Goal: Task Accomplishment & Management: Manage account settings

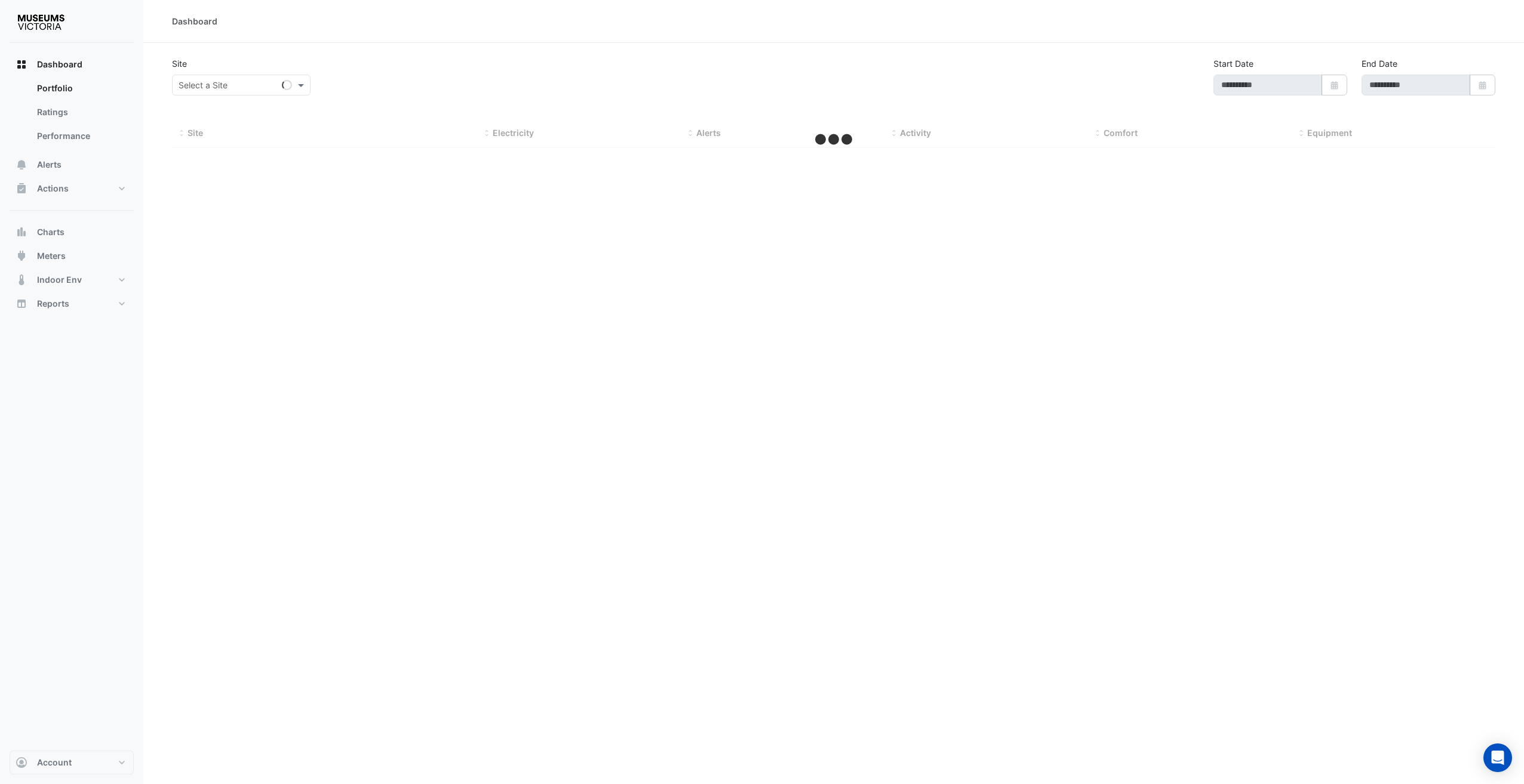
type input "**********"
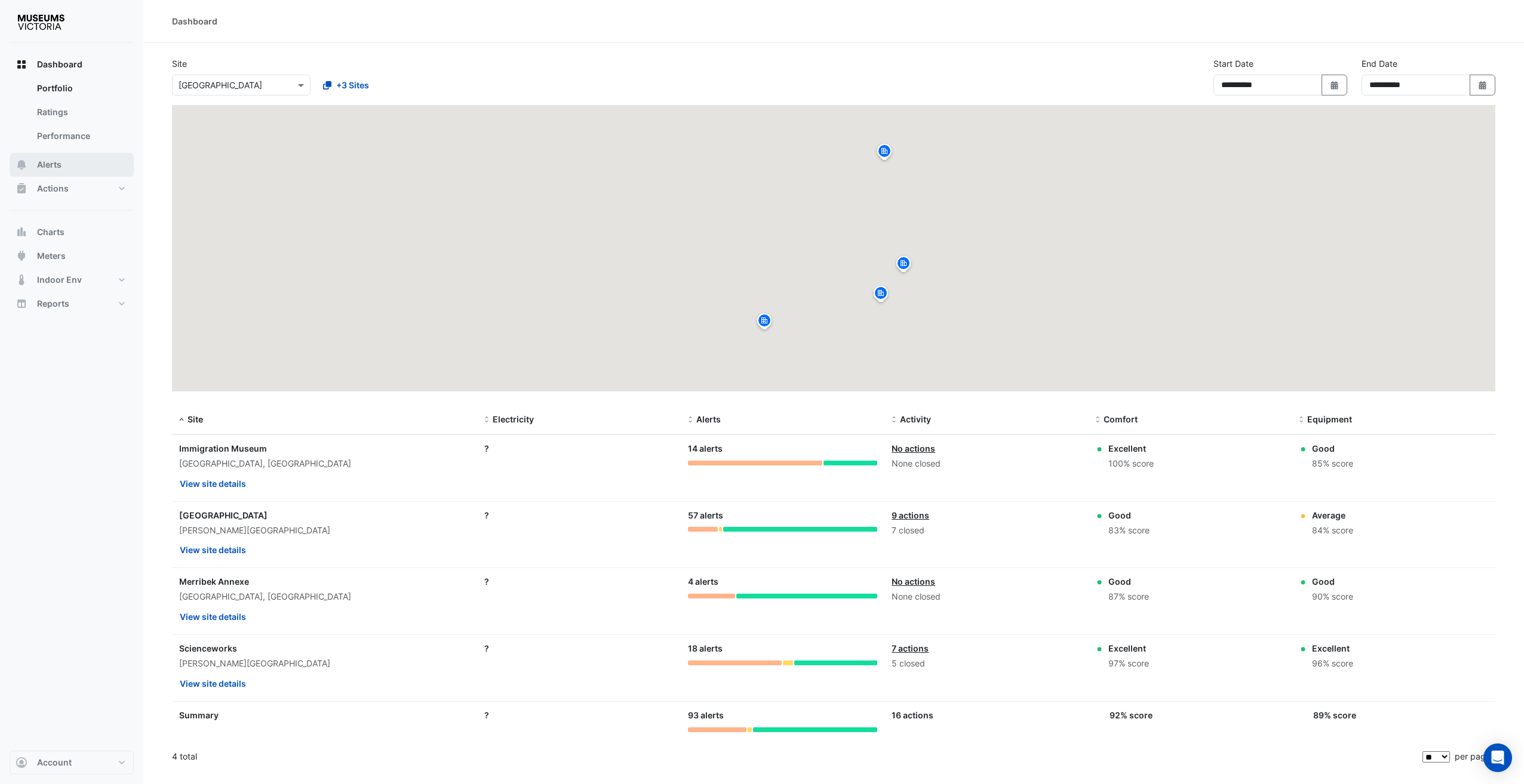
click at [53, 164] on span "Alerts" at bounding box center [50, 165] width 25 height 12
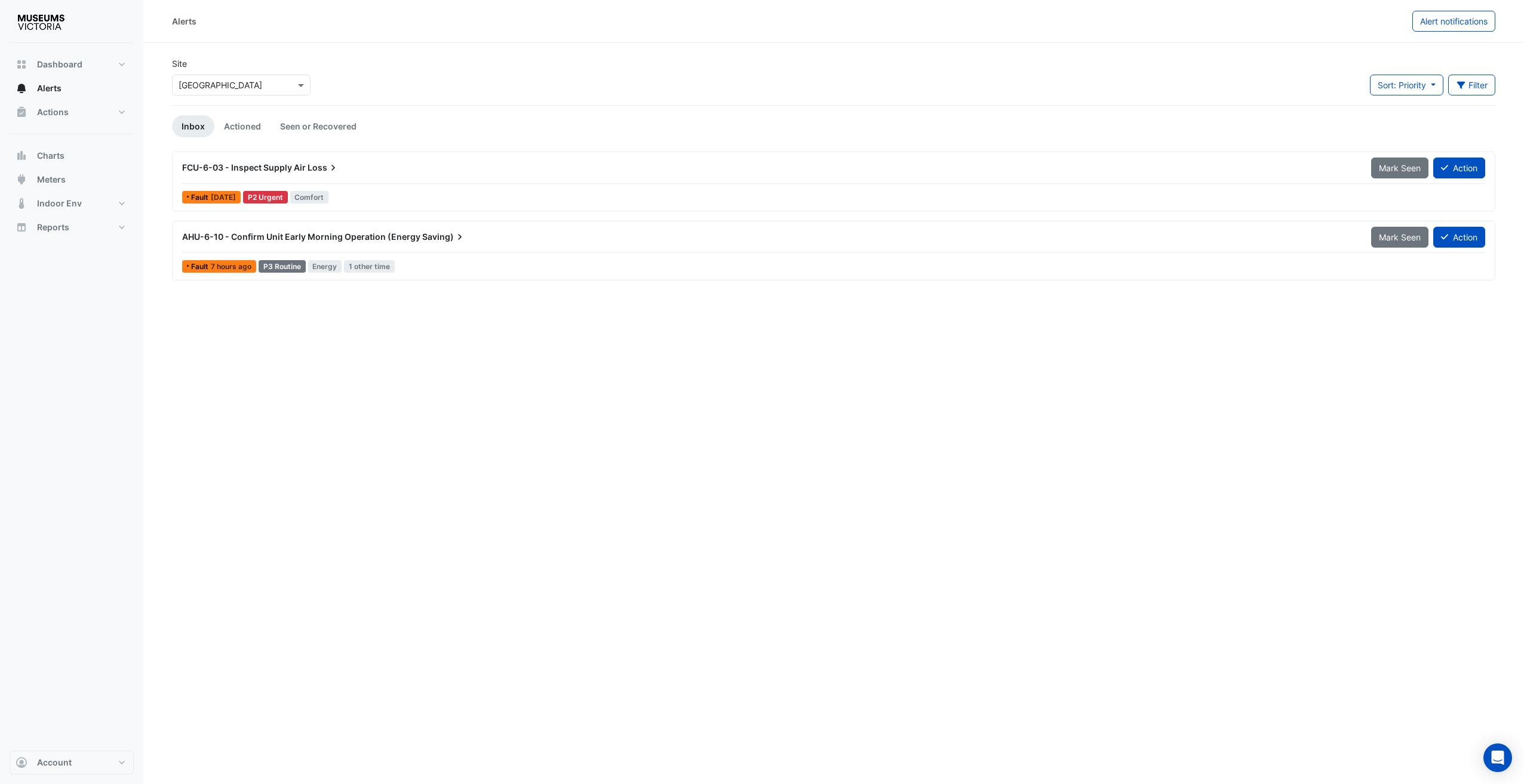
click at [303, 162] on div "FCU-6-03 - Inspect Supply Air Loss" at bounding box center [769, 168] width 1174 height 12
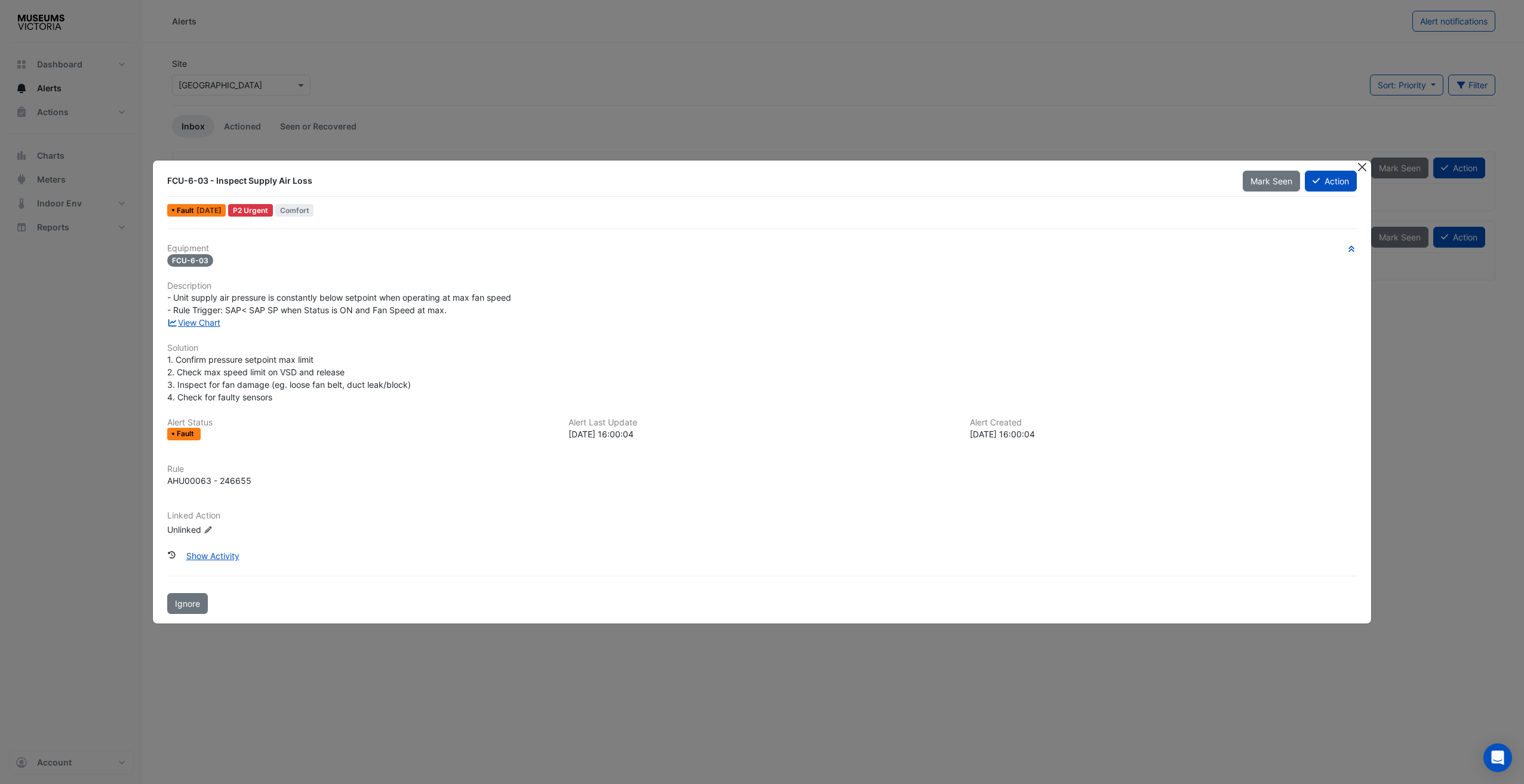
click at [1361, 168] on button "Close" at bounding box center [1362, 167] width 12 height 12
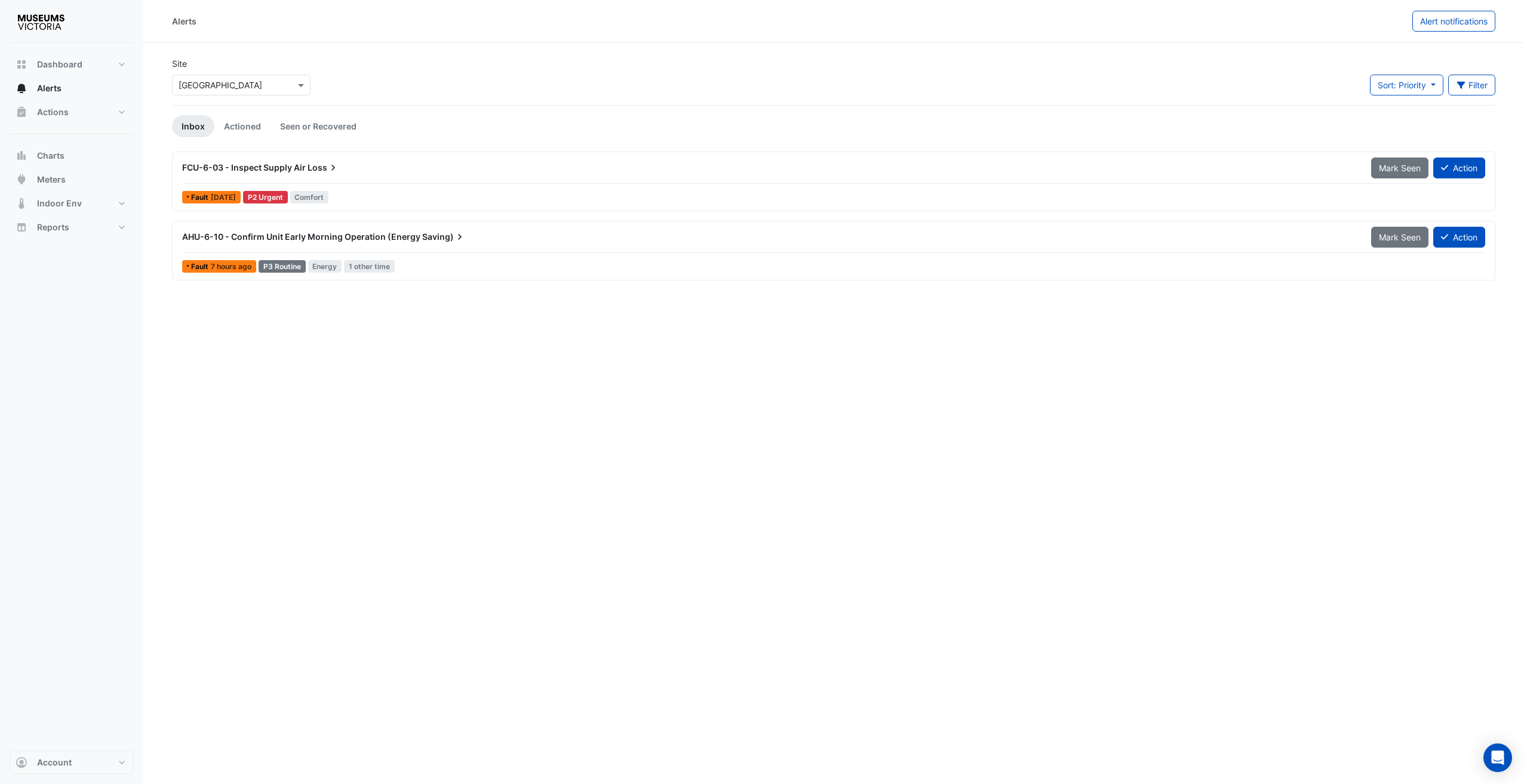
click at [339, 173] on icon at bounding box center [333, 168] width 12 height 12
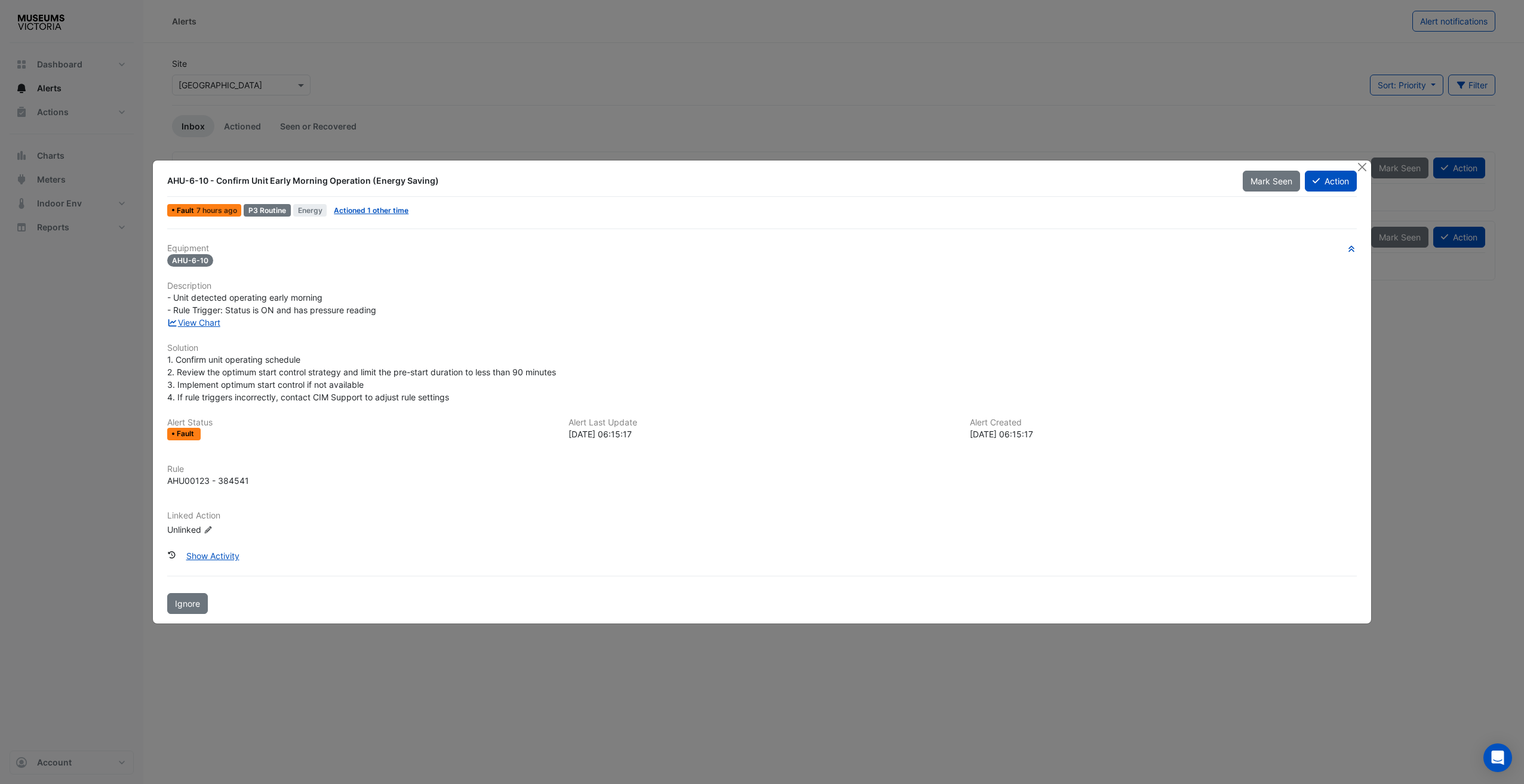
click at [191, 316] on div "View Chart" at bounding box center [762, 322] width 1204 height 12
click at [195, 330] on div "Equipment AHU-6-10 Description - Unit detected operating early morning - Rule T…" at bounding box center [762, 394] width 1189 height 302
click at [218, 327] on link "View Chart" at bounding box center [193, 322] width 53 height 10
click at [203, 321] on link "View Chart" at bounding box center [193, 322] width 53 height 10
click at [1381, 167] on ngb-modal-window "AHU-6-10 - Confirm Unit Early Morning Operation (Energy Saving) Mark Seen Actio…" at bounding box center [762, 392] width 1524 height 784
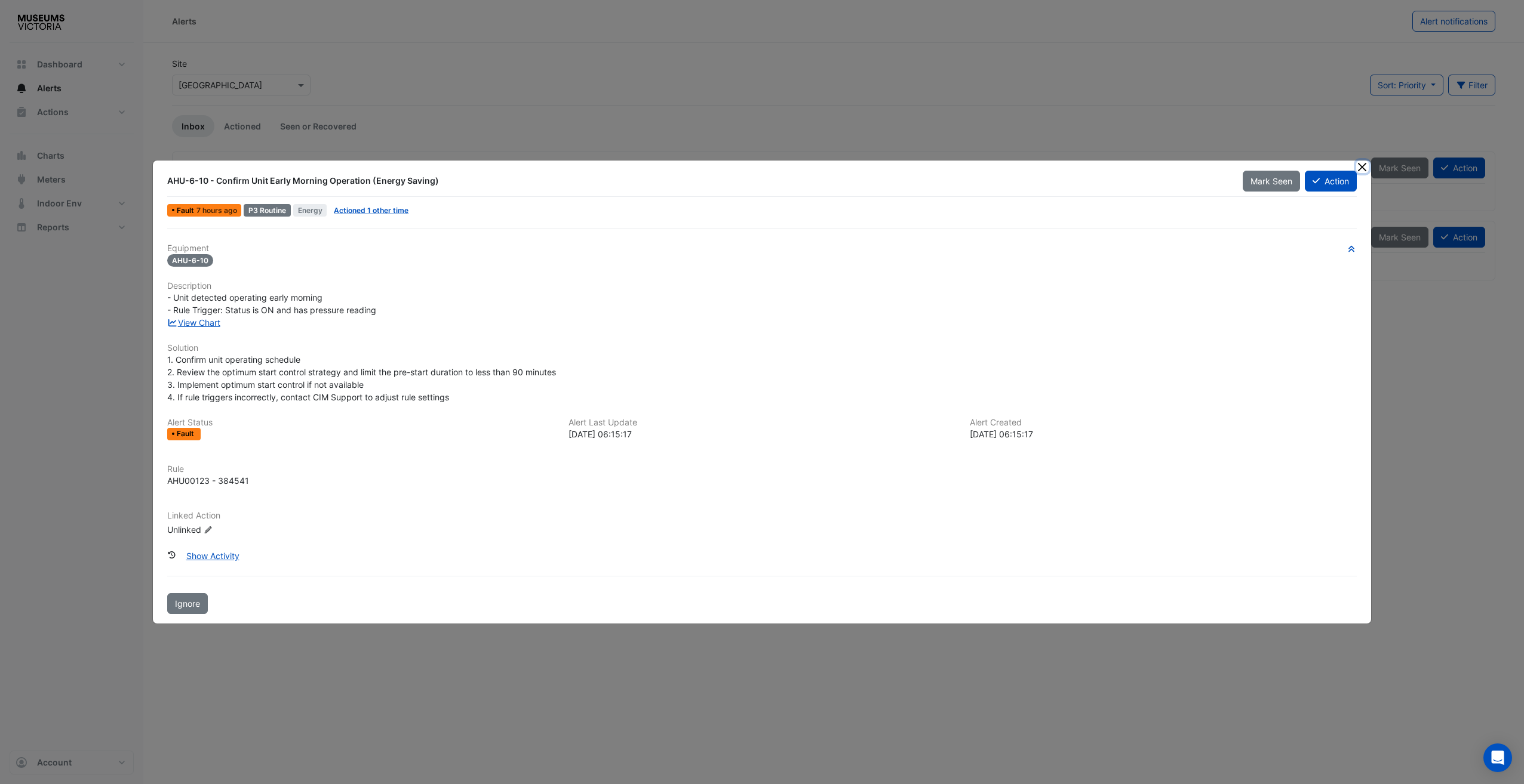
click at [1366, 171] on button "Close" at bounding box center [1362, 167] width 12 height 12
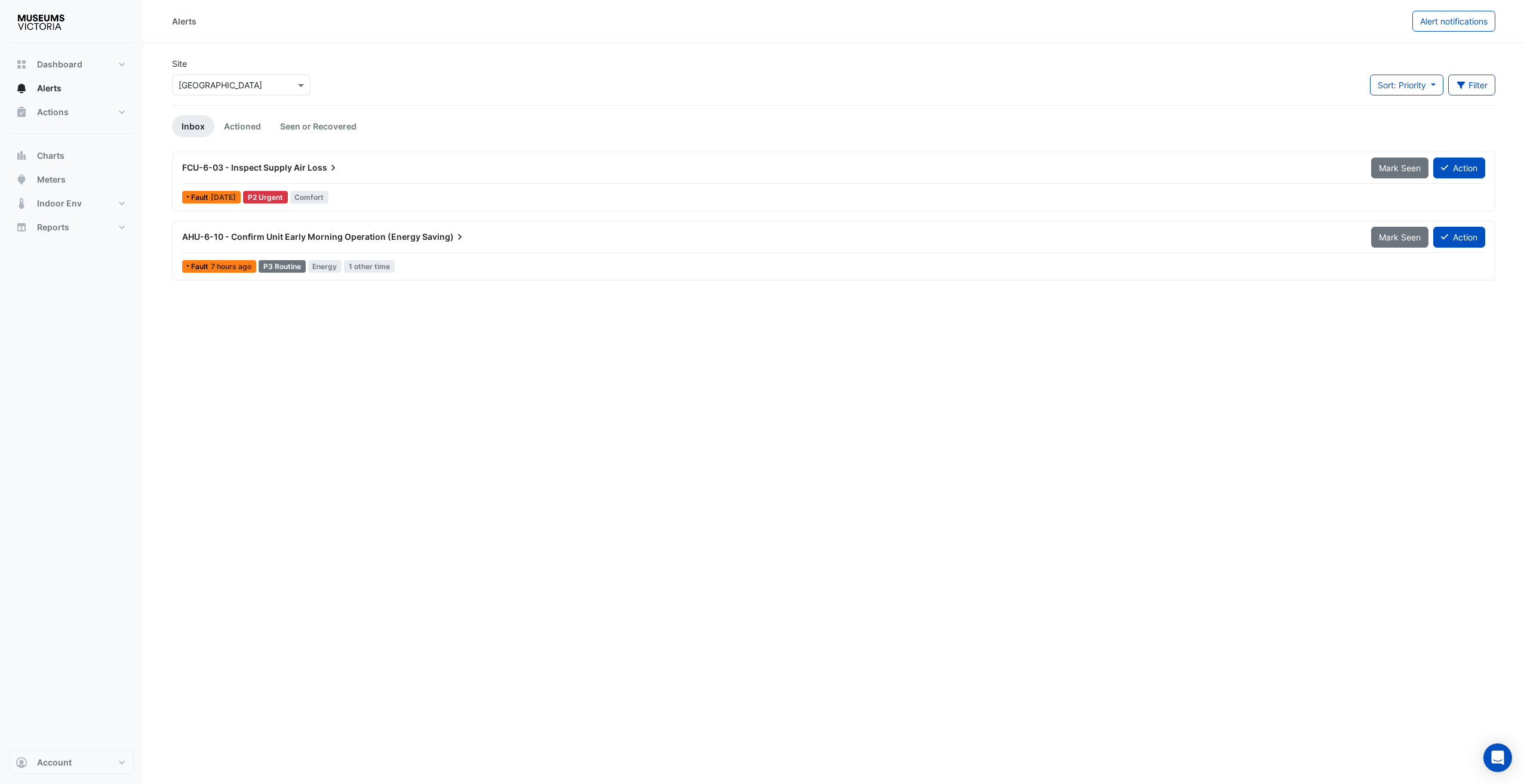
click at [1405, 373] on div "Alerts Alert notifications Site Select a Site × Melbourne Museum Sort: Priority…" at bounding box center [833, 392] width 1380 height 784
click at [319, 171] on span "Loss" at bounding box center [323, 168] width 31 height 12
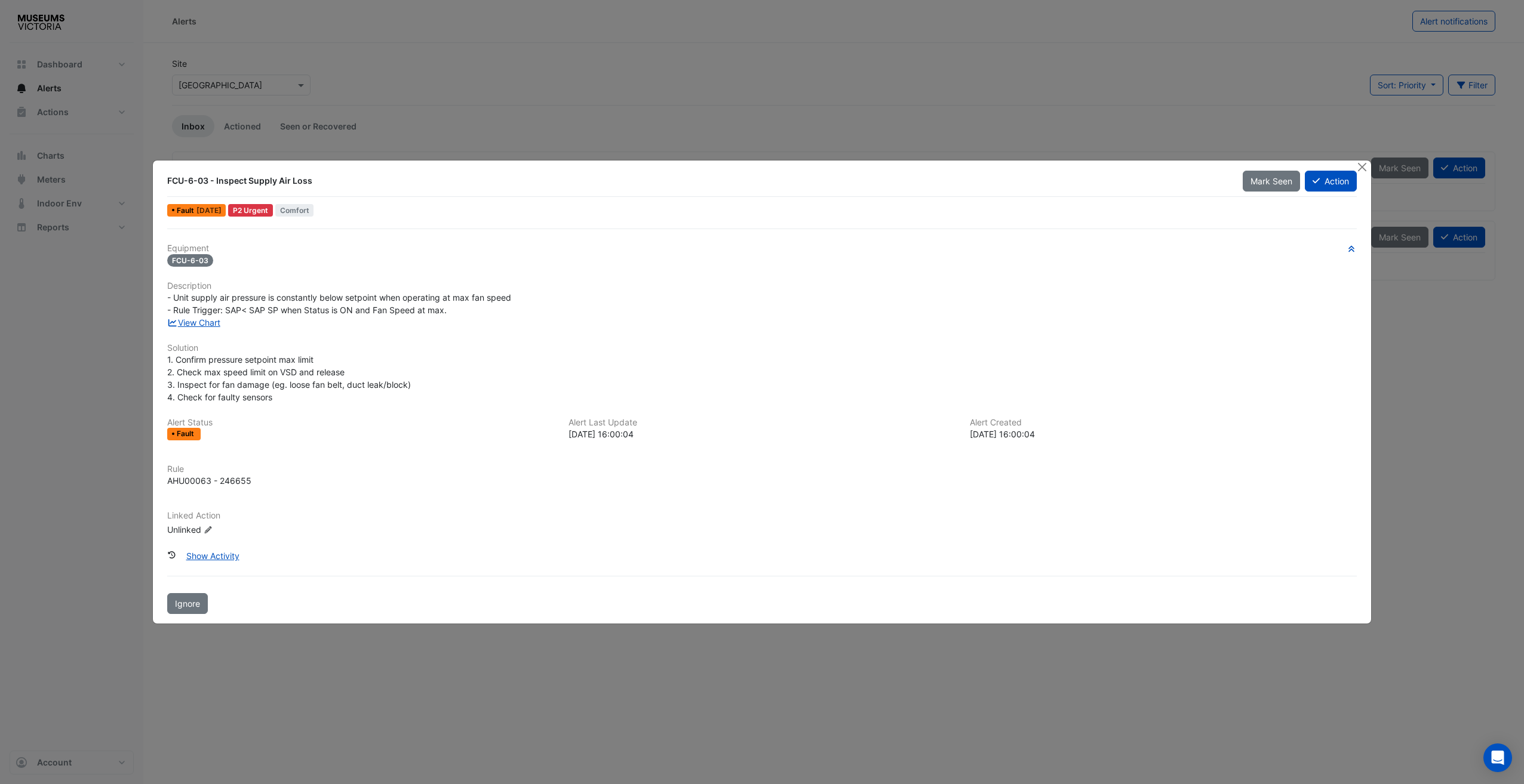
click at [568, 249] on h6 "Equipment" at bounding box center [762, 249] width 1189 height 10
click at [206, 325] on link "View Chart" at bounding box center [193, 322] width 53 height 10
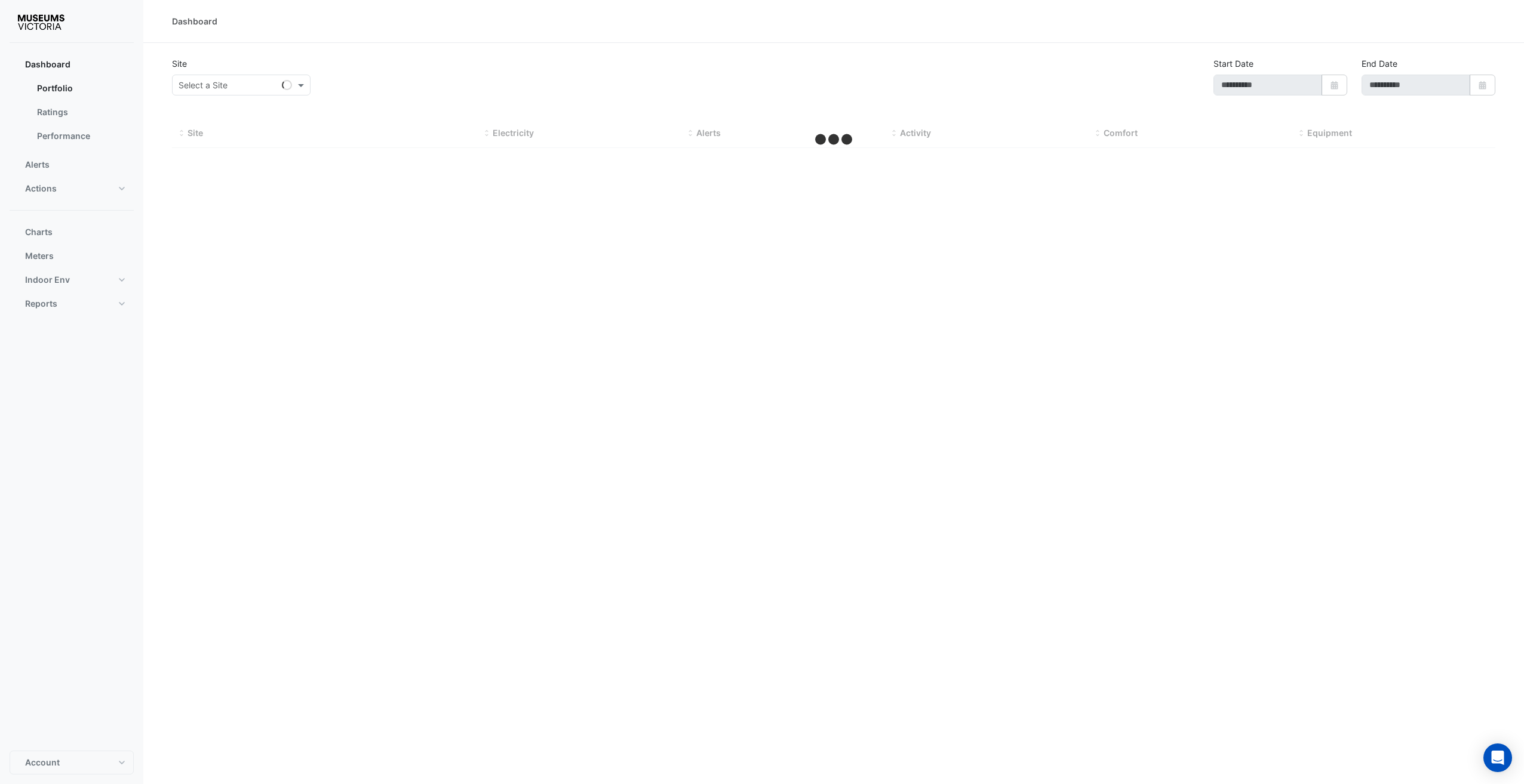
type input "**********"
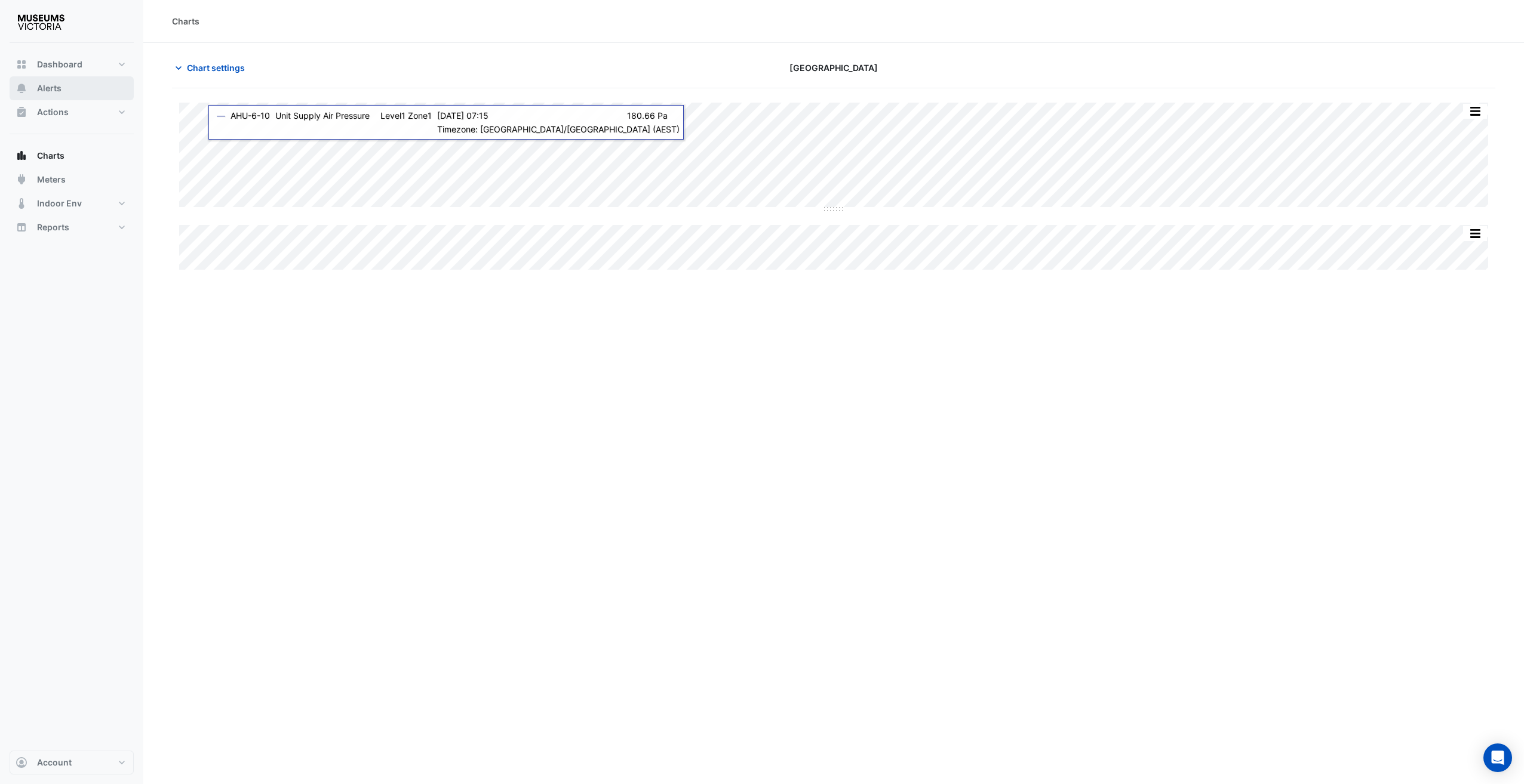
click at [59, 89] on span "Alerts" at bounding box center [50, 88] width 25 height 12
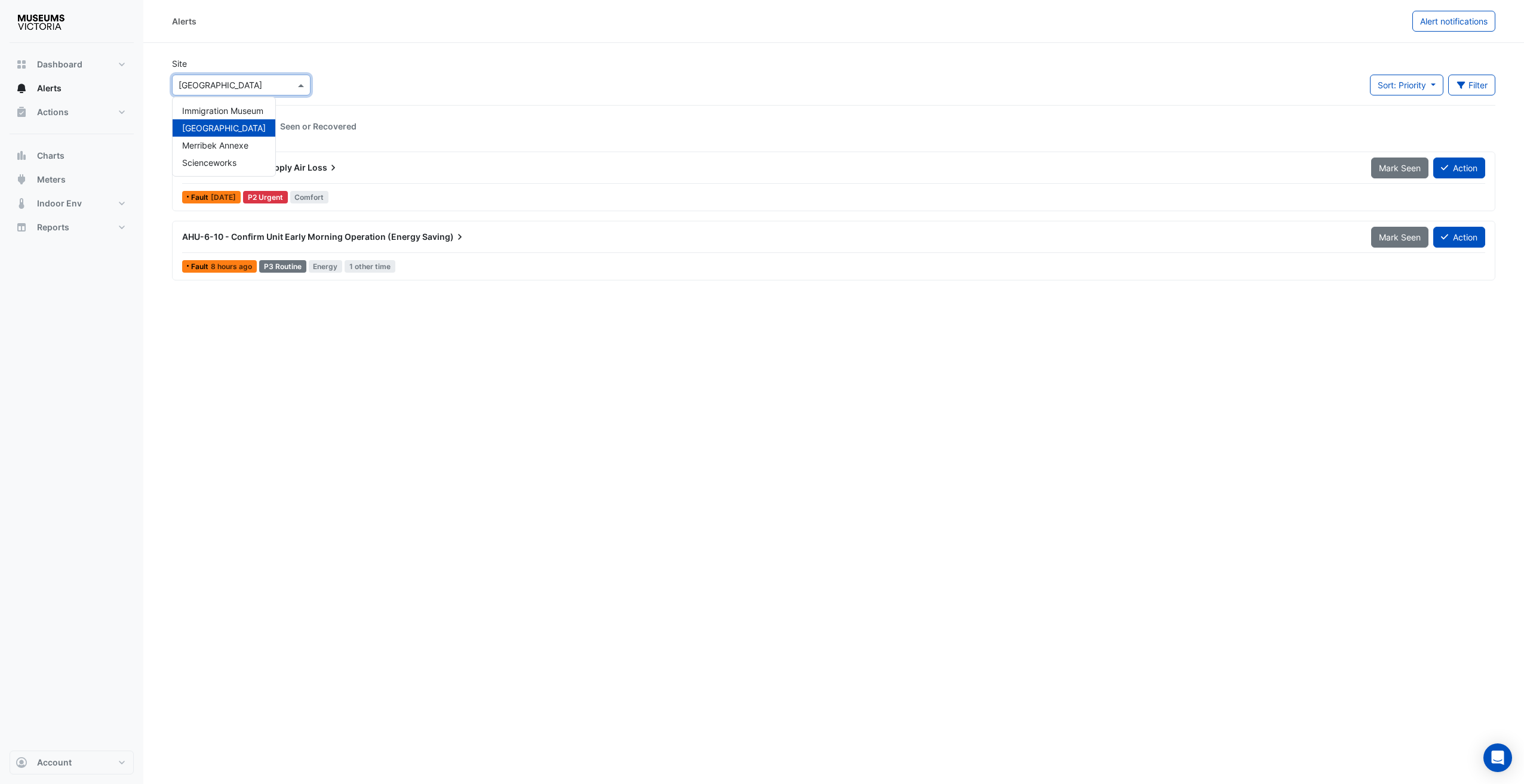
click at [279, 87] on input "text" at bounding box center [229, 85] width 102 height 12
click at [256, 109] on span "Immigration Museum" at bounding box center [222, 111] width 81 height 10
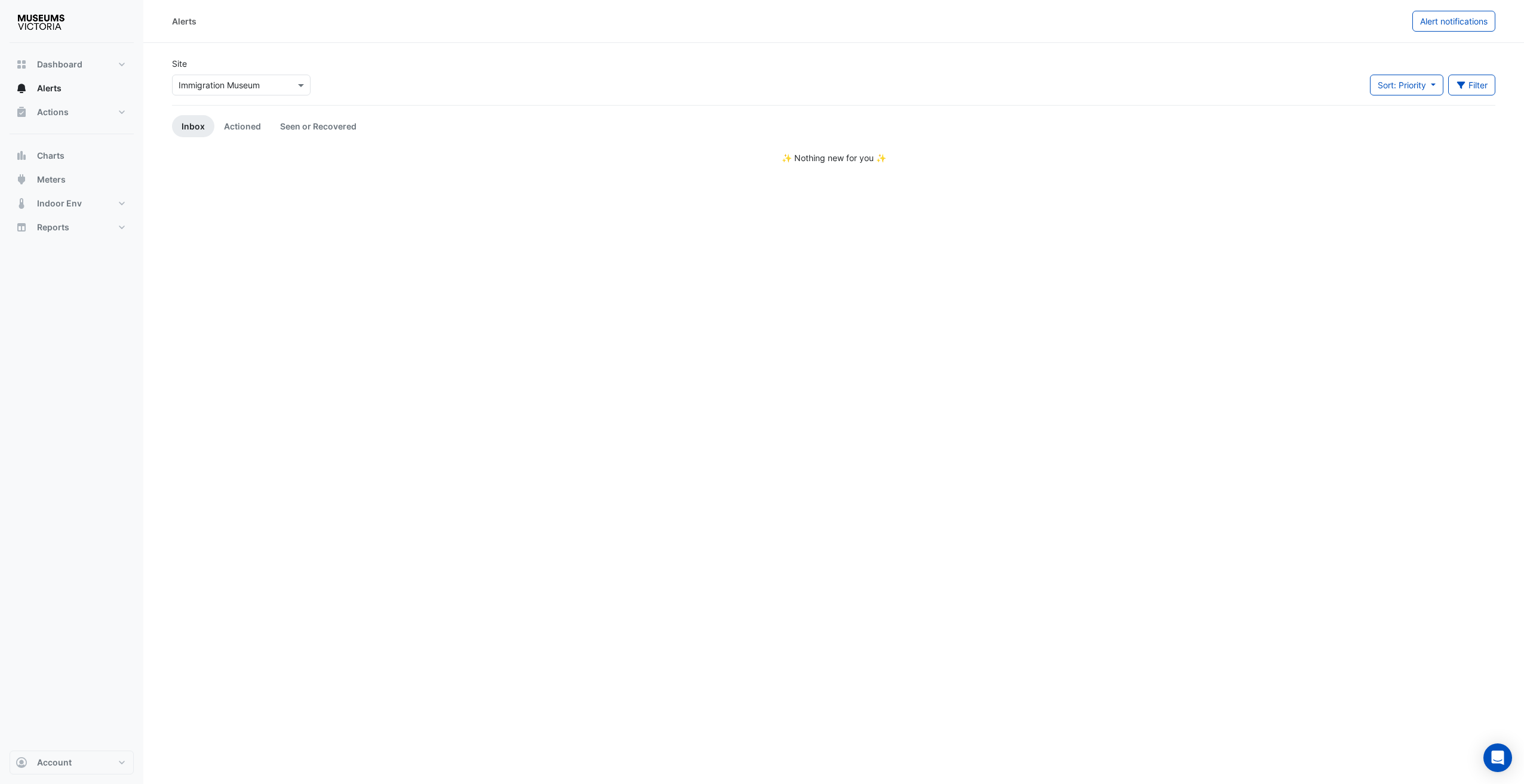
click at [442, 88] on div "Site Select a Site × Immigration Museum Sort: Priority Priority Updated Filter …" at bounding box center [833, 81] width 1337 height 48
click at [73, 105] on button "Actions" at bounding box center [71, 111] width 124 height 24
click at [268, 107] on app-escalated-tickets "Site Select a Site × Immigration Museum Sort: Priority Priority Updated All act…" at bounding box center [833, 111] width 1323 height 107
click at [49, 96] on button "Alerts" at bounding box center [71, 88] width 124 height 24
click at [261, 94] on div "Select a Site × Immigration Museum" at bounding box center [240, 85] width 138 height 21
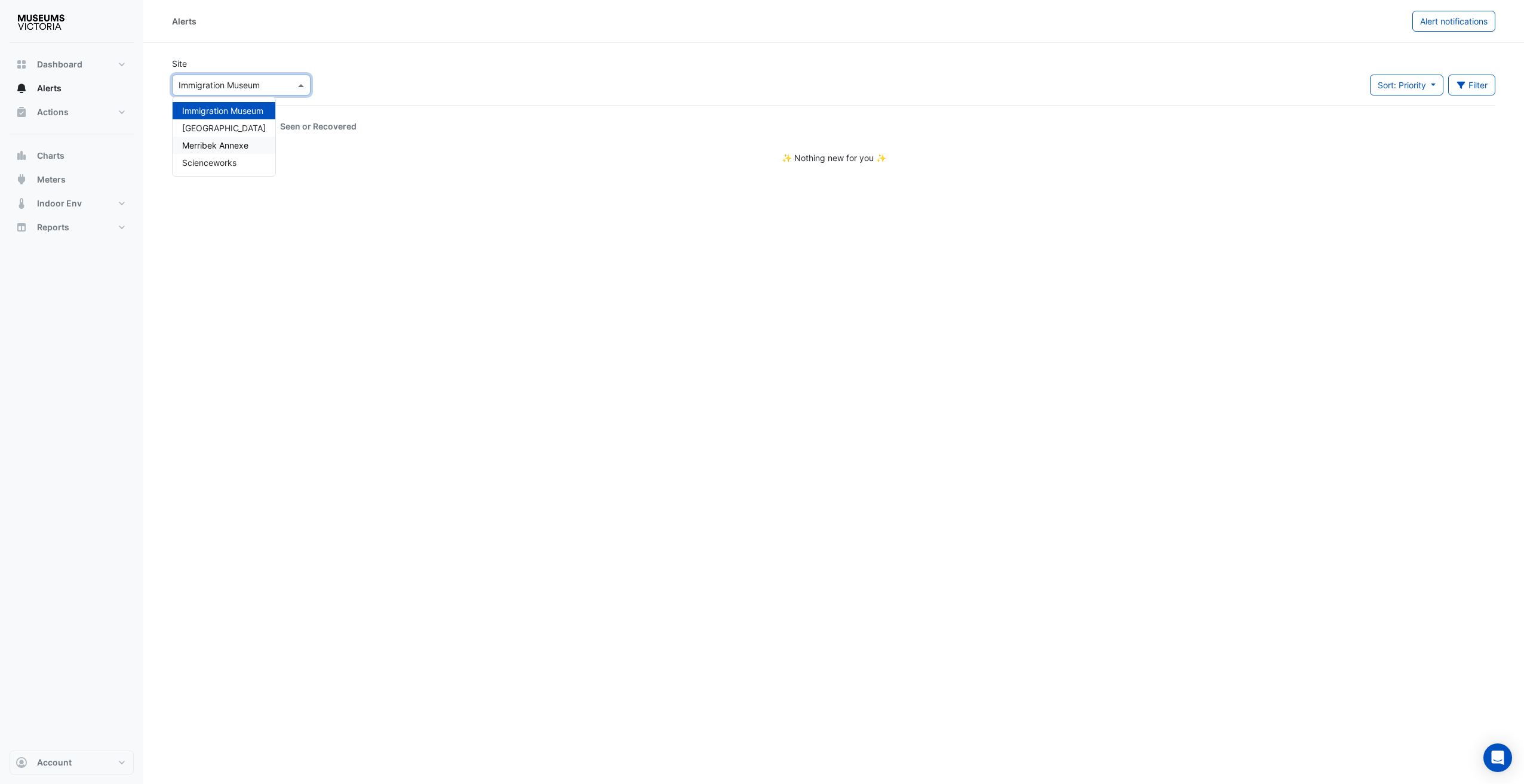
click at [254, 145] on div "Merribek Annexe" at bounding box center [224, 145] width 103 height 17
click at [81, 117] on button "Actions" at bounding box center [71, 111] width 124 height 24
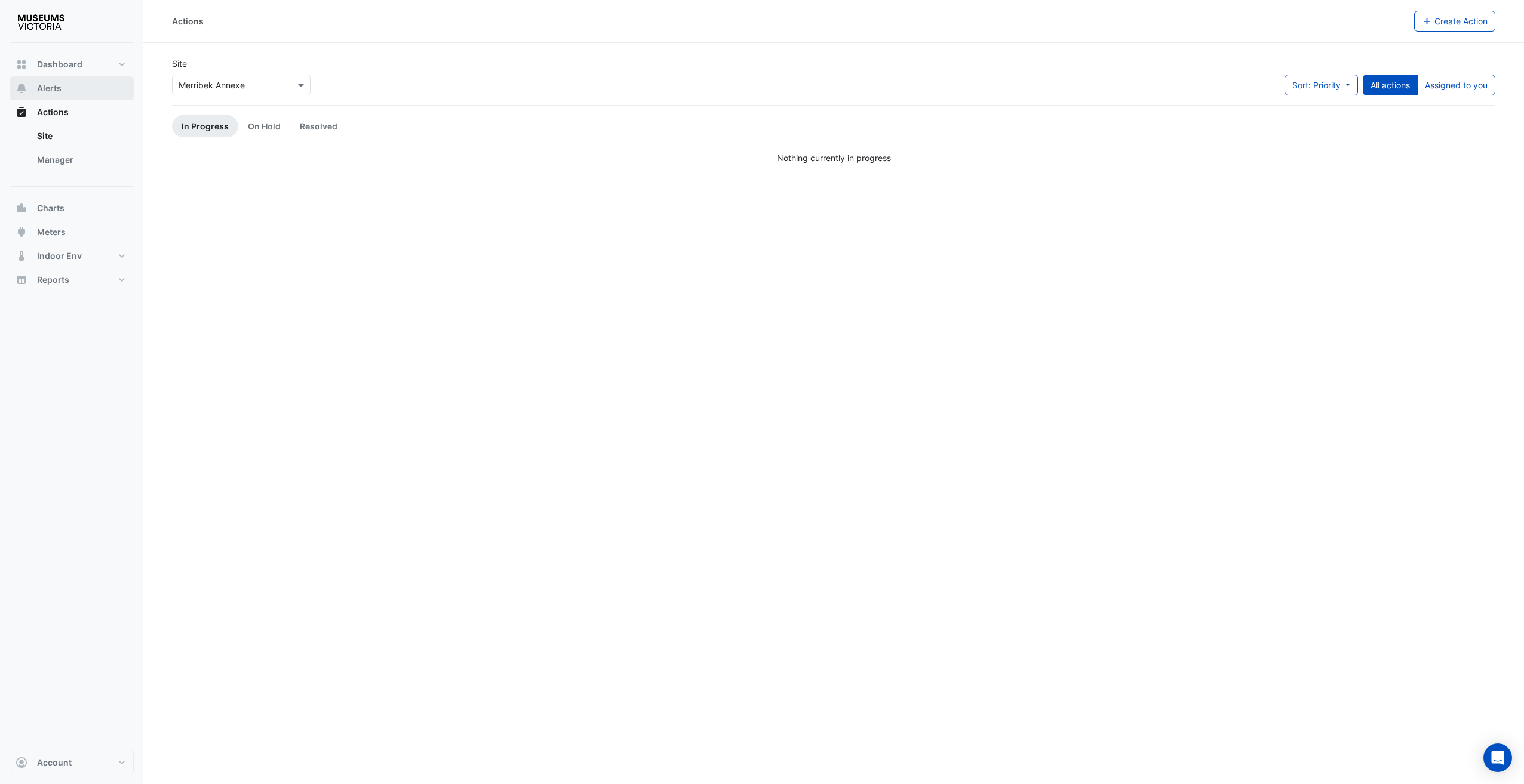
click at [82, 94] on button "Alerts" at bounding box center [71, 88] width 124 height 24
click at [244, 124] on link "Actioned" at bounding box center [242, 126] width 56 height 22
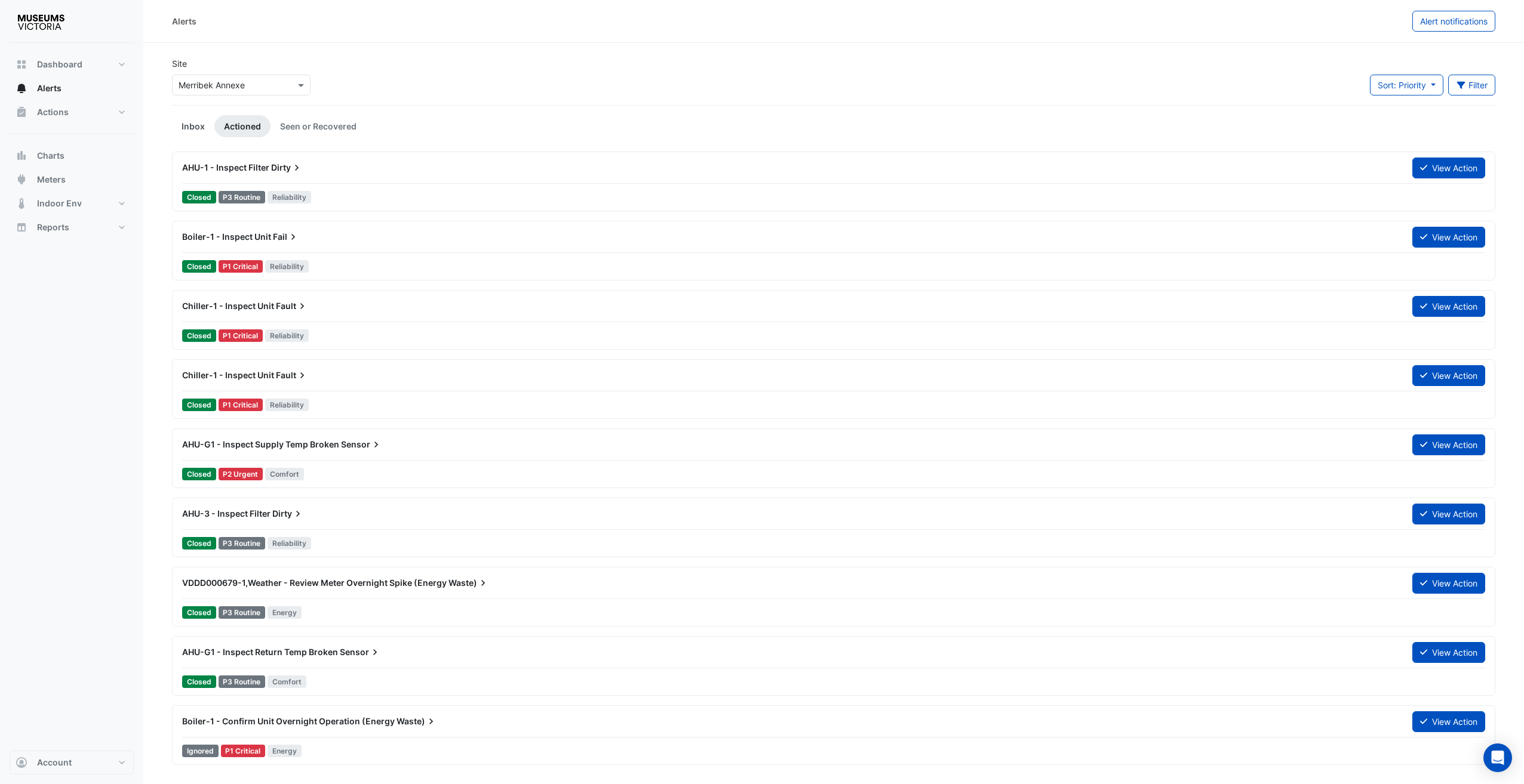
click at [208, 124] on link "Inbox" at bounding box center [193, 126] width 42 height 22
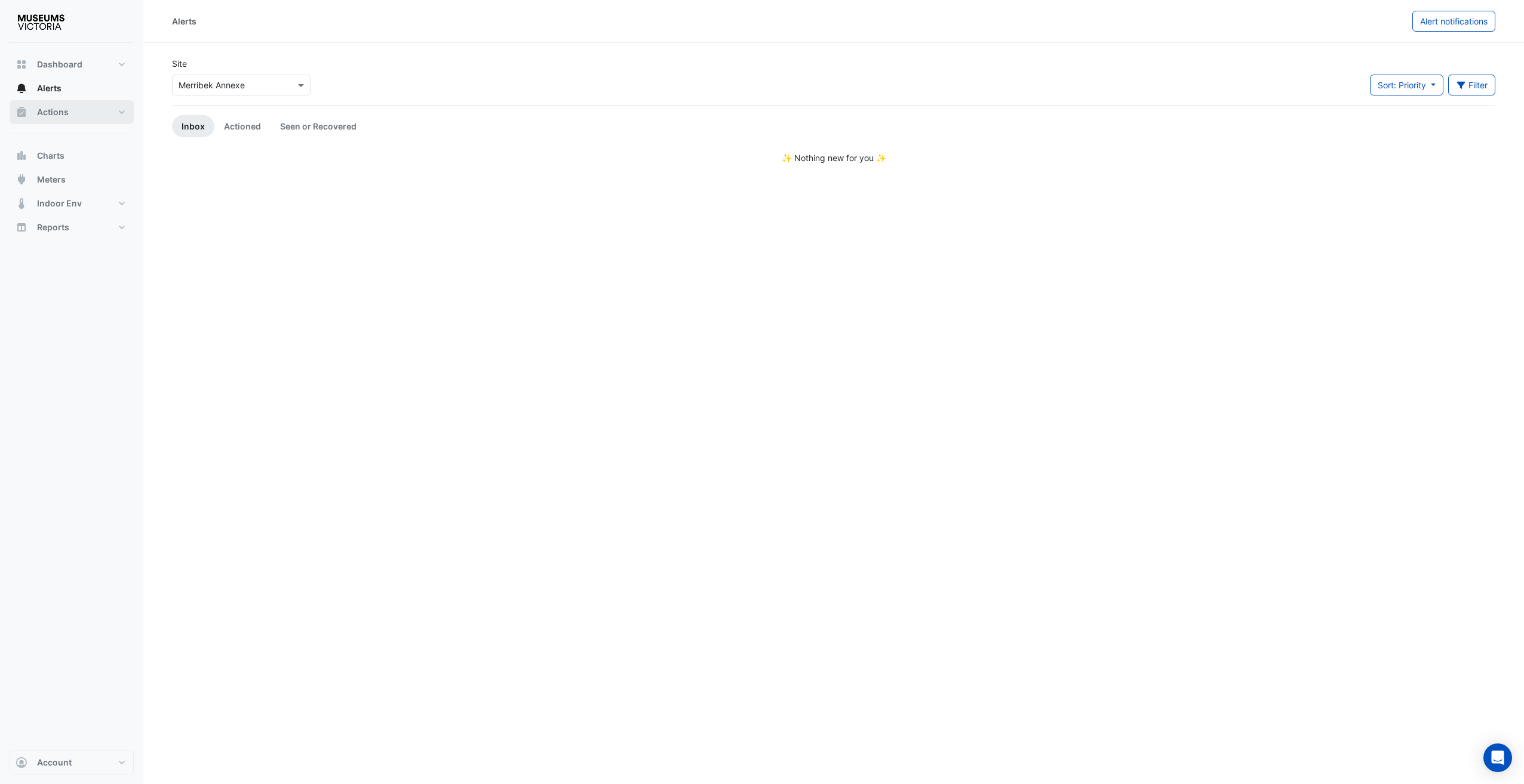
click at [78, 107] on button "Actions" at bounding box center [71, 111] width 124 height 24
click at [57, 83] on span "Alerts" at bounding box center [50, 88] width 25 height 12
click at [535, 202] on div "Alerts Alert notifications Site Select a Site × Merribek Annexe Sort: Priority …" at bounding box center [833, 392] width 1380 height 784
click at [206, 79] on input "text" at bounding box center [229, 85] width 102 height 12
click at [396, 79] on div "Site Select a Site × Merribek Annexe Immigration Museum Melbourne Museum Merrib…" at bounding box center [833, 81] width 1337 height 48
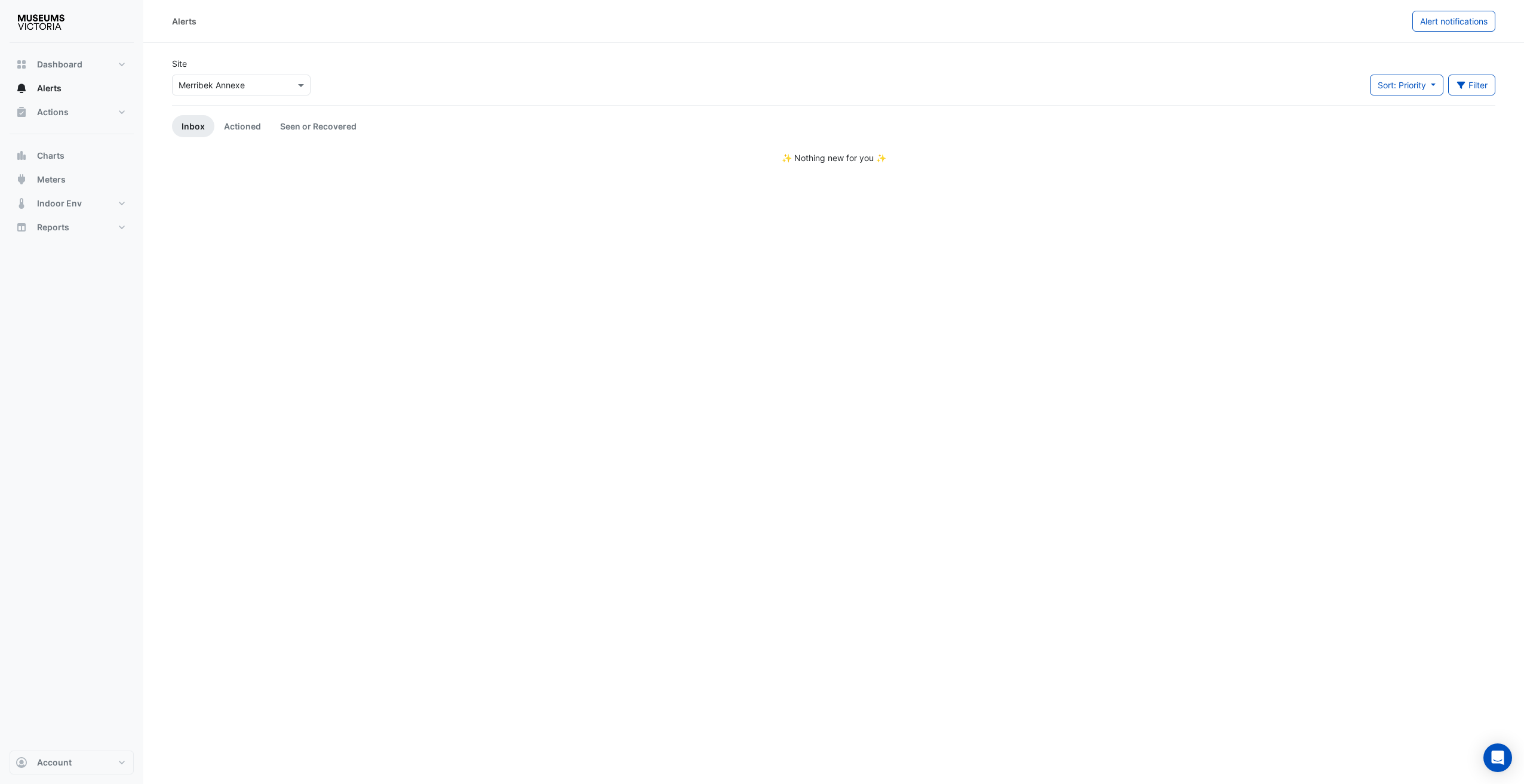
click at [292, 79] on div at bounding box center [241, 85] width 137 height 13
click at [230, 162] on span "Scienceworks" at bounding box center [209, 162] width 54 height 10
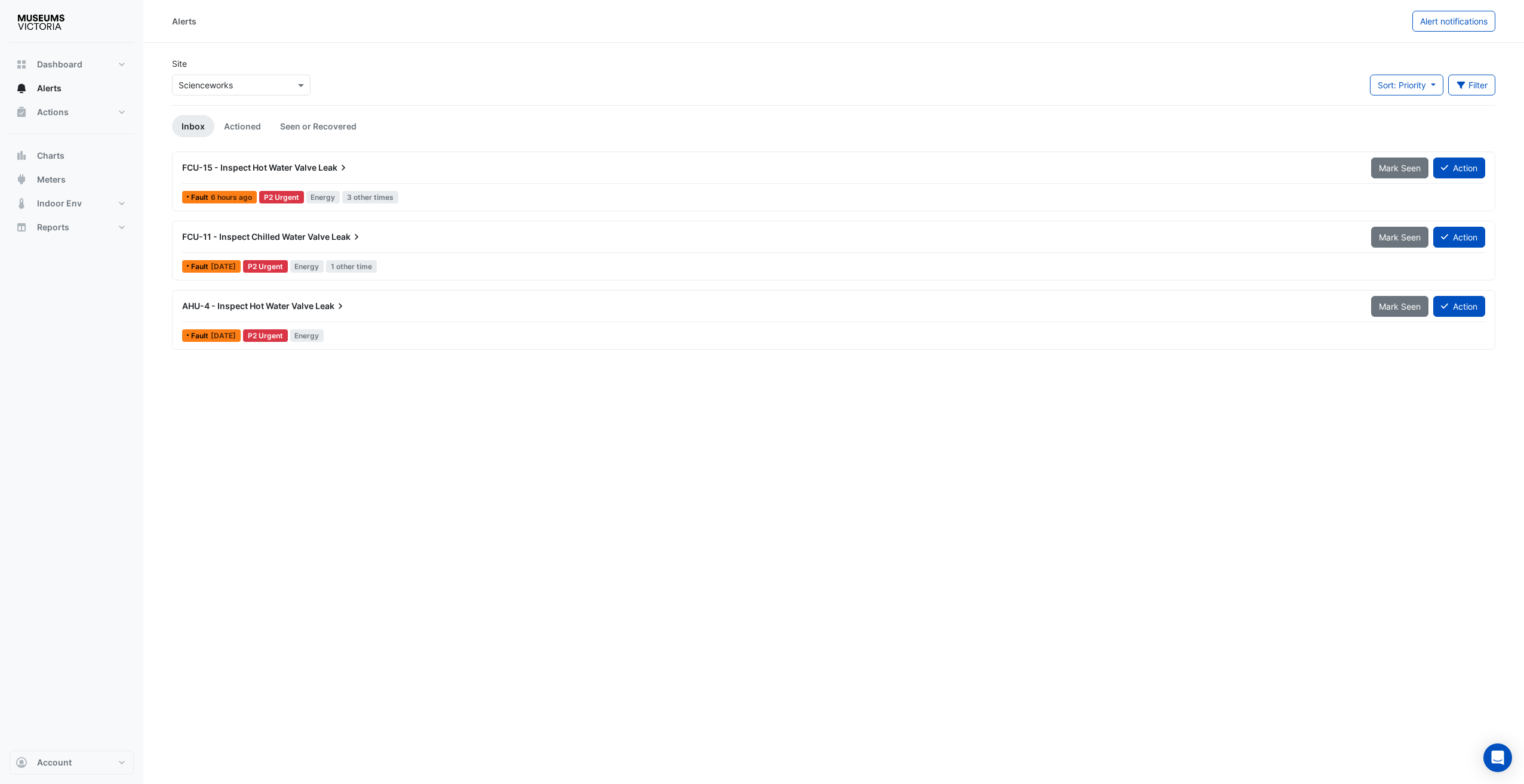
click at [919, 478] on div "Alerts Alert notifications Site Select a Site × Scienceworks Sort: Priority Pri…" at bounding box center [833, 392] width 1380 height 784
click at [658, 458] on div "Alerts Alert notifications Site Select a Site × Scienceworks Sort: Priority Pri…" at bounding box center [833, 392] width 1380 height 784
click at [261, 168] on span "FCU-15 - Inspect Hot Water Valve" at bounding box center [249, 167] width 134 height 10
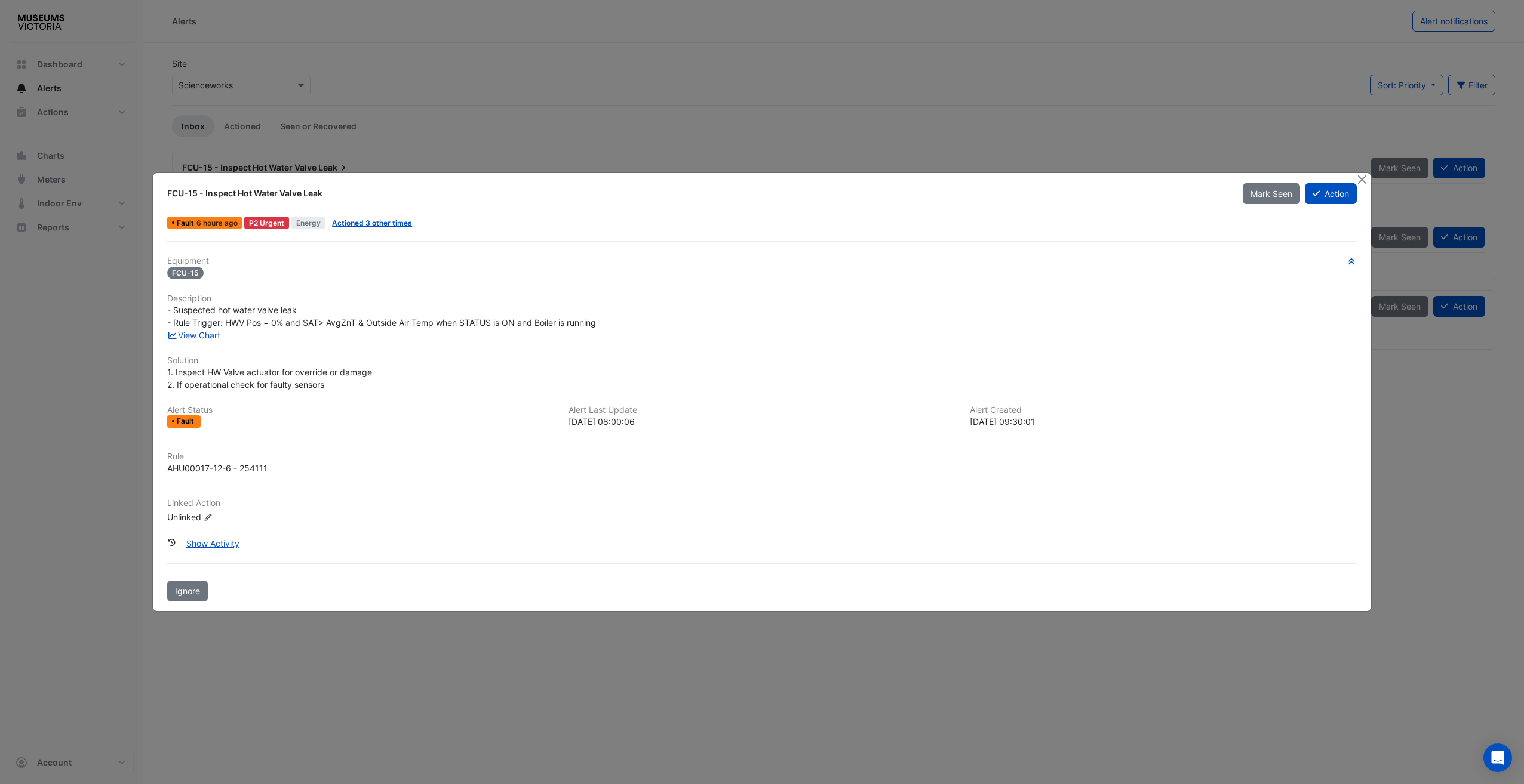
click at [1370, 179] on div at bounding box center [1364, 180] width 15 height 13
click at [1368, 179] on button "Close" at bounding box center [1362, 179] width 12 height 12
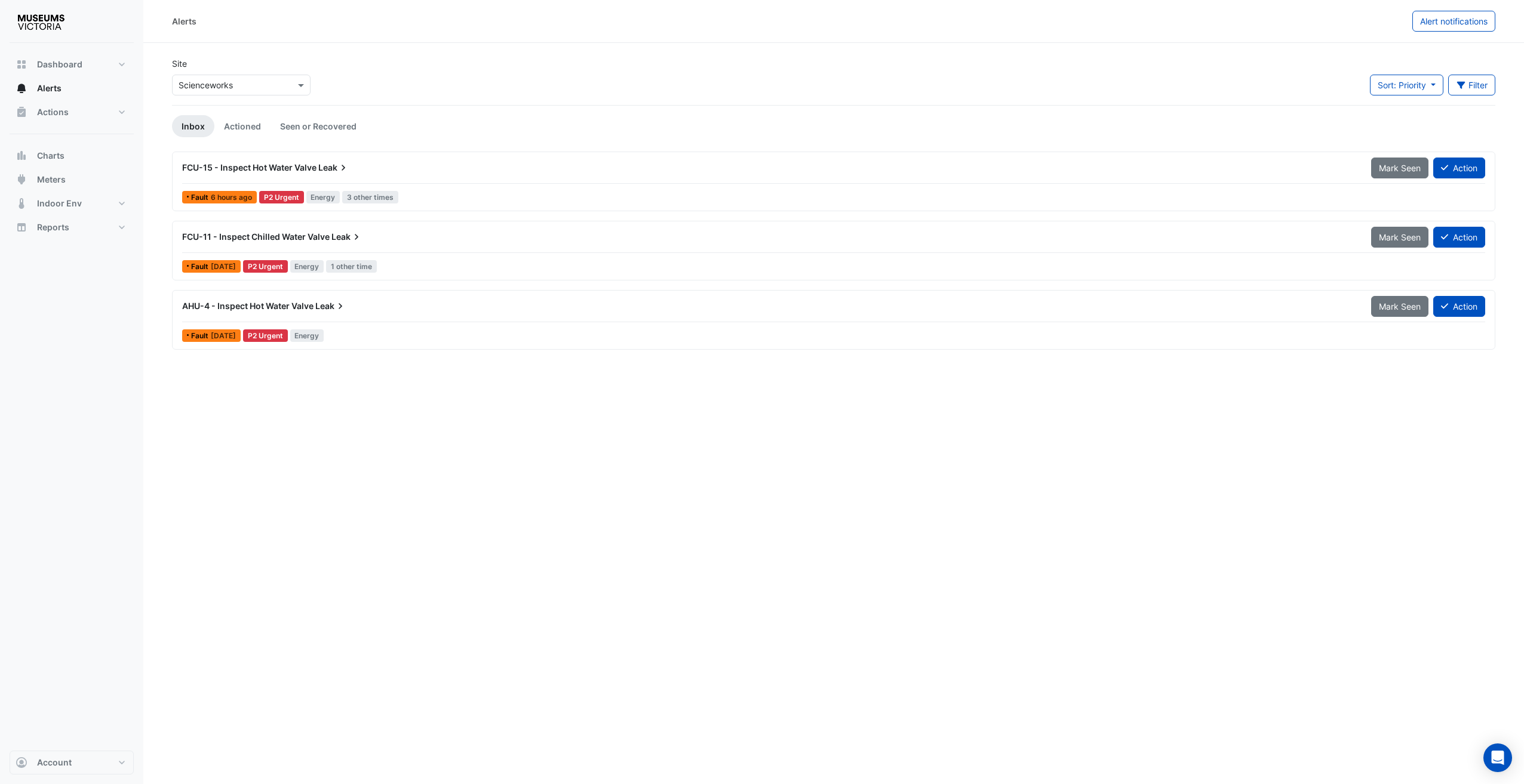
click at [277, 234] on span "FCU-11 - Inspect Chilled Water Valve" at bounding box center [255, 236] width 148 height 10
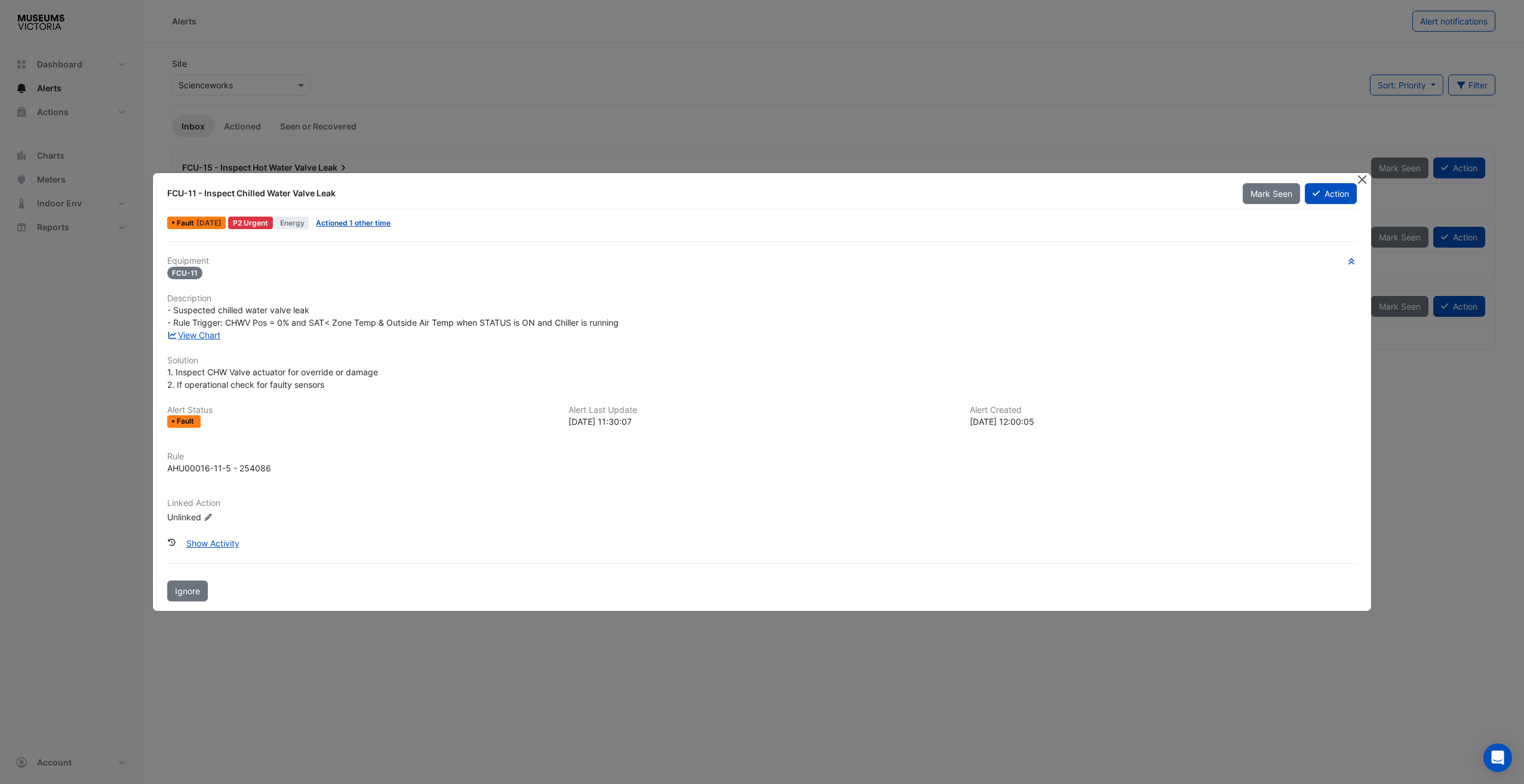
click at [1365, 180] on button "Close" at bounding box center [1362, 179] width 12 height 12
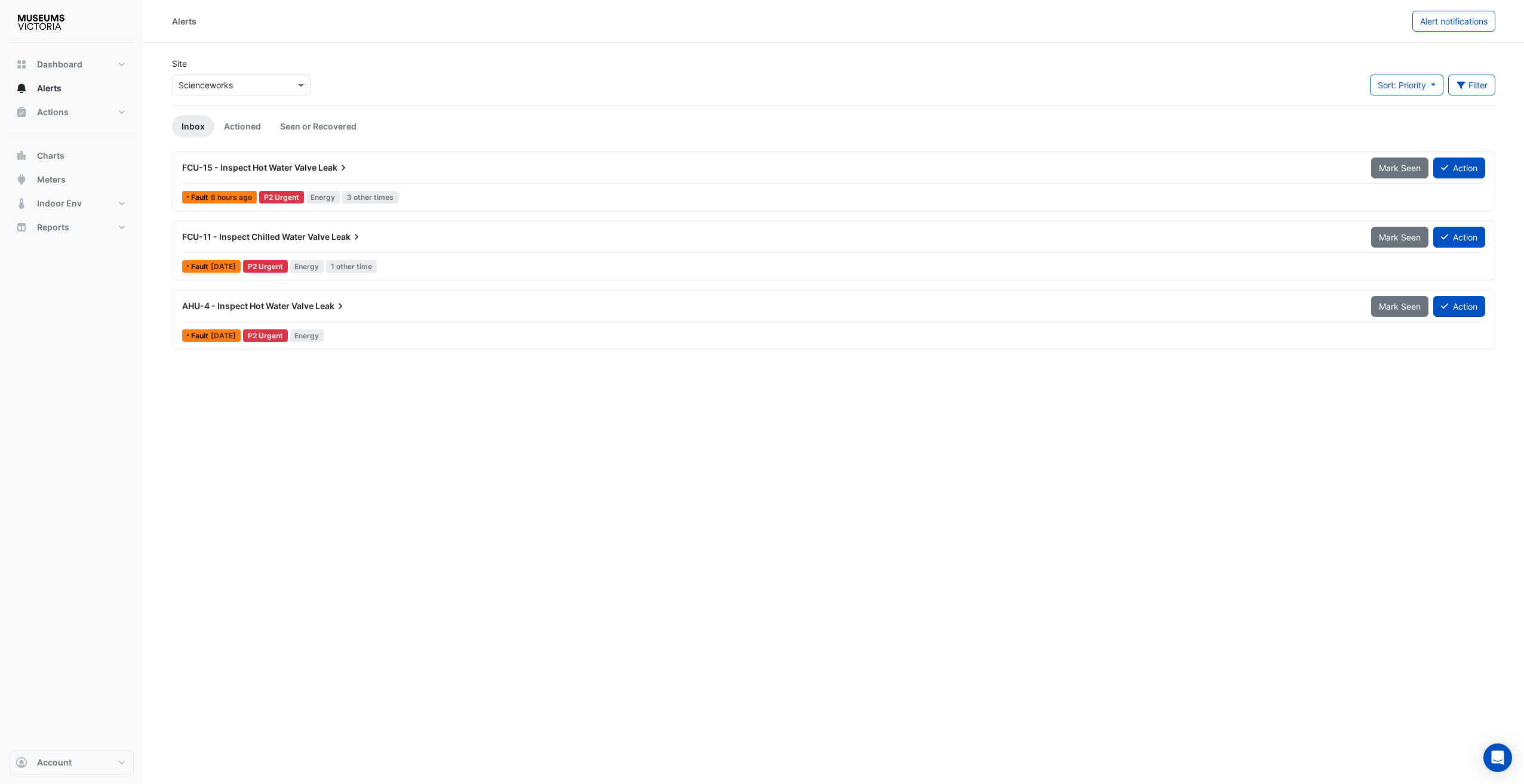
click at [229, 306] on span "AHU-4 - Inspect Hot Water Valve" at bounding box center [248, 306] width 132 height 10
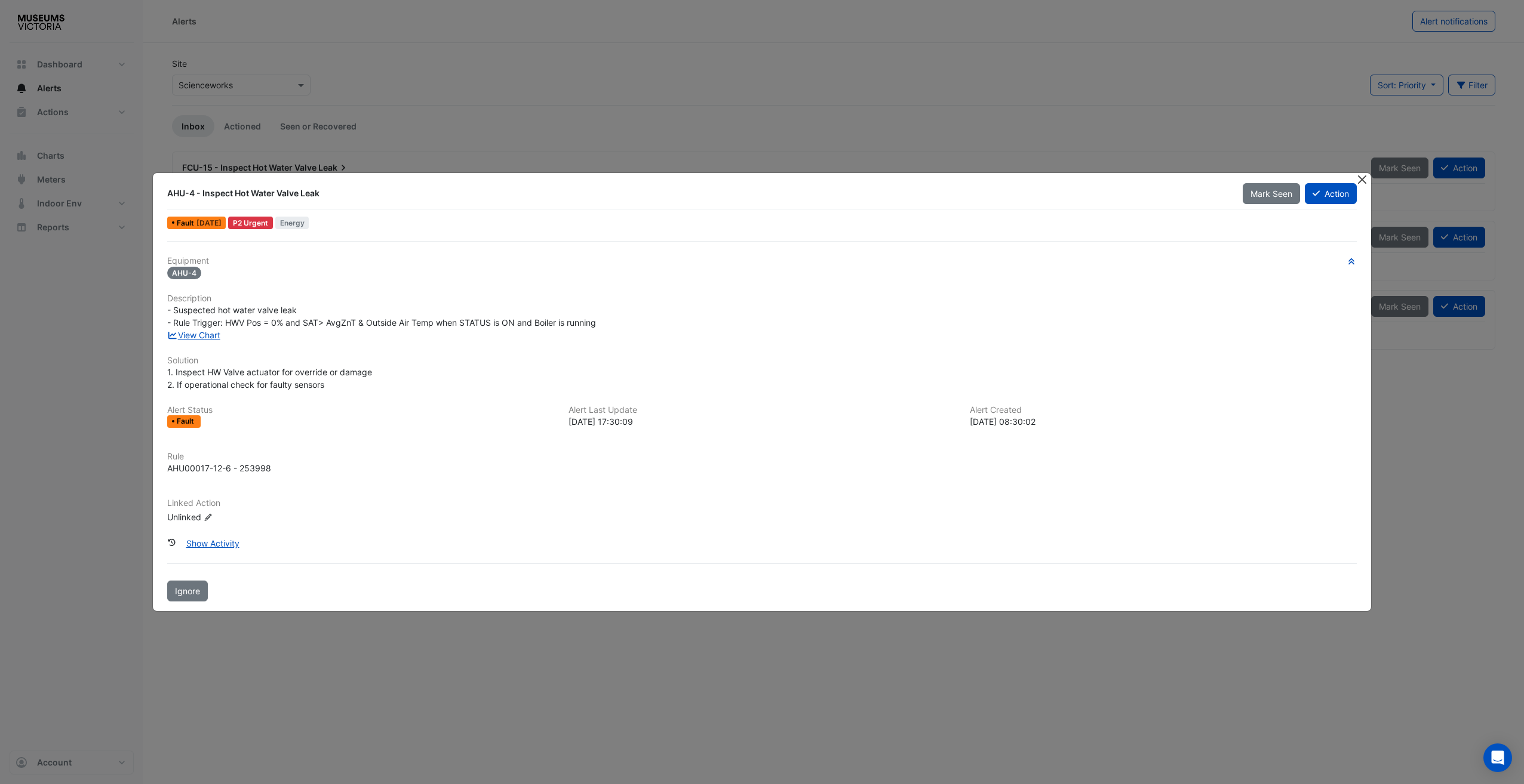
click at [1366, 185] on button "Close" at bounding box center [1362, 179] width 12 height 12
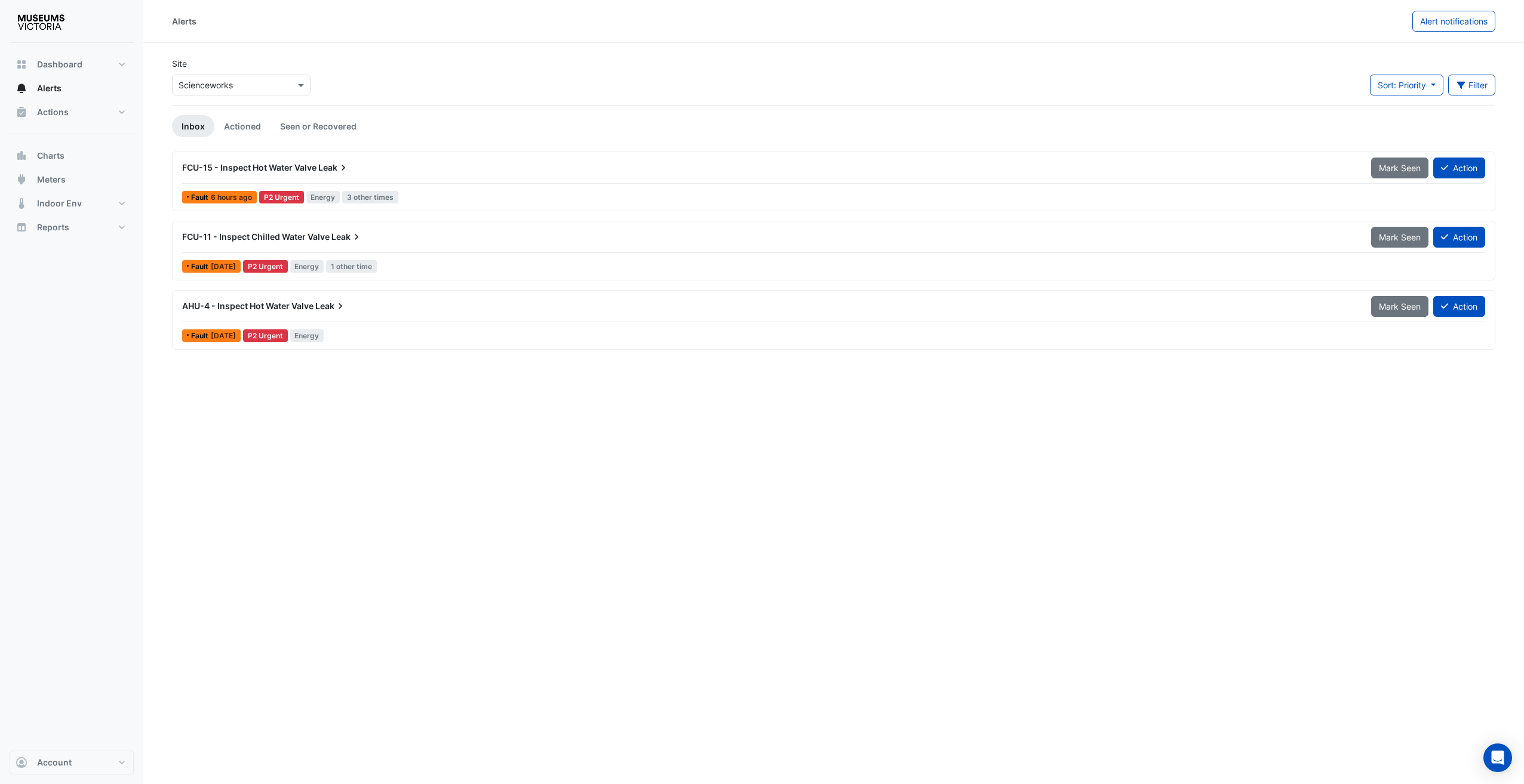
drag, startPoint x: 694, startPoint y: 452, endPoint x: 686, endPoint y: 452, distance: 8.0
click at [691, 452] on div "Alerts Alert notifications Site Select a Site × Scienceworks Sort: Priority Pri…" at bounding box center [833, 392] width 1380 height 784
click at [327, 166] on span "Leak" at bounding box center [334, 168] width 31 height 12
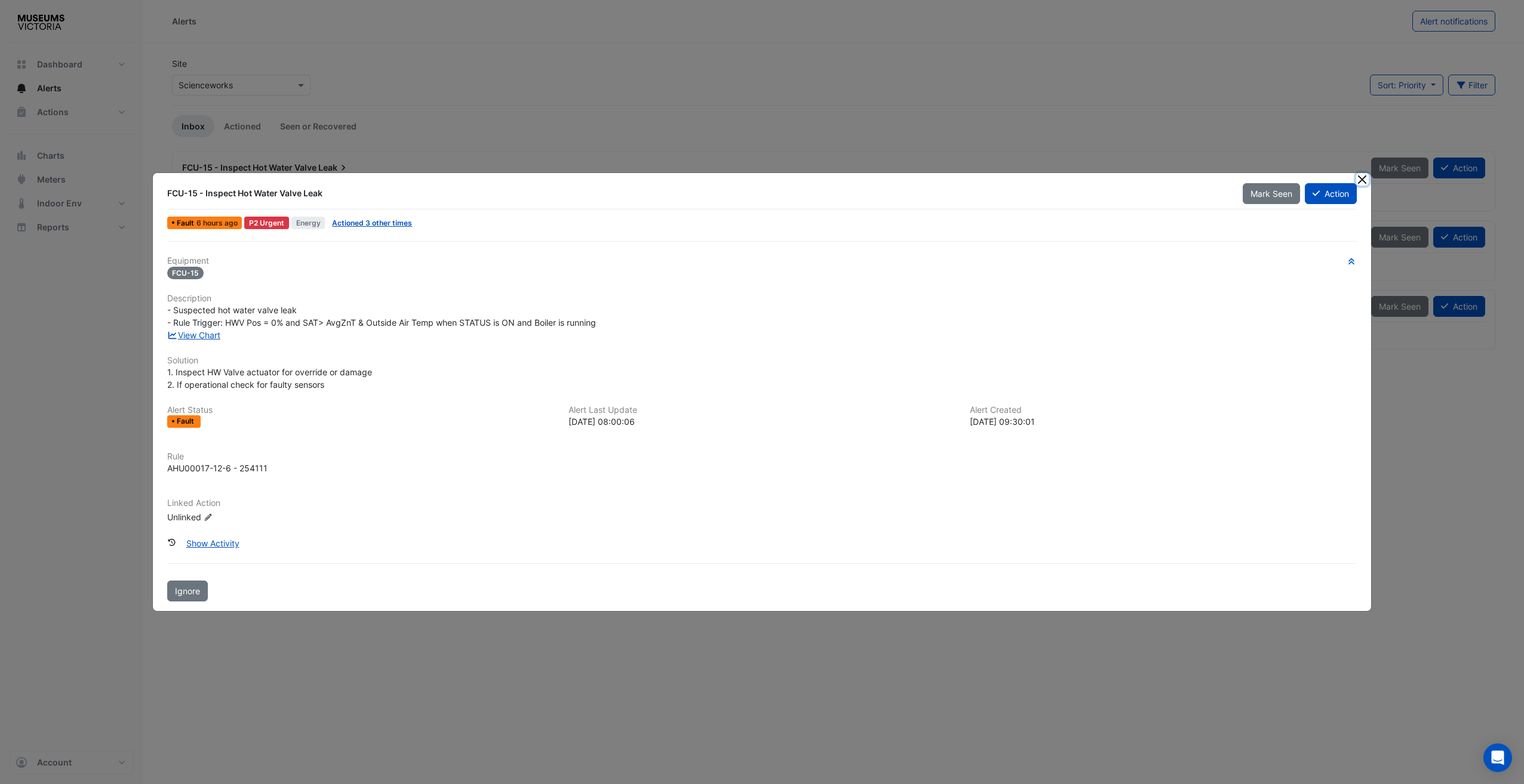
click at [1368, 185] on button "Close" at bounding box center [1362, 179] width 12 height 12
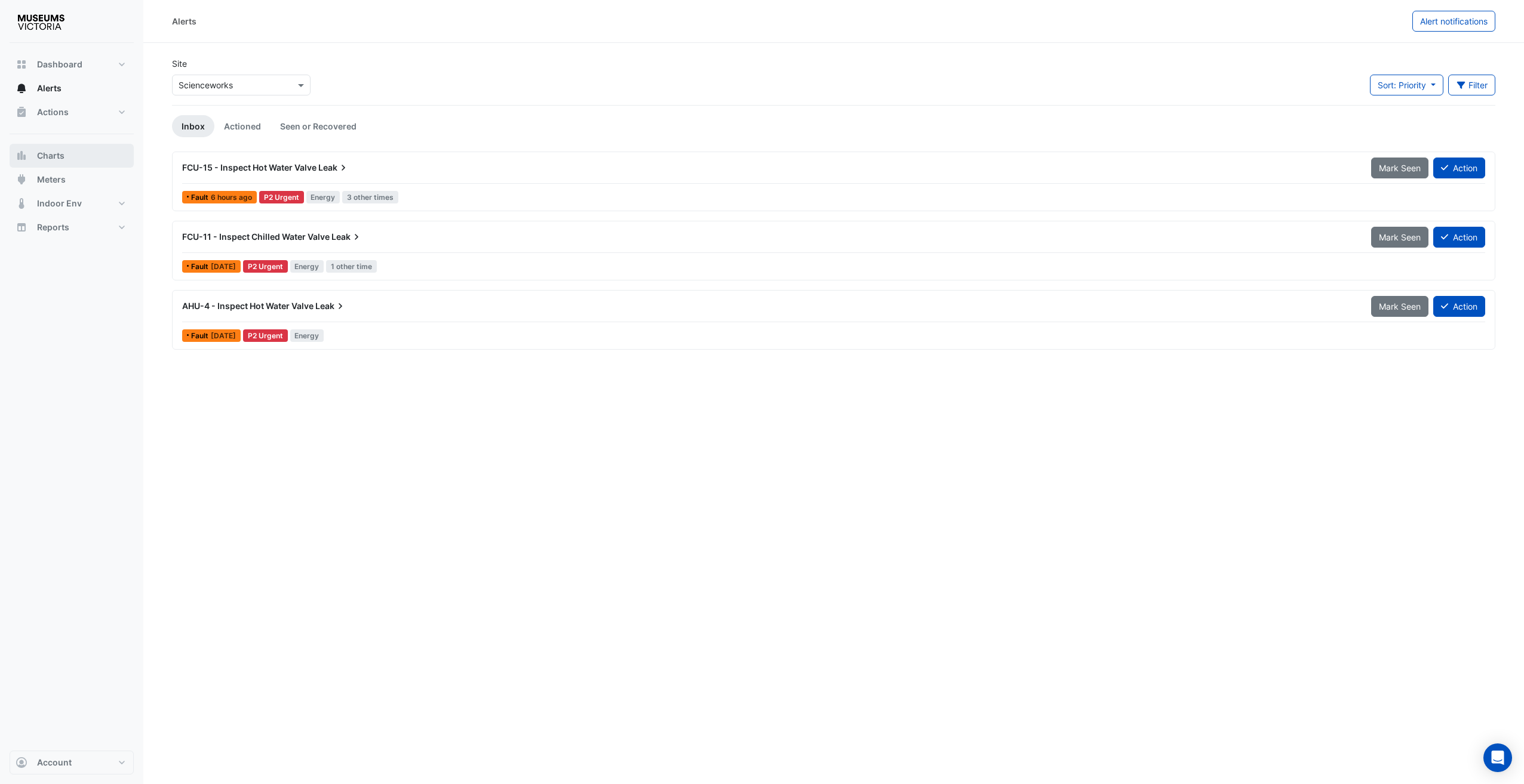
click at [43, 160] on span "Charts" at bounding box center [51, 155] width 28 height 12
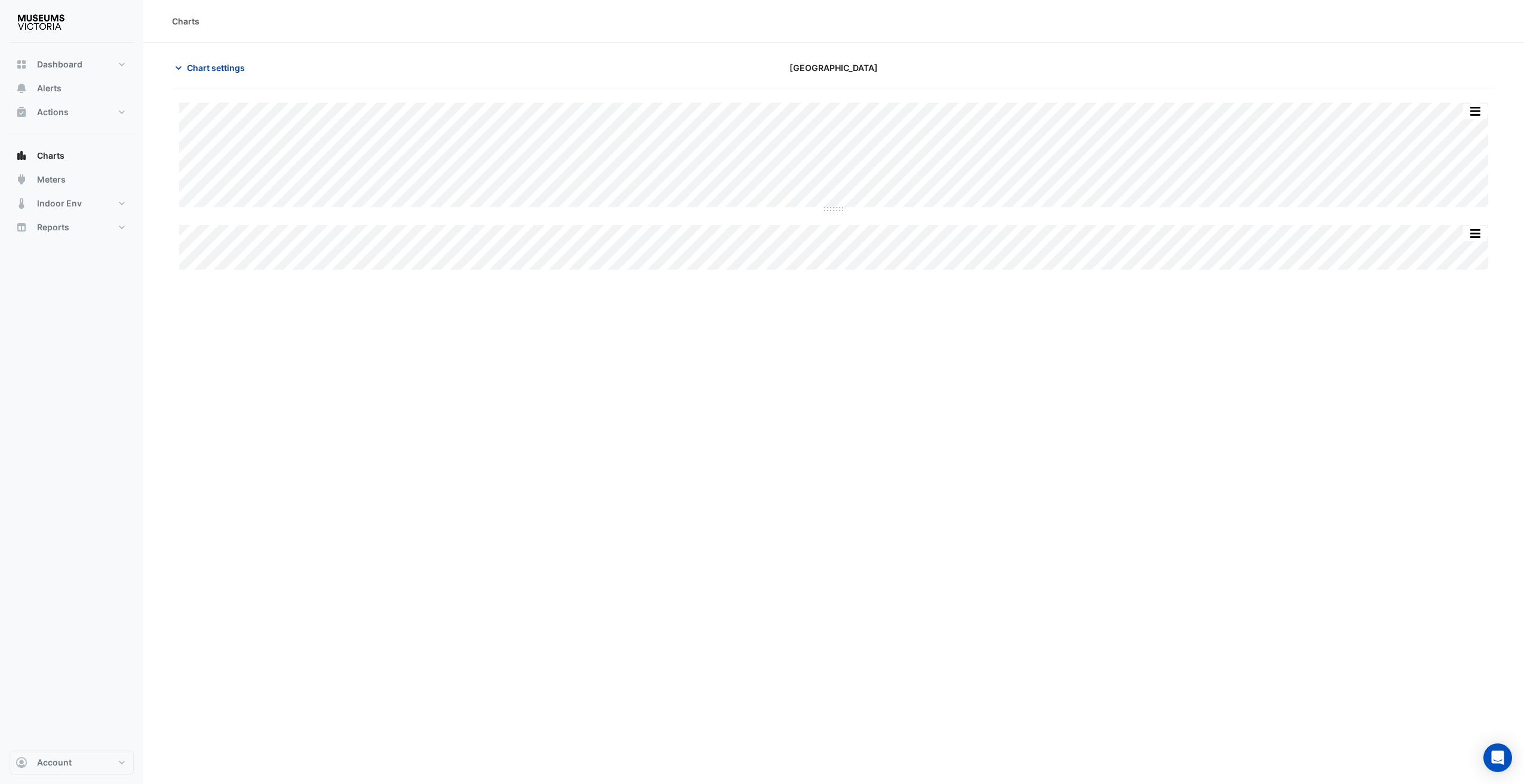
click at [175, 73] on button "Chart settings" at bounding box center [212, 68] width 81 height 21
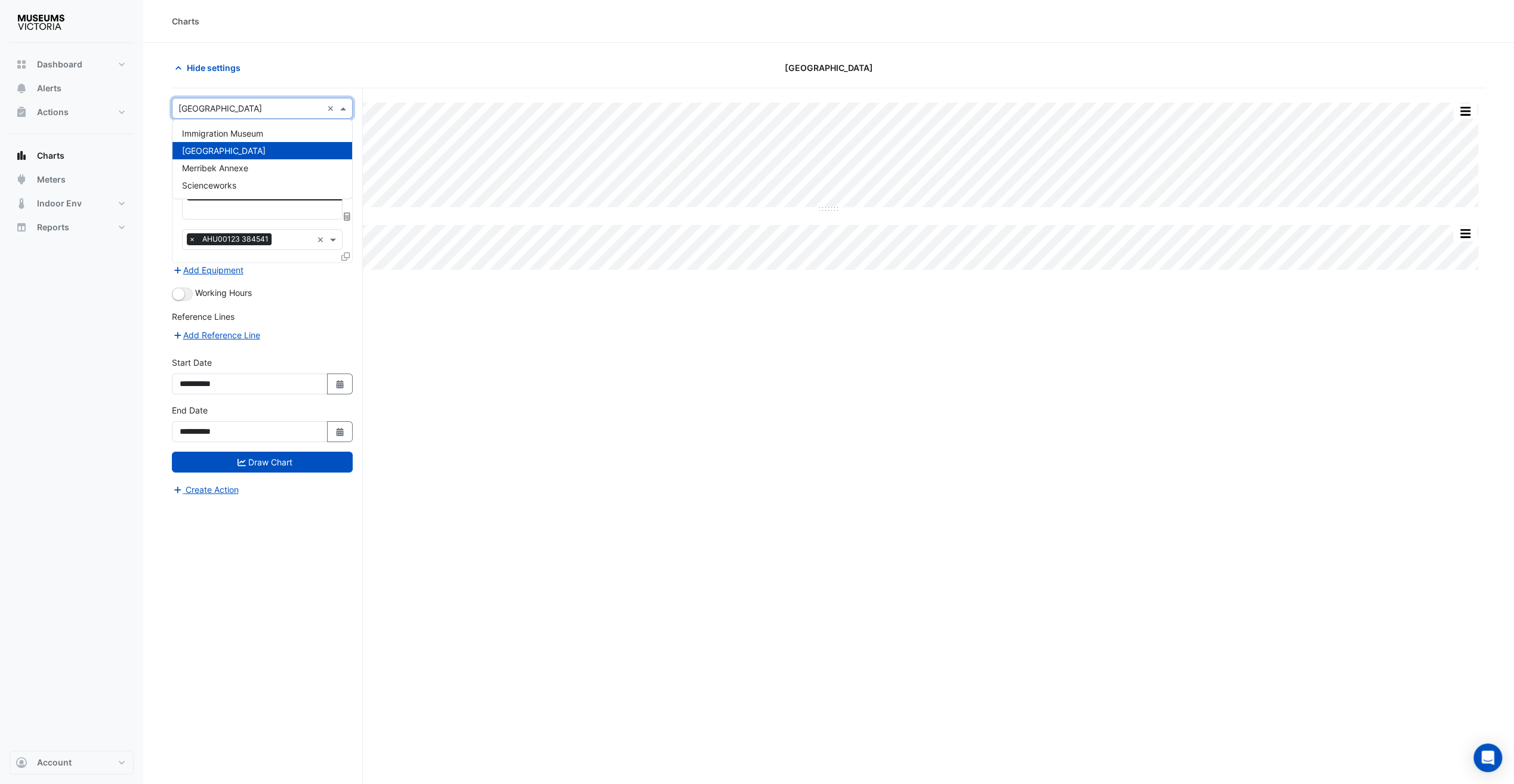
click at [337, 113] on span at bounding box center [345, 108] width 15 height 12
click at [244, 181] on div "Scienceworks" at bounding box center [262, 185] width 180 height 17
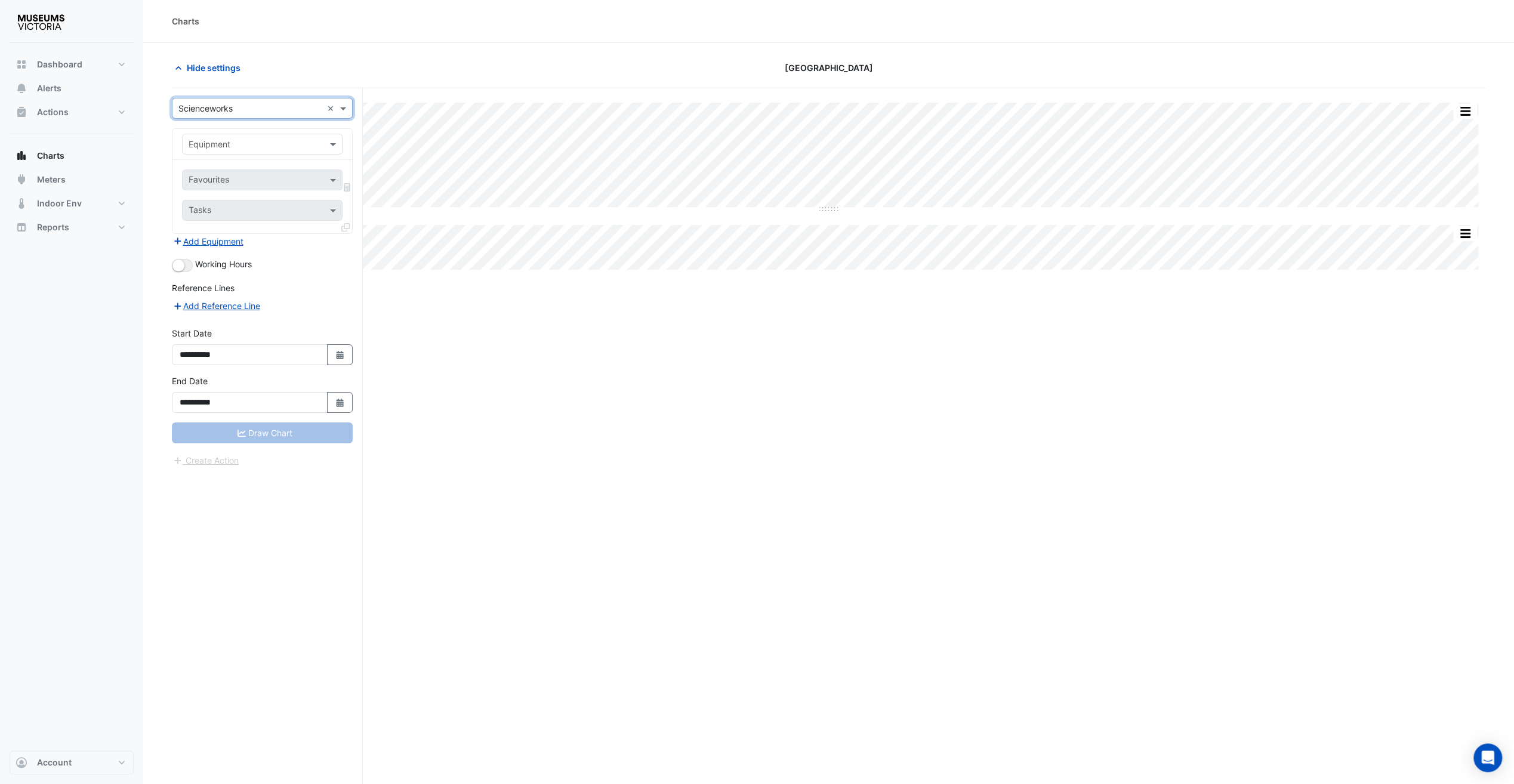
click at [316, 152] on div "Equipment" at bounding box center [262, 144] width 161 height 21
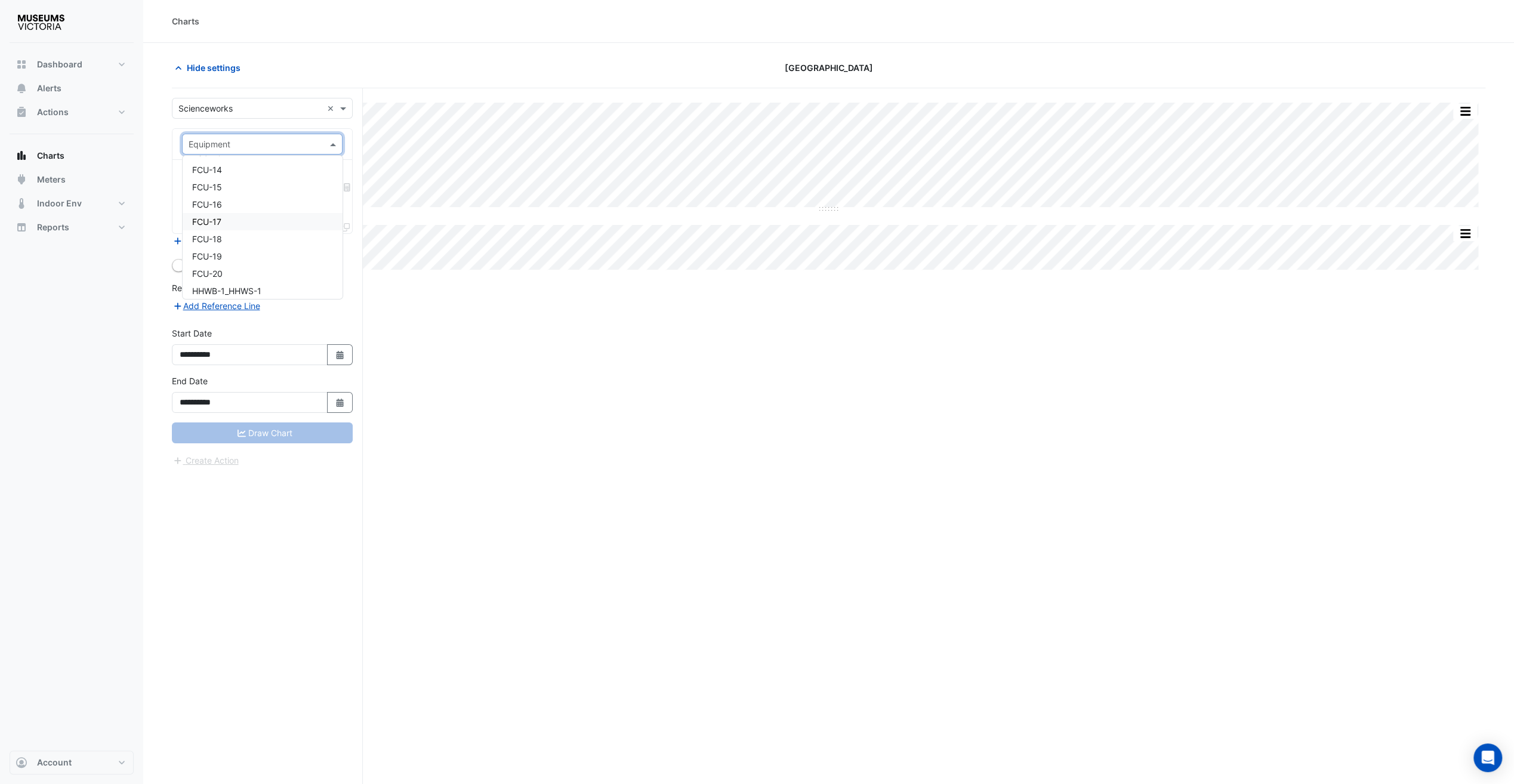
scroll to position [716, 0]
click at [228, 211] on div "FCU-15" at bounding box center [263, 214] width 160 height 17
click at [238, 176] on input "text" at bounding box center [255, 181] width 133 height 12
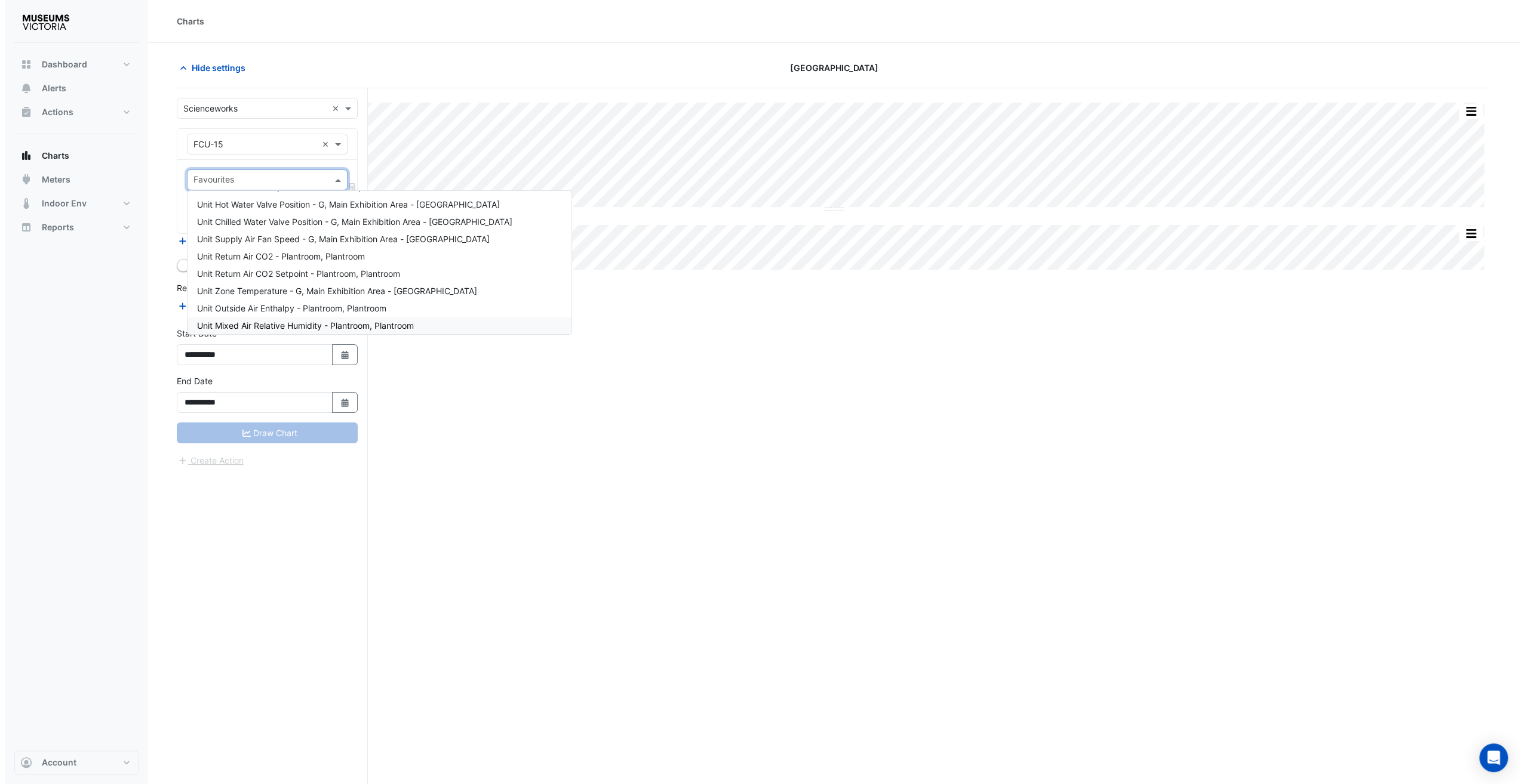
scroll to position [60, 0]
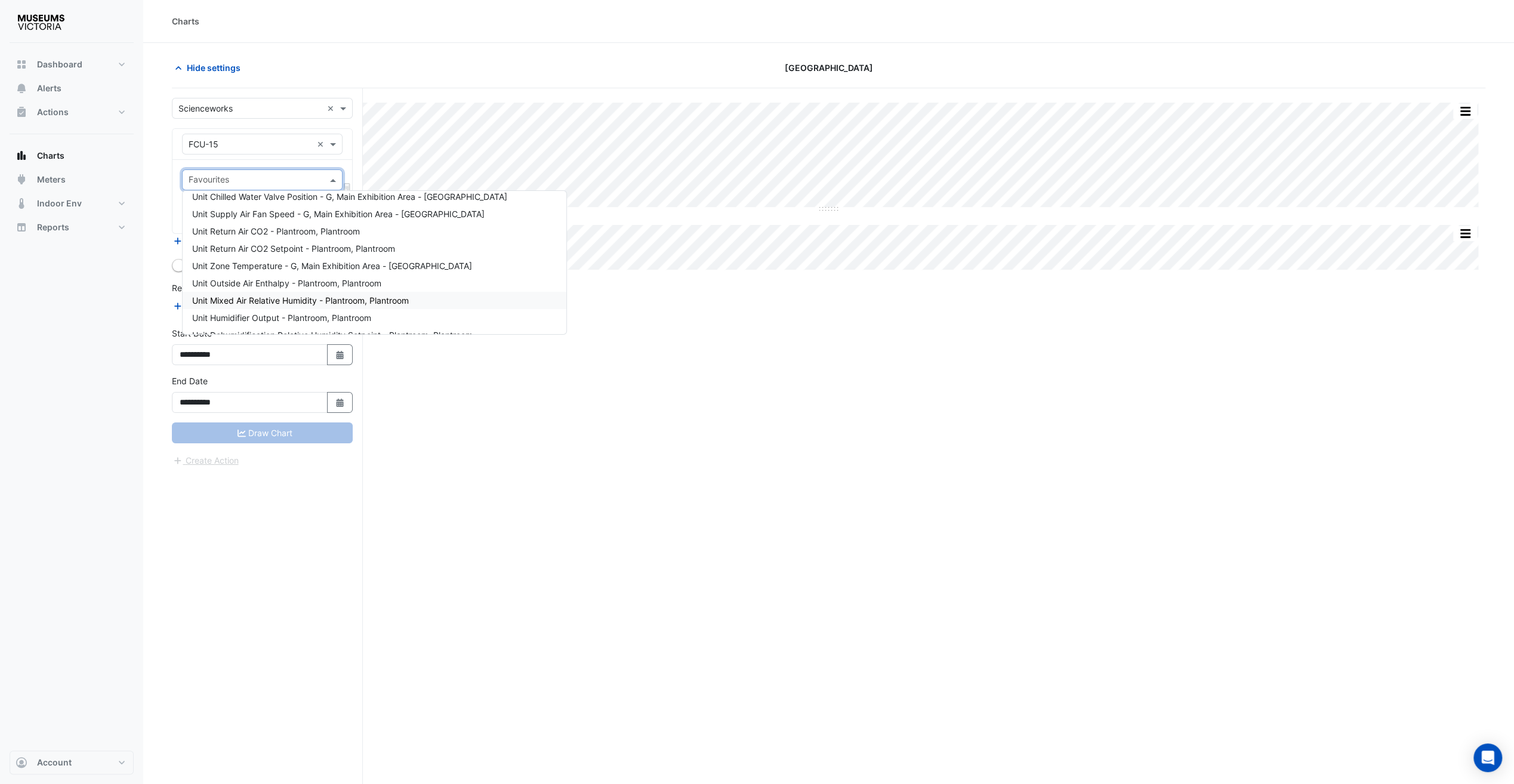
drag, startPoint x: 498, startPoint y: 388, endPoint x: 482, endPoint y: 366, distance: 27.2
click at [497, 388] on div "Split All Split None Print Save as JPEG Save as PNG Pivot Data Table Export CSV…" at bounding box center [828, 459] width 1314 height 741
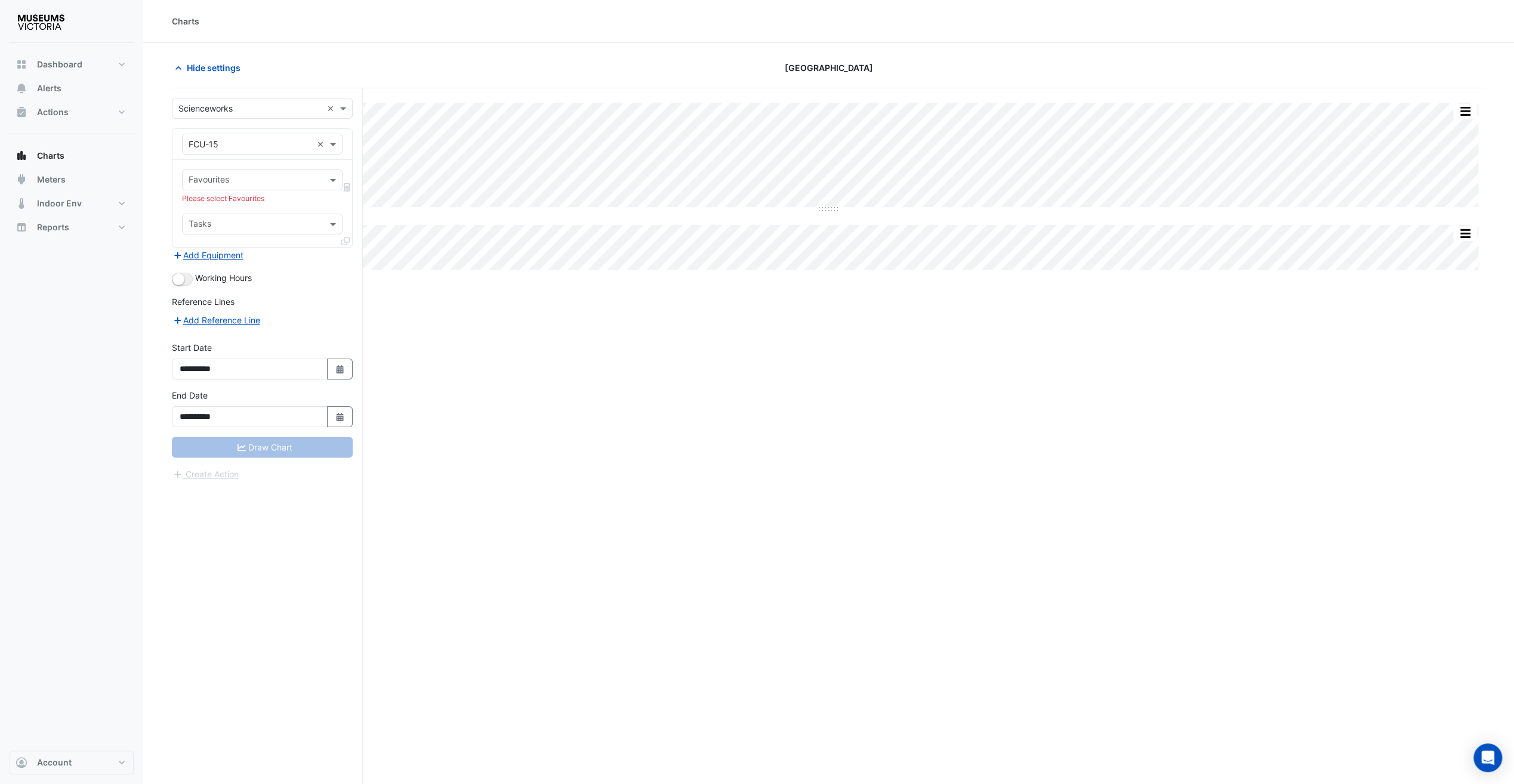
click at [285, 221] on input "text" at bounding box center [255, 225] width 133 height 12
click at [463, 372] on div "Split All Split None Print Save as JPEG Save as PNG Pivot Data Table Export CSV…" at bounding box center [828, 459] width 1314 height 741
click at [56, 82] on span "Alerts" at bounding box center [50, 88] width 25 height 12
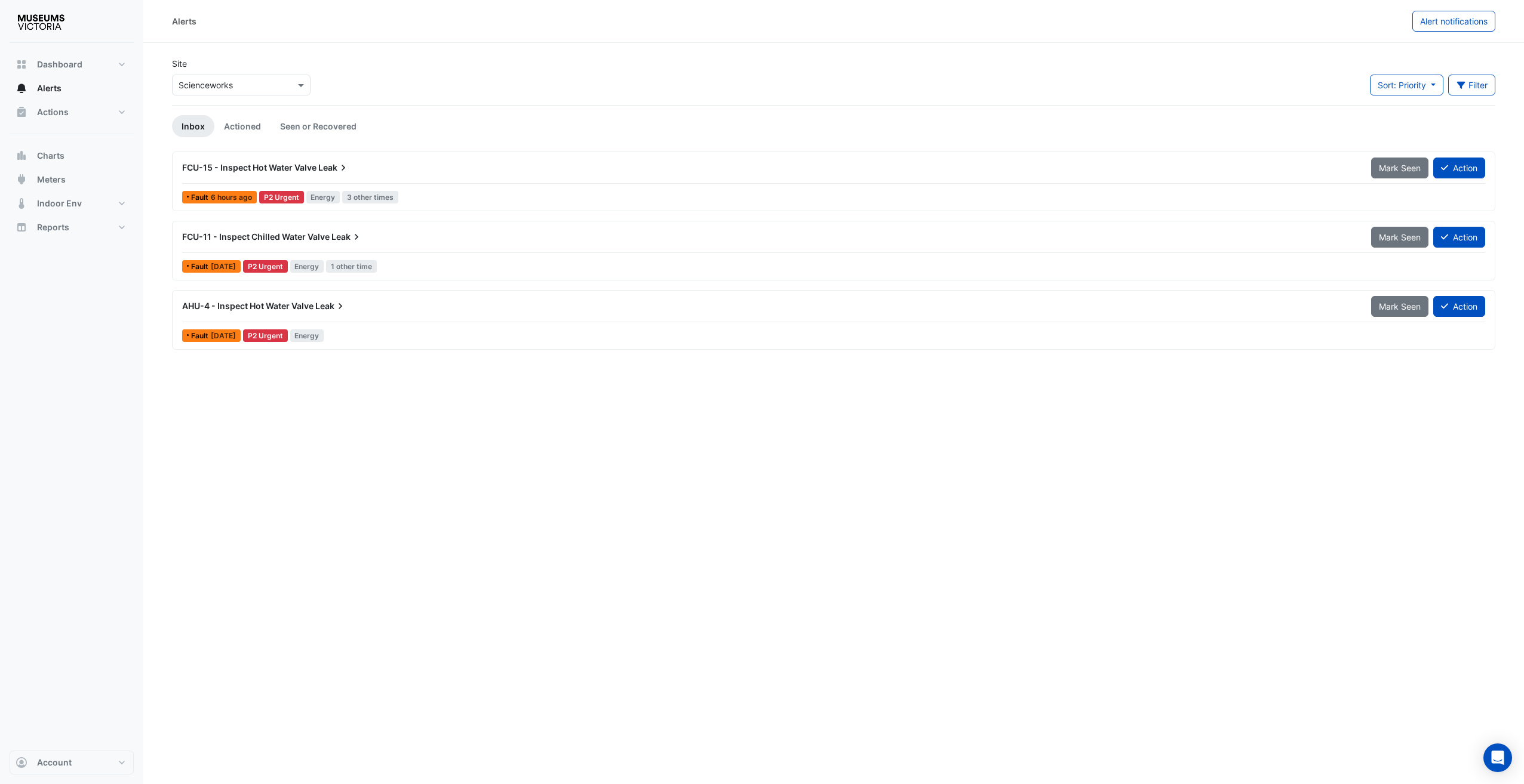
click at [282, 171] on span "FCU-15 - Inspect Hot Water Valve" at bounding box center [249, 167] width 134 height 10
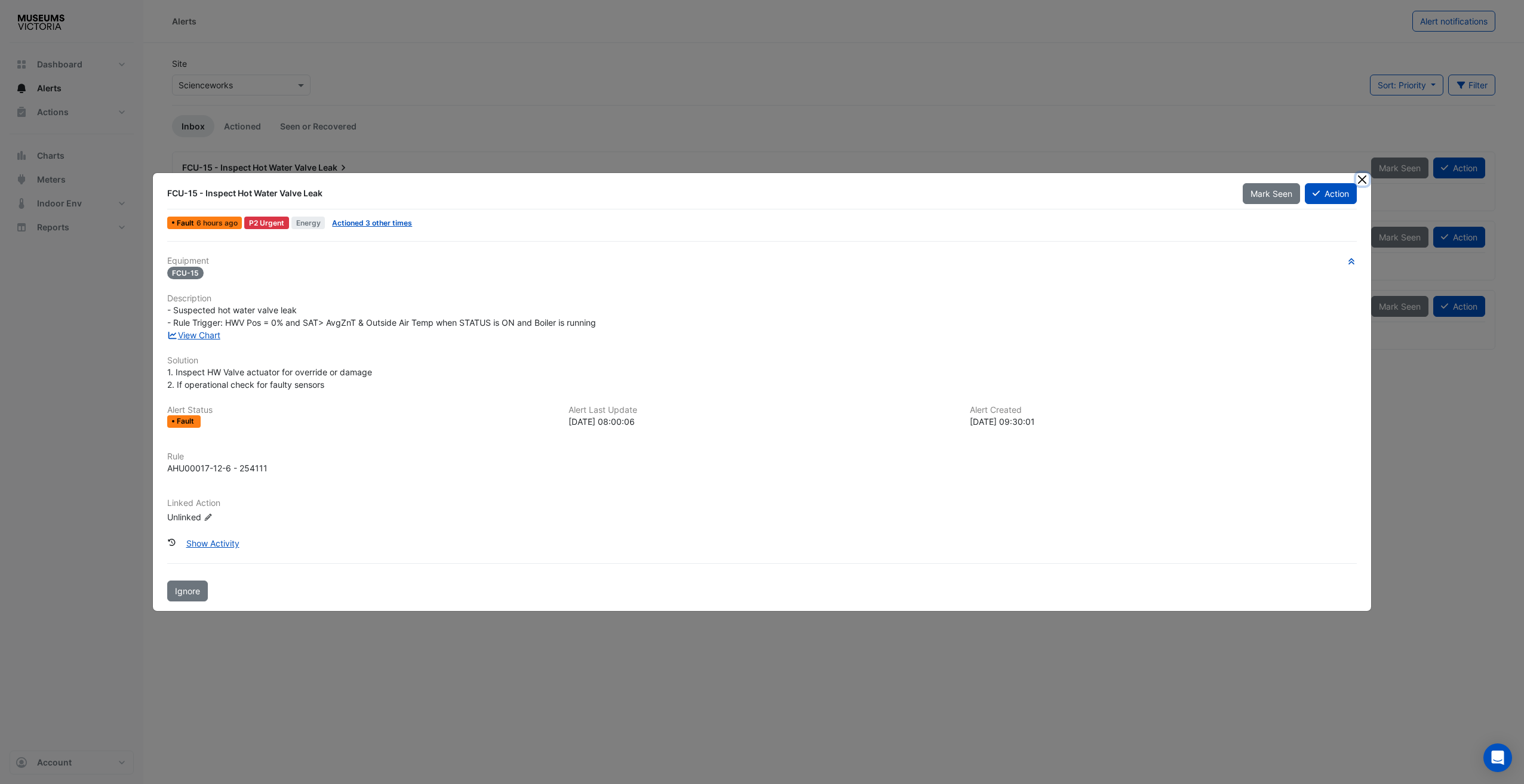
click at [1360, 181] on button "Close" at bounding box center [1362, 179] width 12 height 12
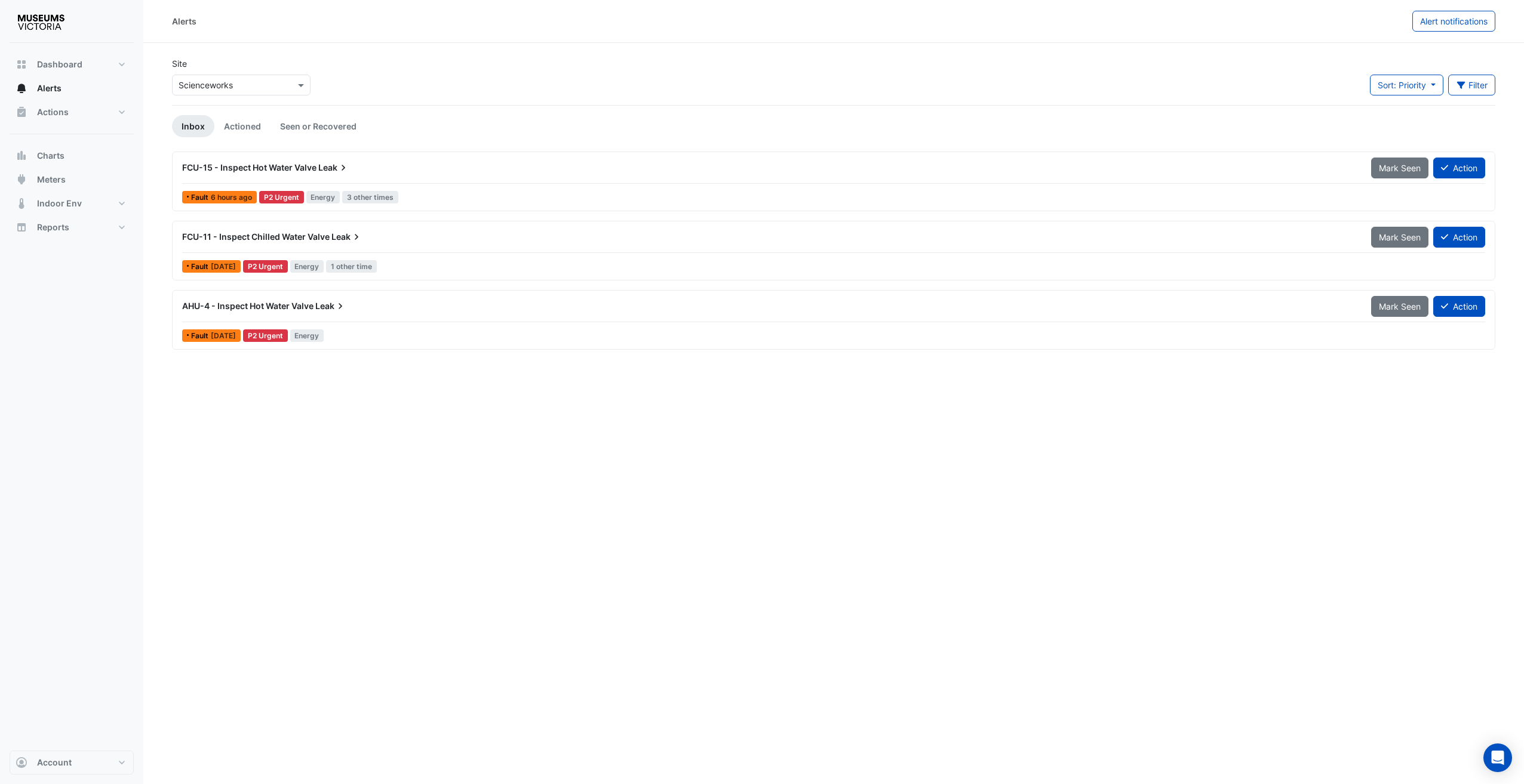
click at [320, 174] on div "FCU-15 - Inspect Hot Water Valve Leak" at bounding box center [769, 168] width 1189 height 22
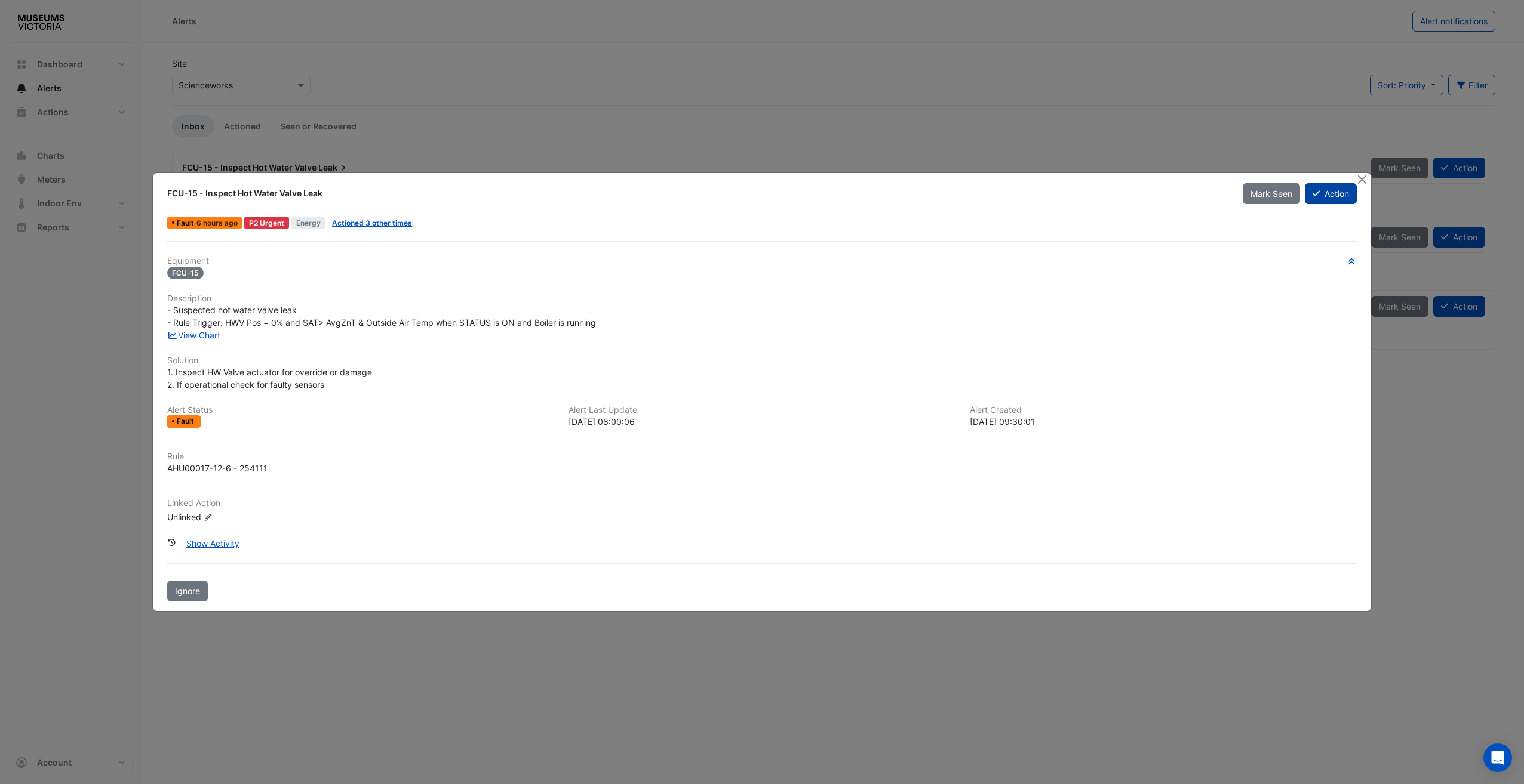
click at [1309, 195] on button "Action" at bounding box center [1331, 193] width 52 height 21
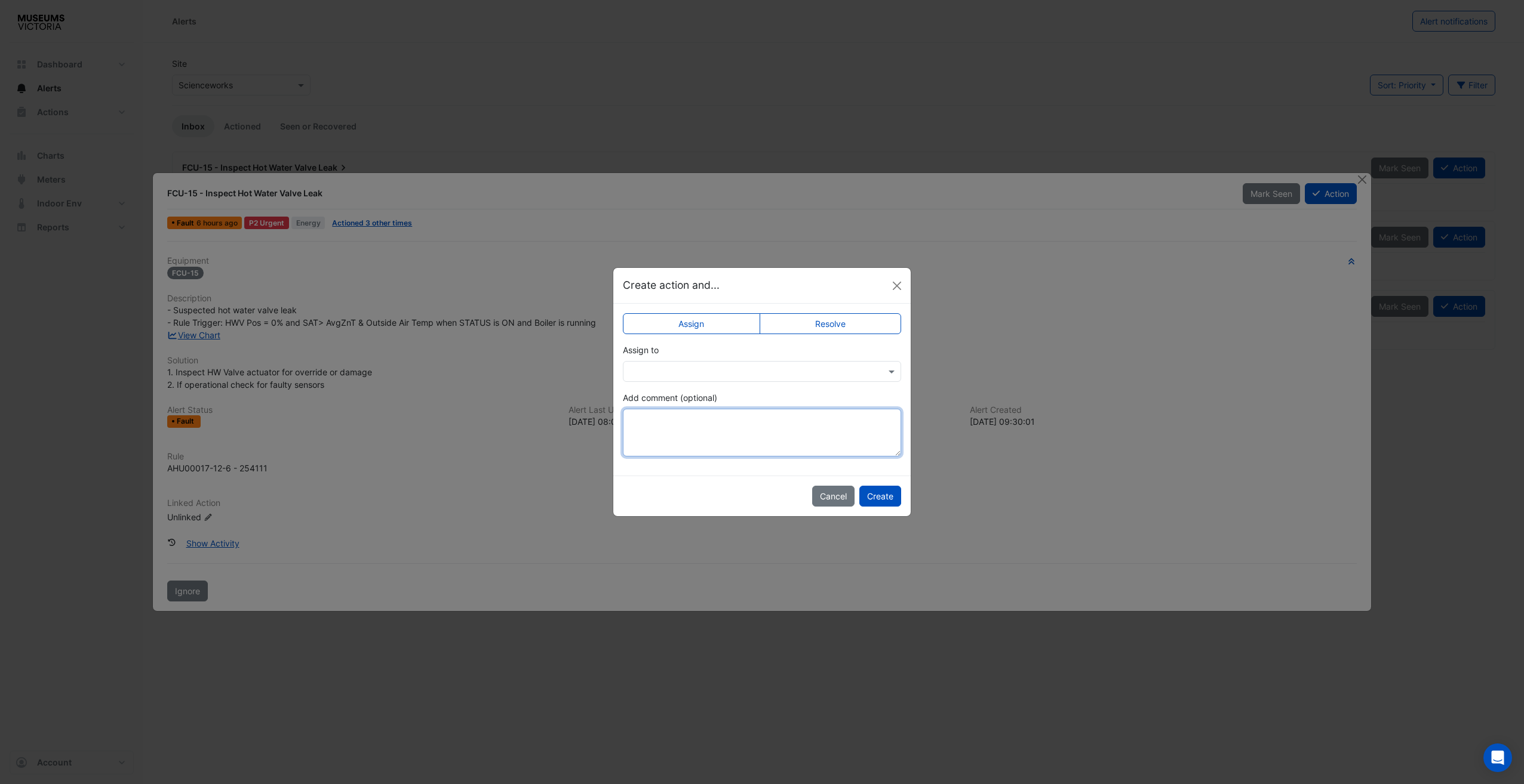
click at [717, 429] on textarea "Add comment (optional)" at bounding box center [762, 432] width 278 height 48
type textarea "**********"
click at [829, 369] on input "text" at bounding box center [749, 372] width 241 height 12
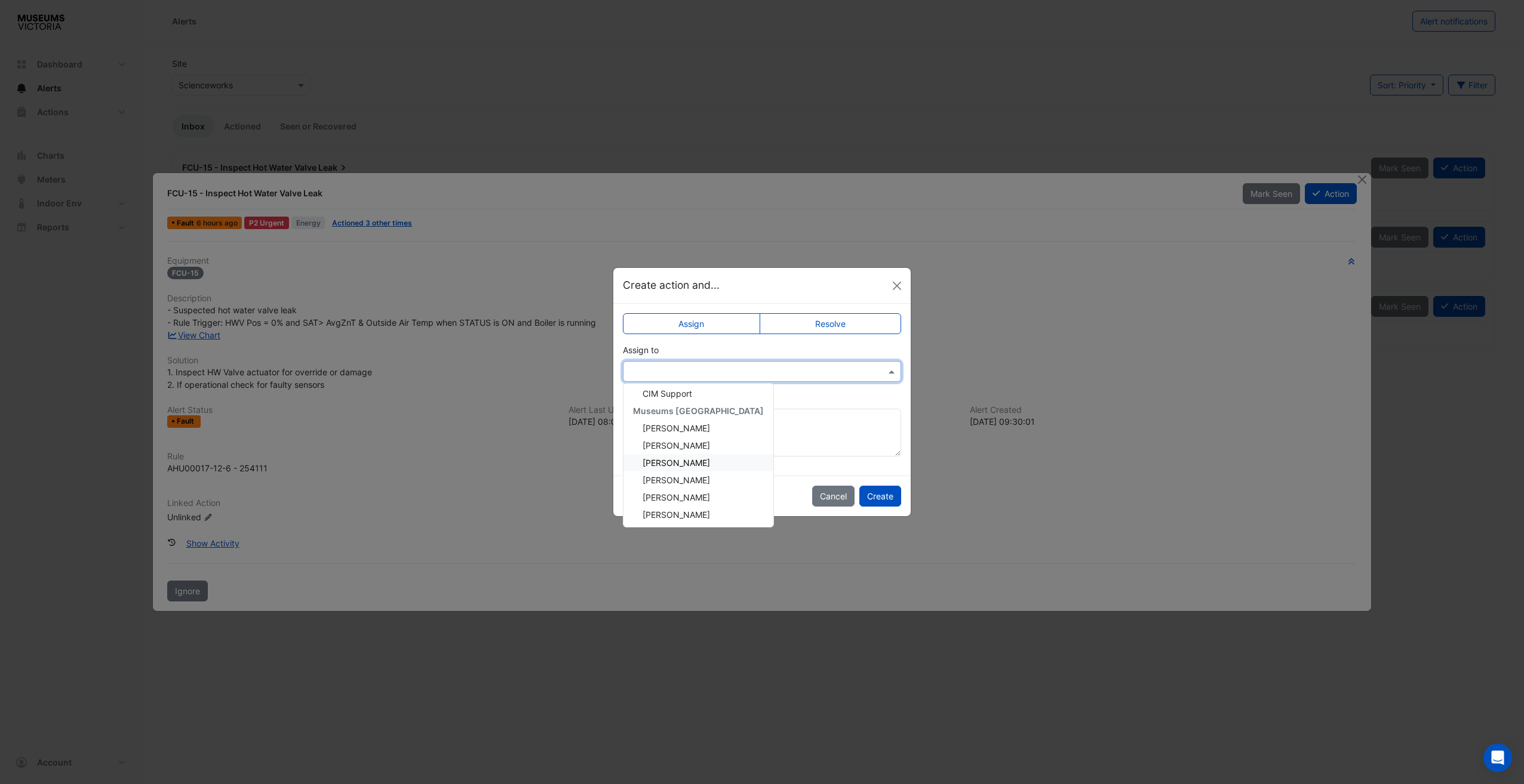
scroll to position [91, 0]
click at [827, 322] on label "Resolve" at bounding box center [830, 324] width 142 height 21
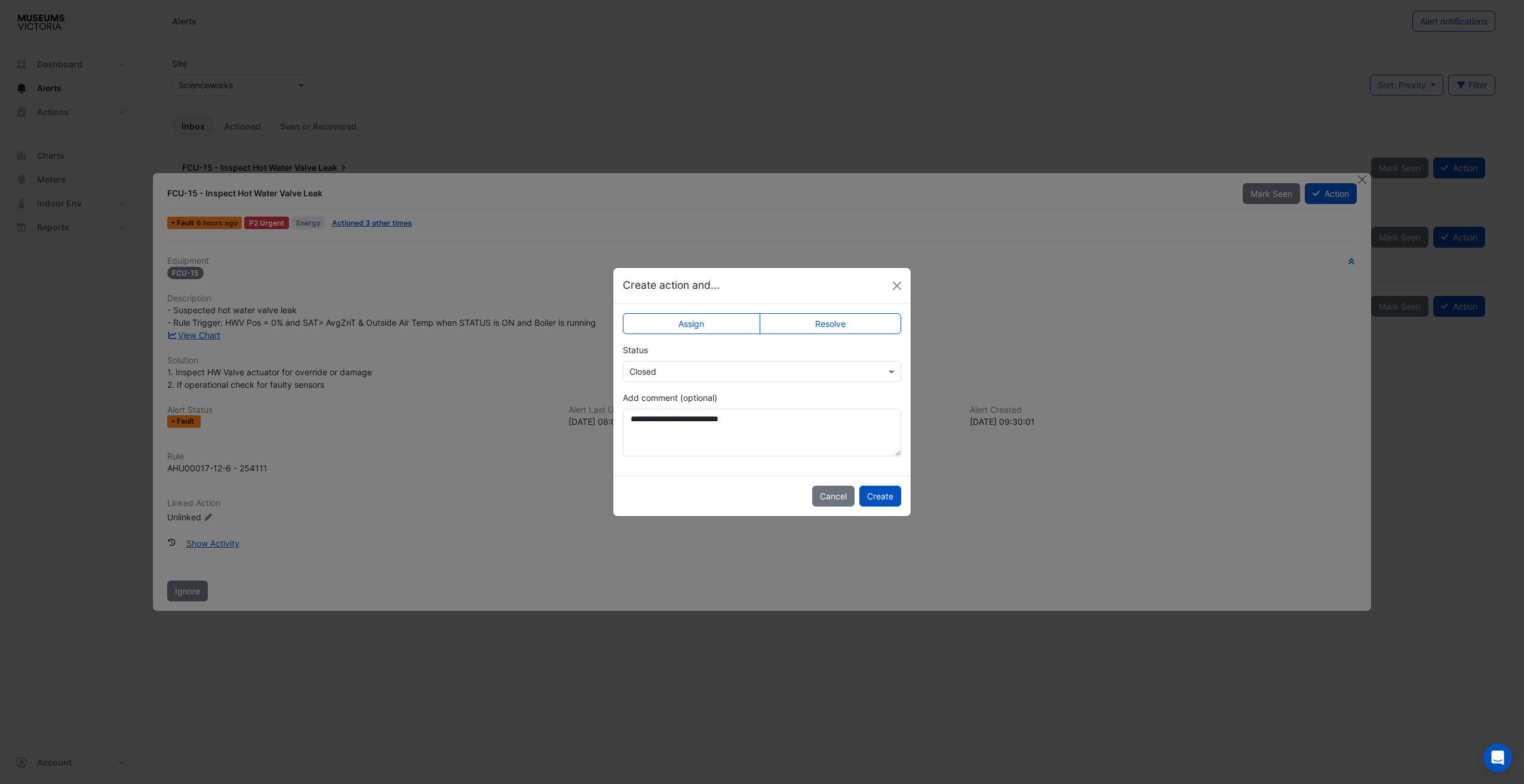
click at [783, 361] on div "Select Status × Closed" at bounding box center [762, 372] width 278 height 21
click at [783, 367] on input "text" at bounding box center [749, 372] width 241 height 12
click at [735, 355] on div "Status Select Status × Closed Closed Not Doing" at bounding box center [762, 363] width 278 height 38
click at [702, 315] on label "Assign" at bounding box center [691, 324] width 137 height 21
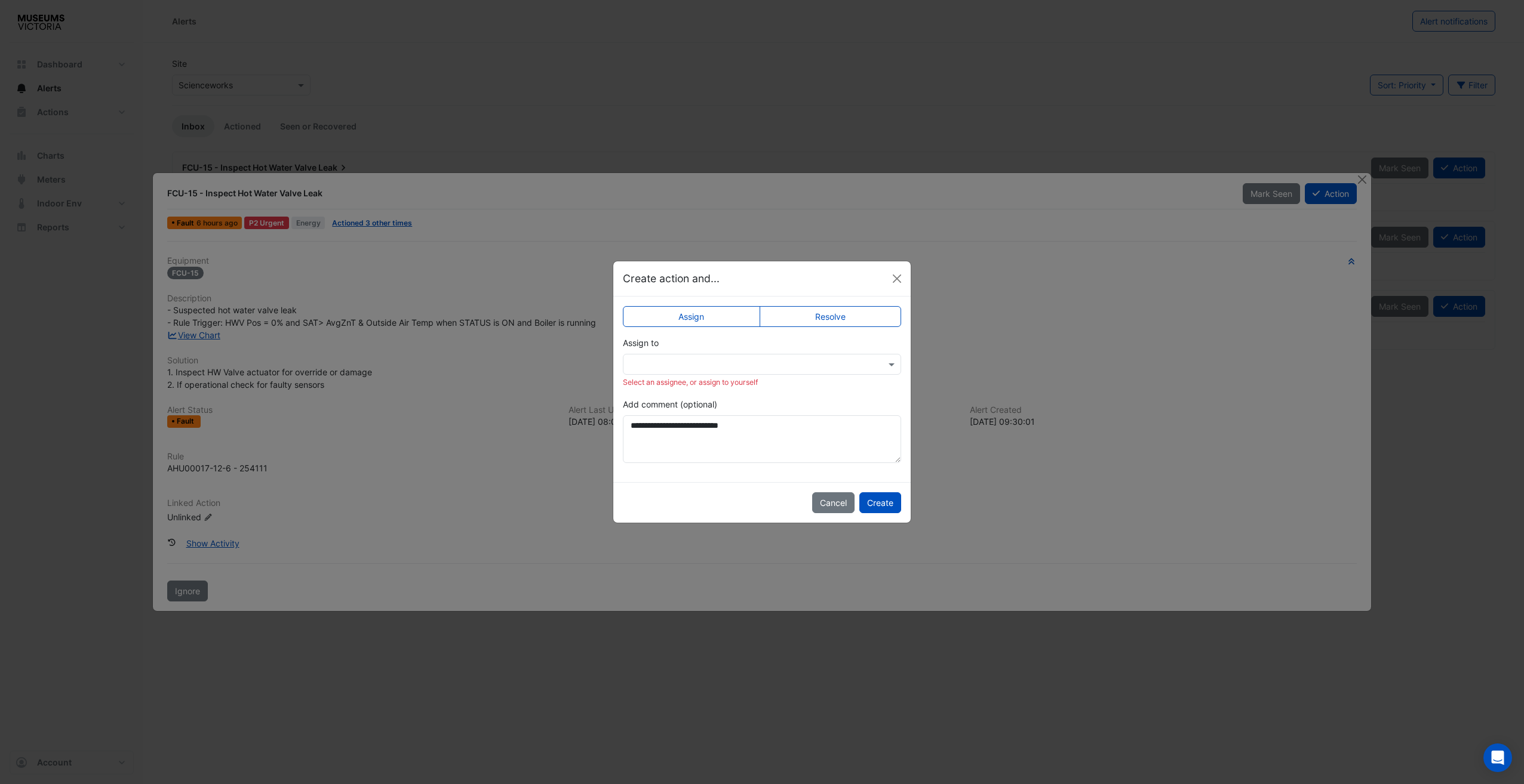
click at [701, 353] on div "Assign to Select an assignee, or assign to yourself" at bounding box center [762, 362] width 278 height 51
click at [700, 370] on input "text" at bounding box center [749, 365] width 241 height 12
click at [690, 415] on span "Gordon Somerville" at bounding box center [676, 420] width 68 height 10
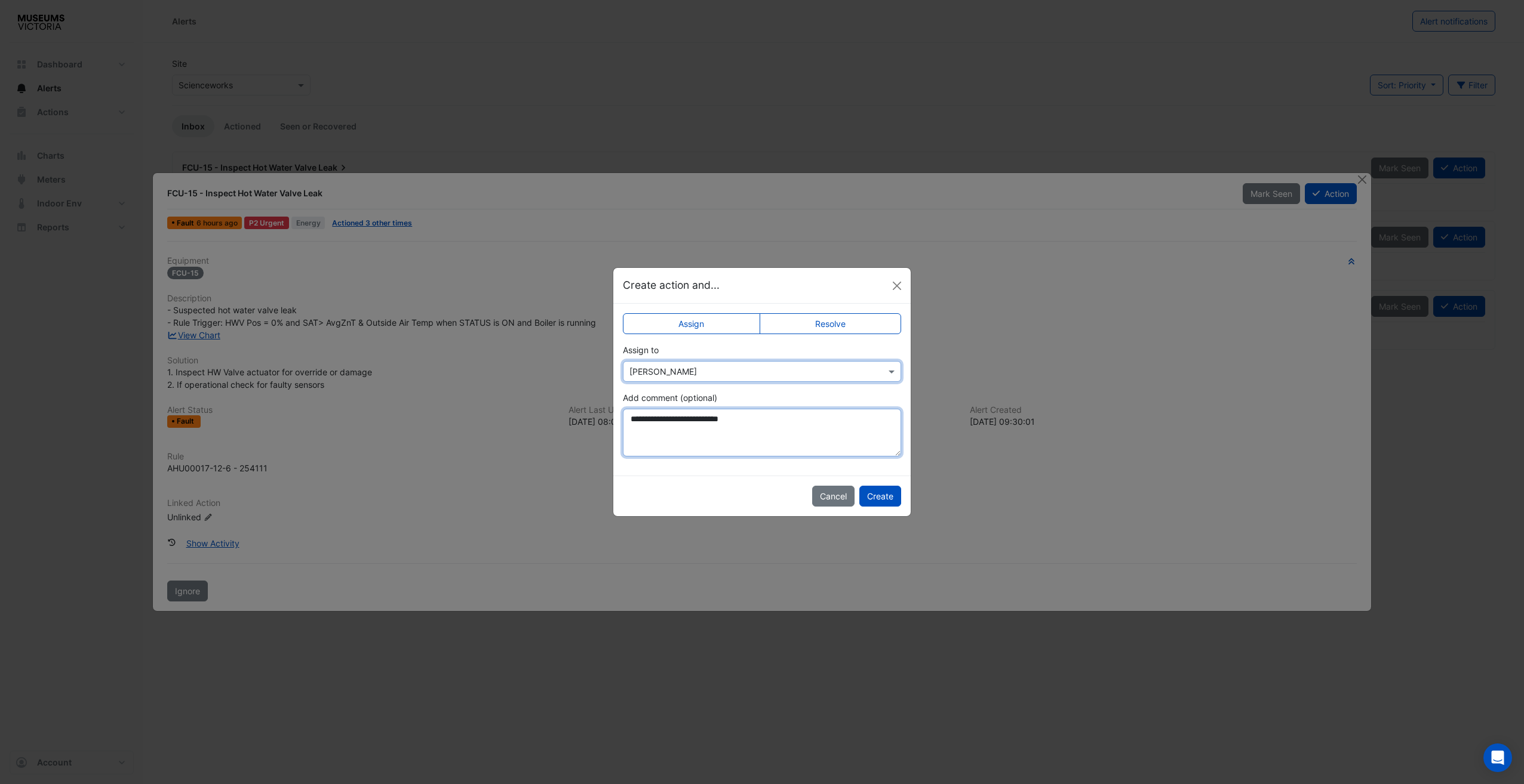
click at [823, 426] on textarea "**********" at bounding box center [762, 432] width 278 height 48
click at [891, 491] on button "Create" at bounding box center [881, 496] width 42 height 21
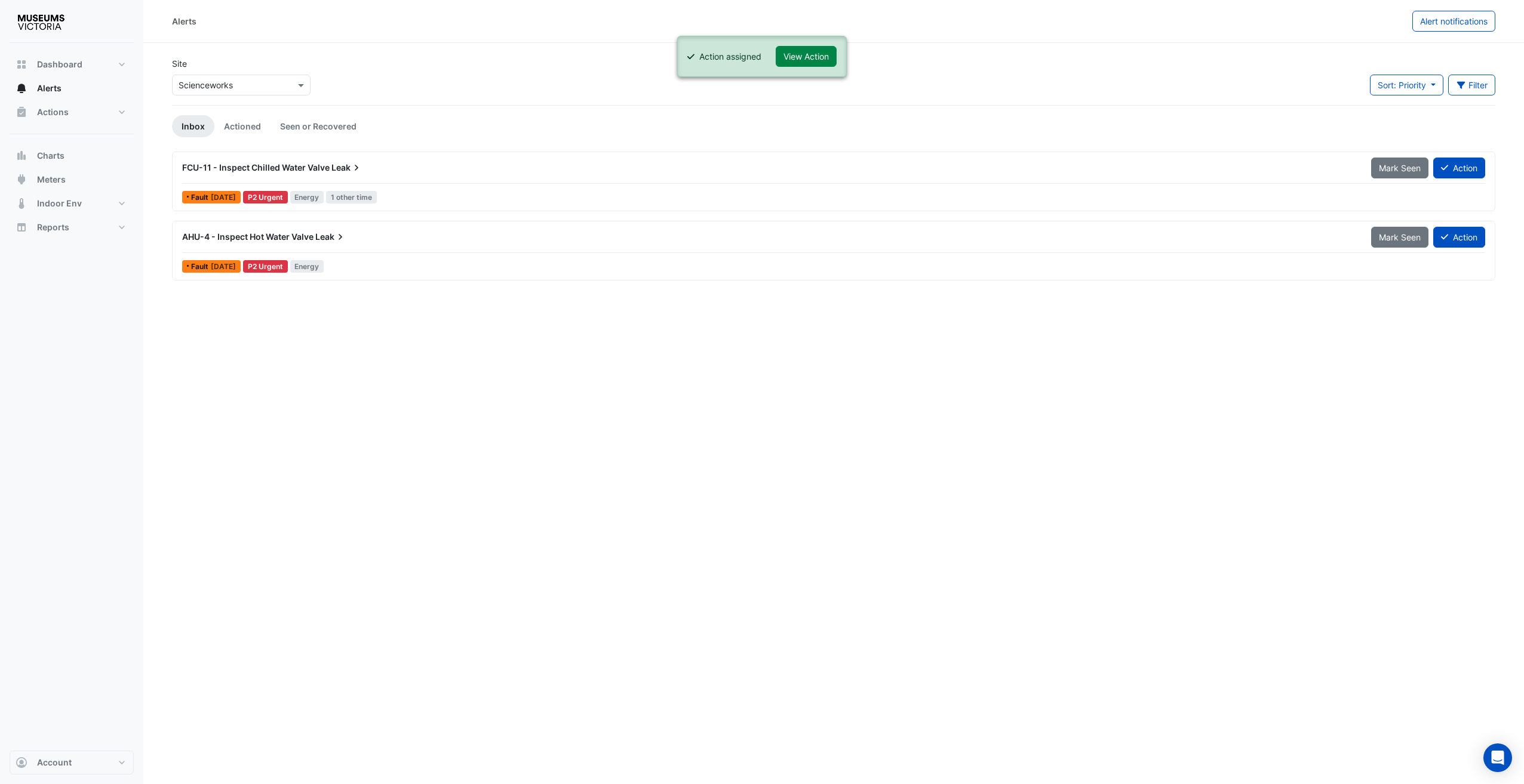
click at [945, 194] on div "Fault 6 days ago P2 Urgent Energy 1 other time" at bounding box center [834, 197] width 1306 height 17
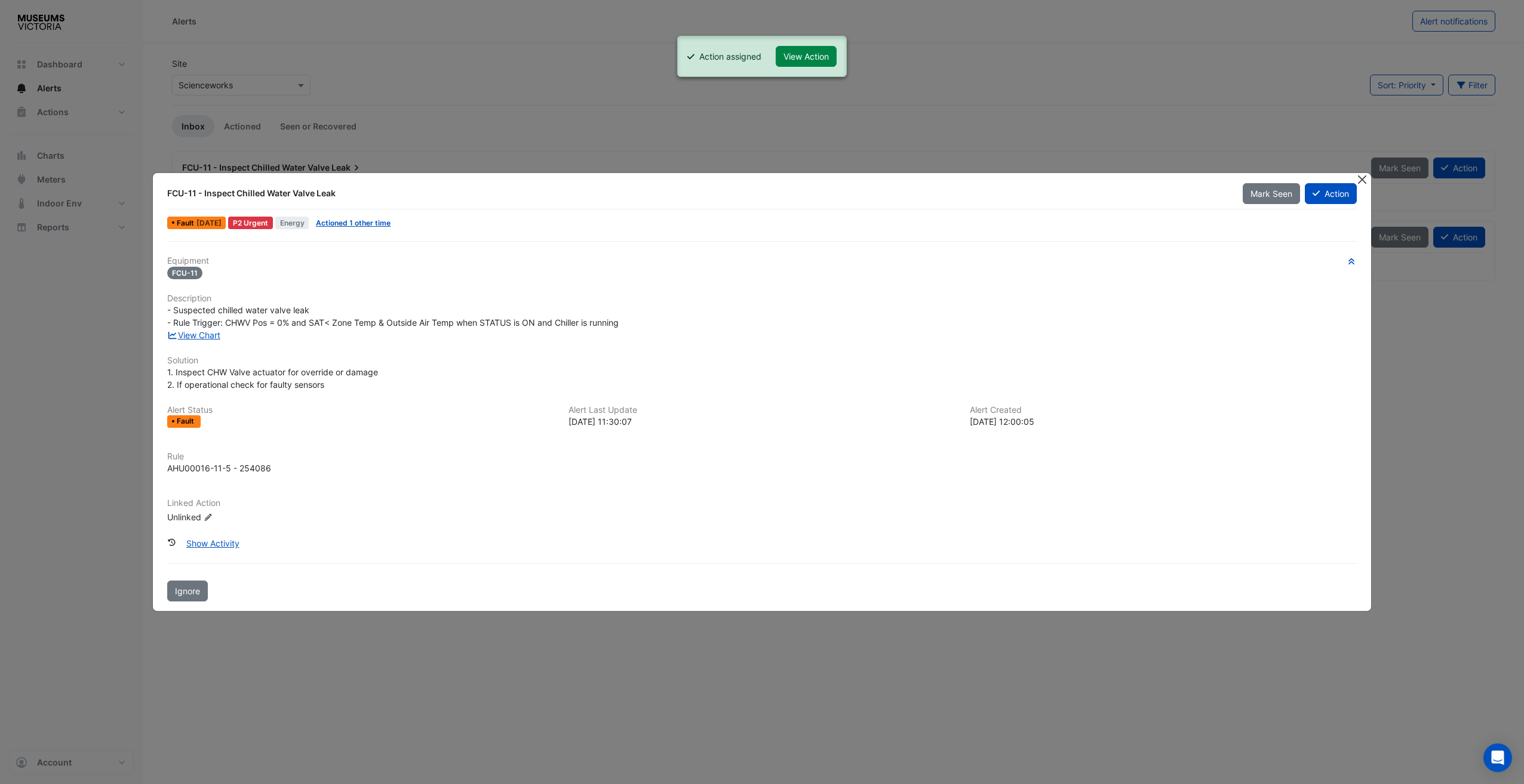
click at [1361, 184] on button "Close" at bounding box center [1362, 179] width 12 height 12
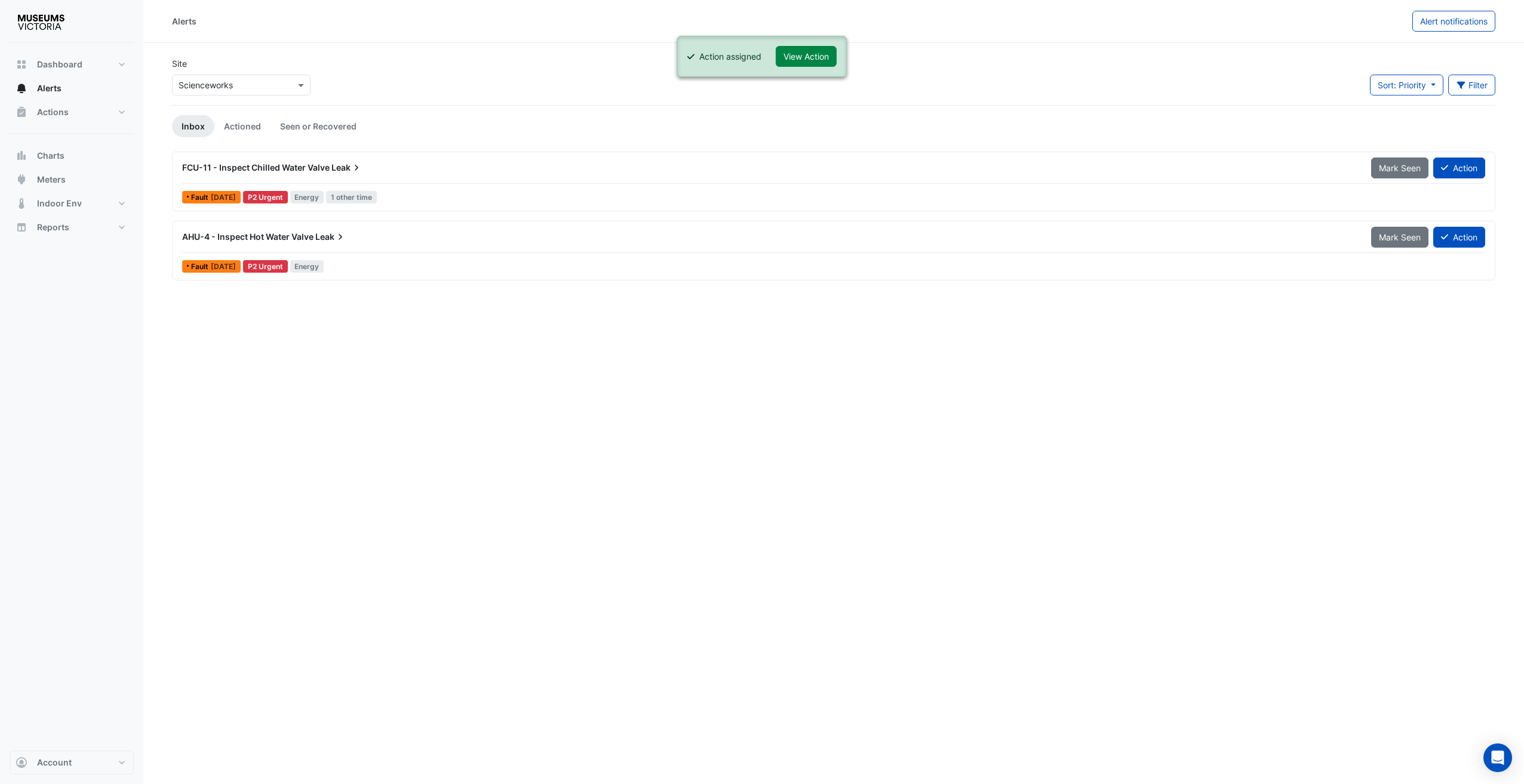
click at [680, 451] on div "Alerts Alert notifications Site Select a Site × Scienceworks Sort: Priority Pri…" at bounding box center [833, 392] width 1380 height 784
click at [328, 185] on div "FCU-11 - Inspect Chilled Water Valve Leak Mark Seen Action Fault 6 days ago P2 …" at bounding box center [833, 181] width 1312 height 49
click at [478, 103] on div "Site Select a Site × Scienceworks Sort: Priority Priority Updated Filter Title …" at bounding box center [833, 81] width 1337 height 48
click at [294, 171] on span "FCU-11 - Inspect Chilled Water Valve" at bounding box center [255, 167] width 148 height 10
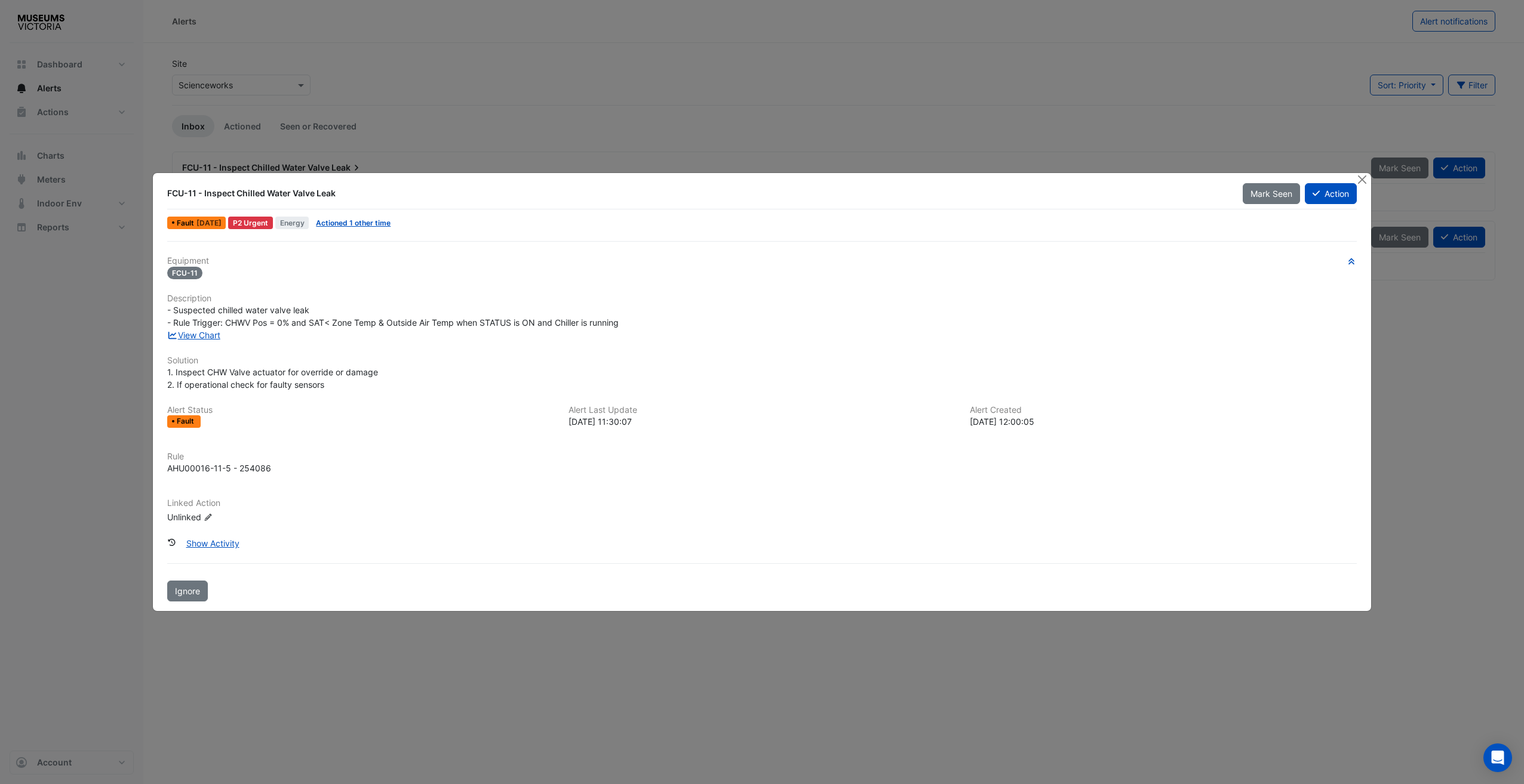
click at [174, 325] on span "- Suspected chilled water valve leak - Rule Trigger: CHWV Pos = 0% and SAT< Zon…" at bounding box center [393, 316] width 452 height 23
click at [202, 336] on link "View Chart" at bounding box center [193, 334] width 53 height 10
click at [1334, 201] on button "Action" at bounding box center [1331, 193] width 52 height 21
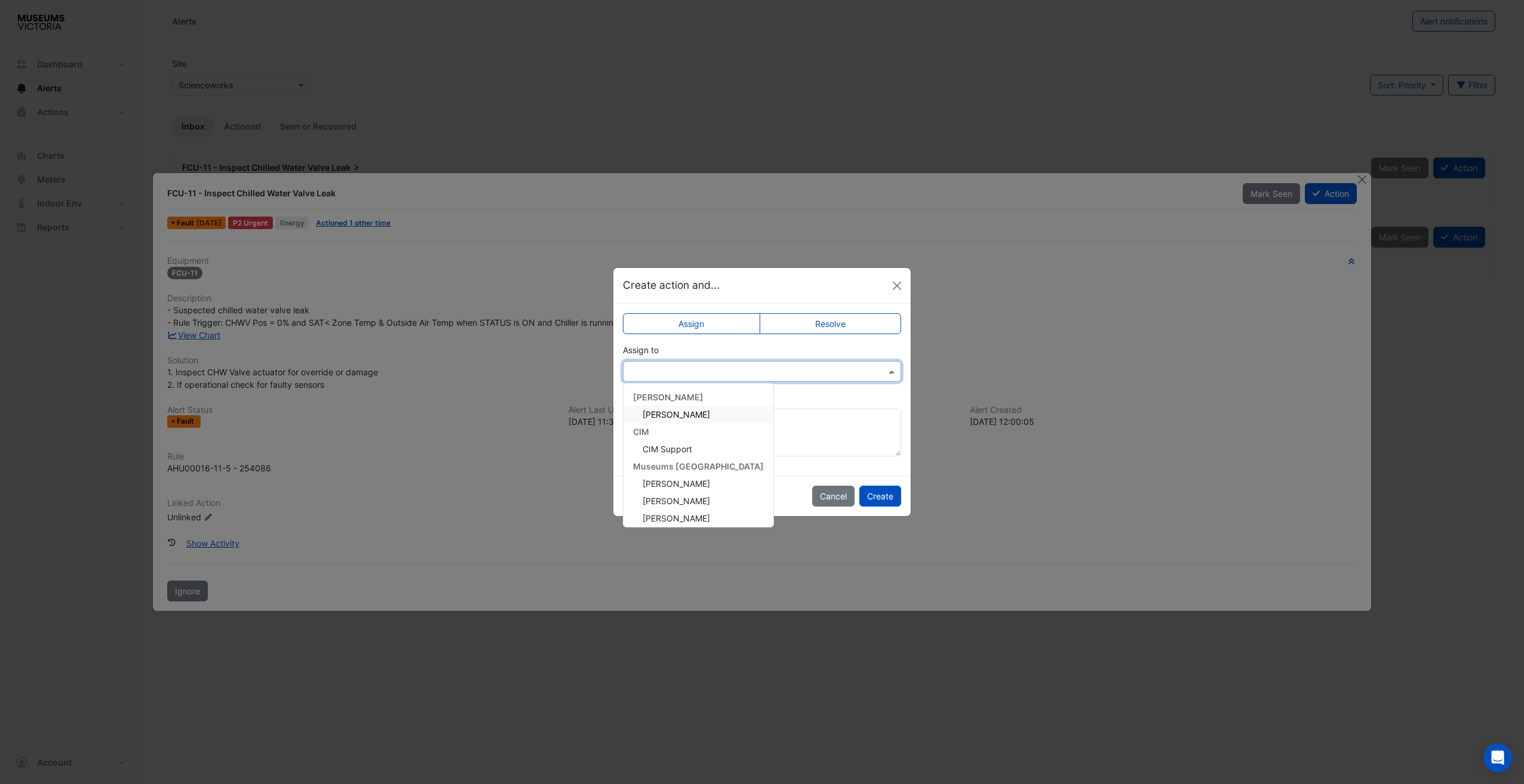
click at [741, 372] on input "text" at bounding box center [749, 372] width 241 height 12
click at [681, 412] on span "Matt Ryan" at bounding box center [676, 414] width 68 height 10
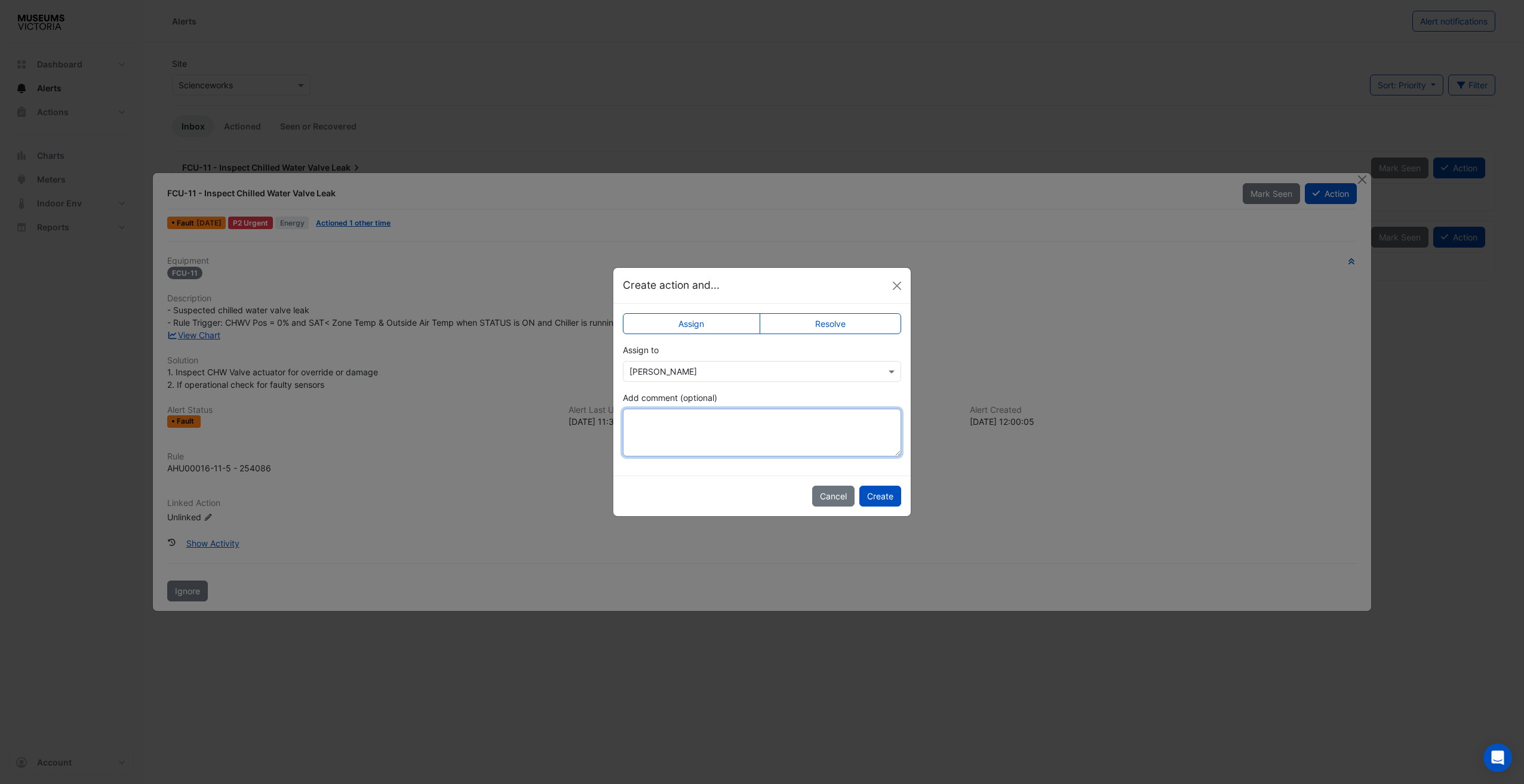
click at [723, 445] on textarea "Add comment (optional)" at bounding box center [762, 432] width 278 height 48
type textarea "**********"
click at [877, 500] on button "Create" at bounding box center [881, 496] width 42 height 21
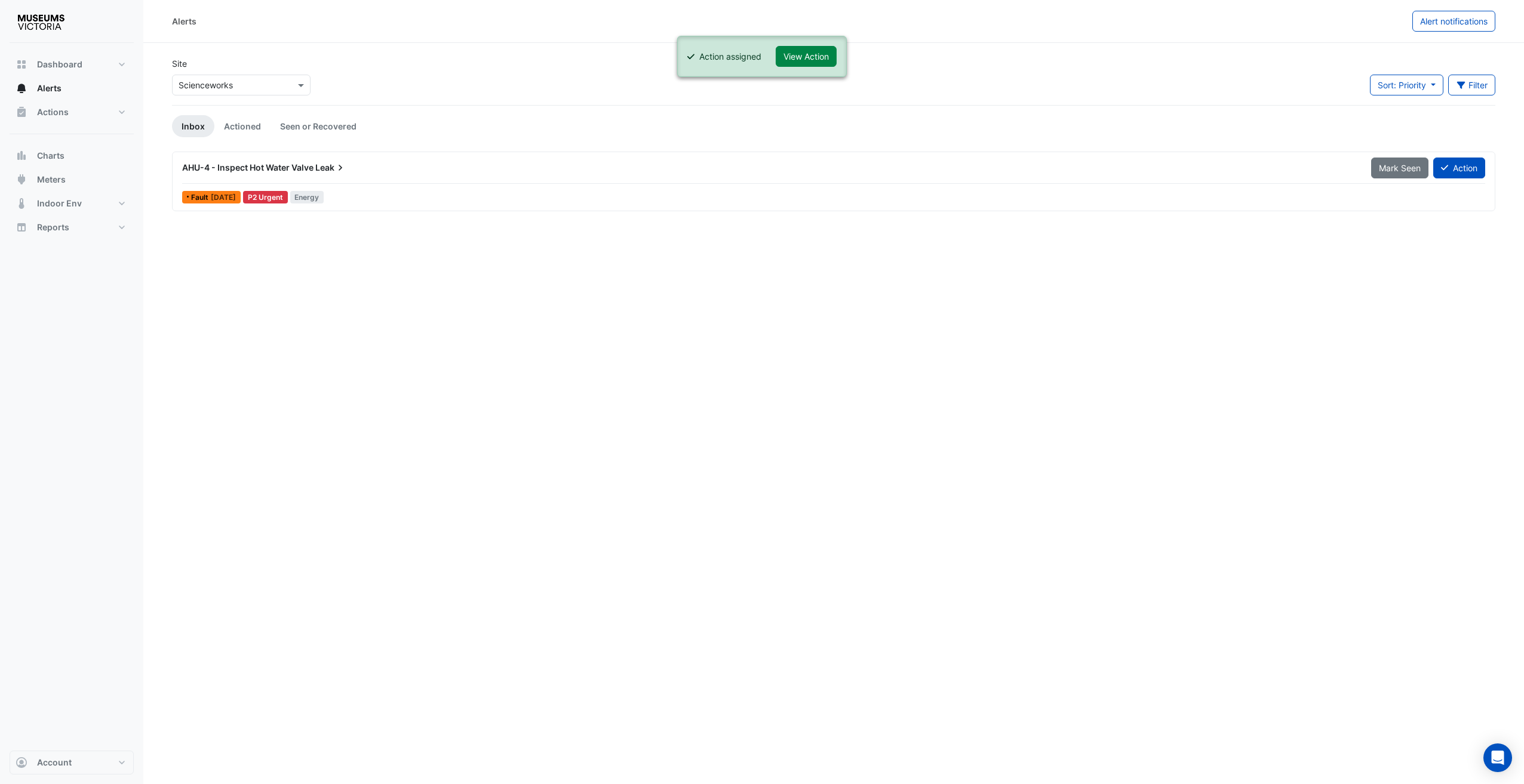
click at [296, 175] on div "AHU-4 - Inspect Hot Water Valve Leak" at bounding box center [769, 168] width 1189 height 22
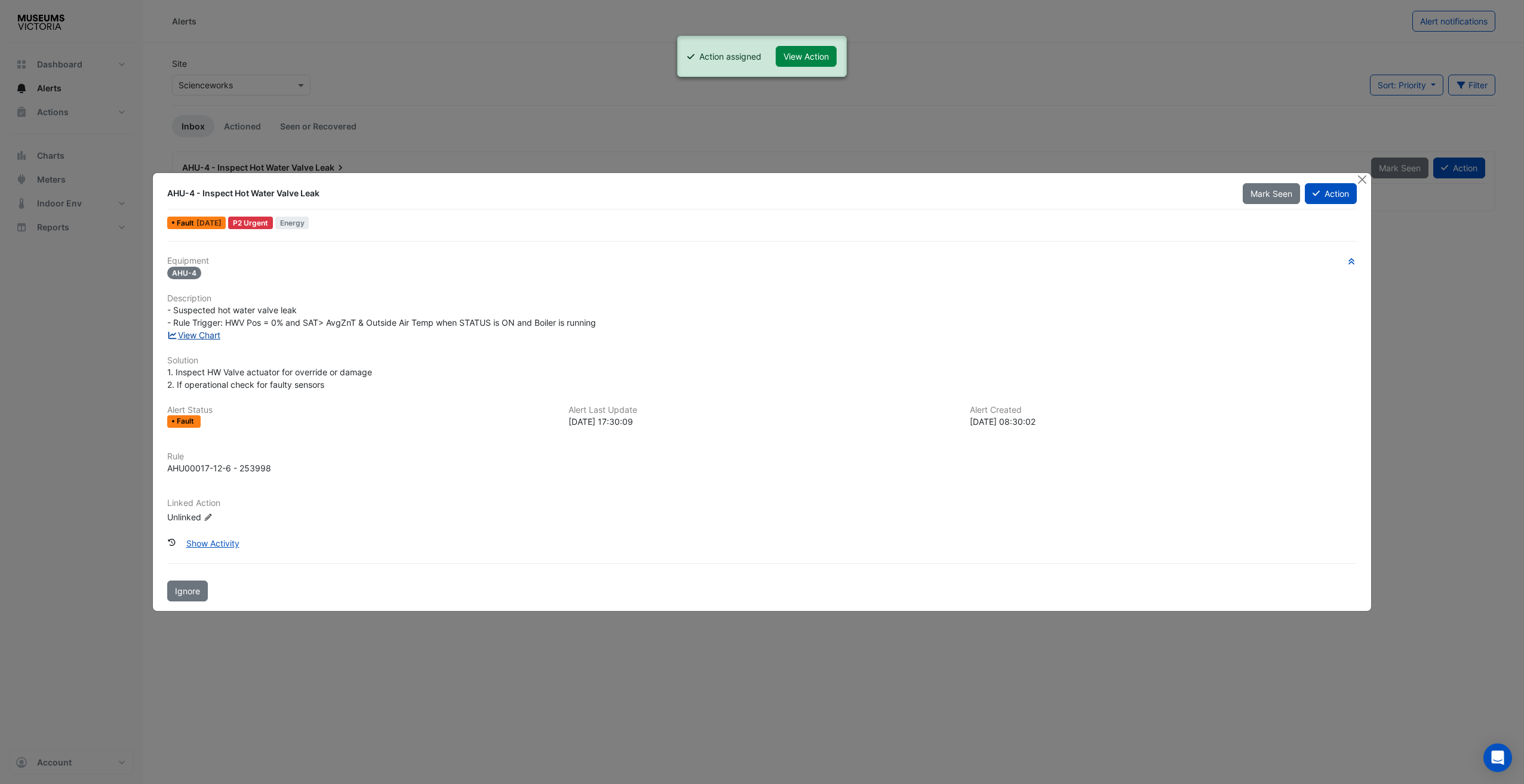
click at [197, 338] on link "View Chart" at bounding box center [193, 334] width 53 height 10
click at [1346, 200] on button "Action" at bounding box center [1331, 193] width 52 height 21
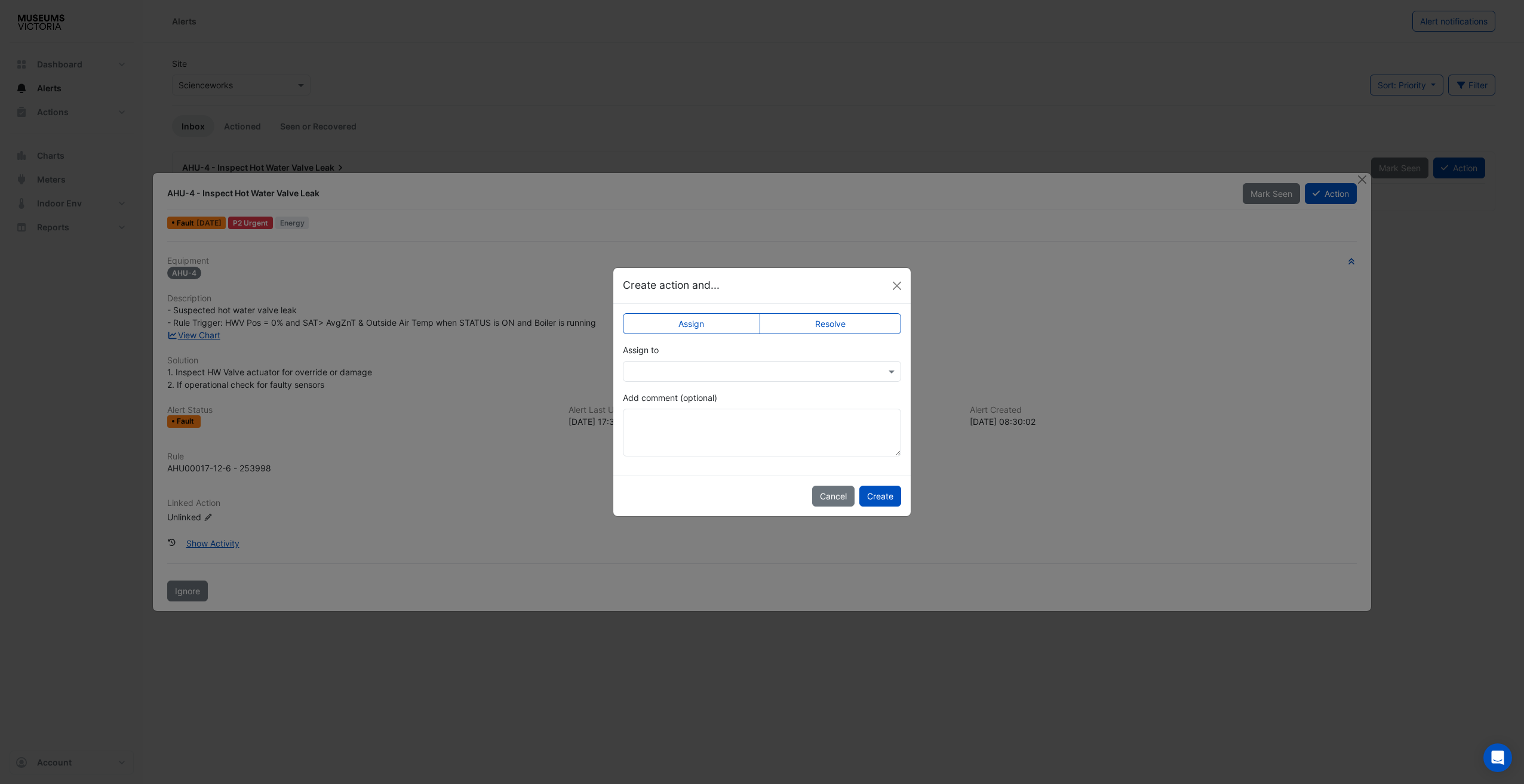
click at [712, 379] on div at bounding box center [762, 372] width 278 height 21
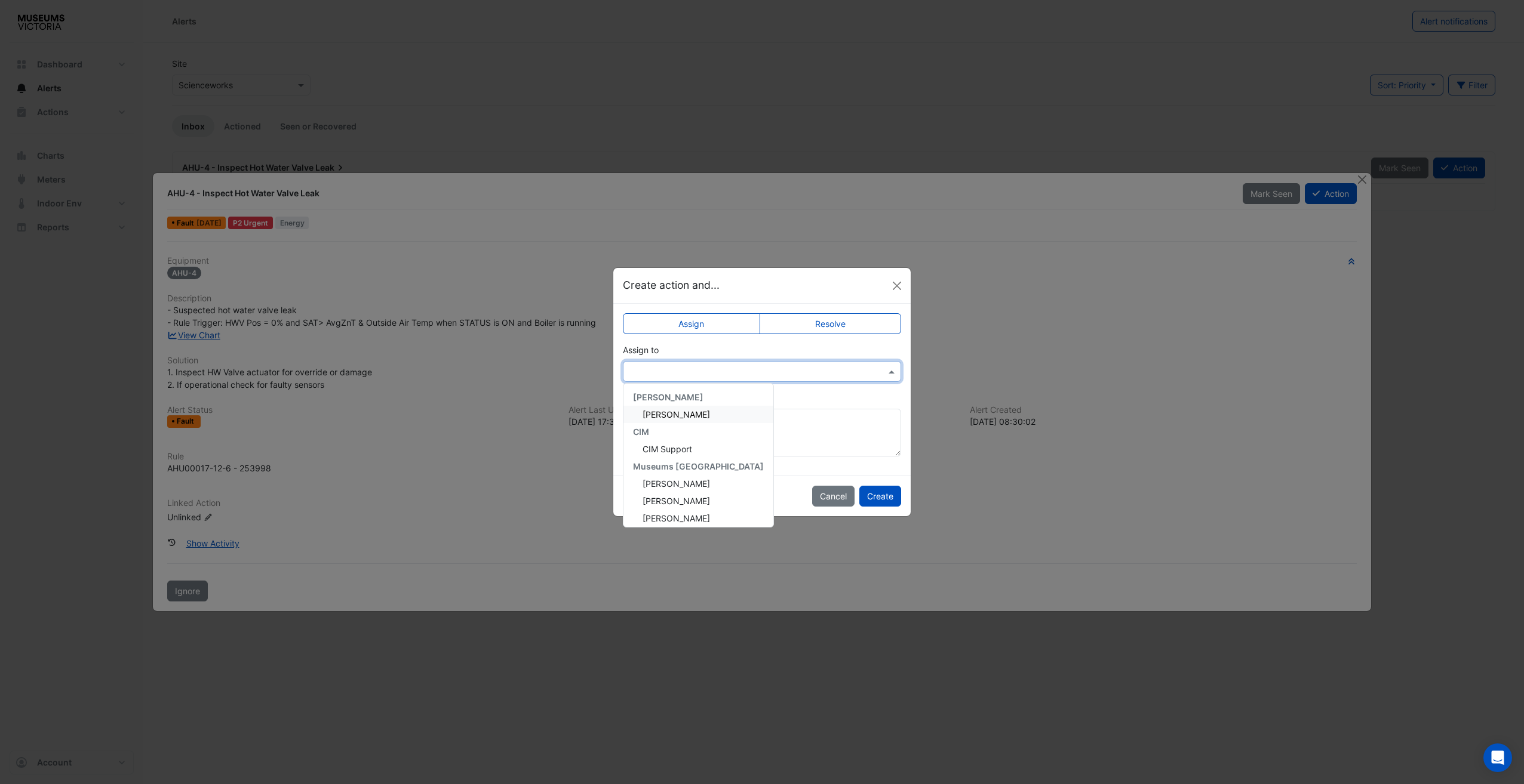
click at [668, 415] on span "Matt Ryan" at bounding box center [676, 414] width 68 height 10
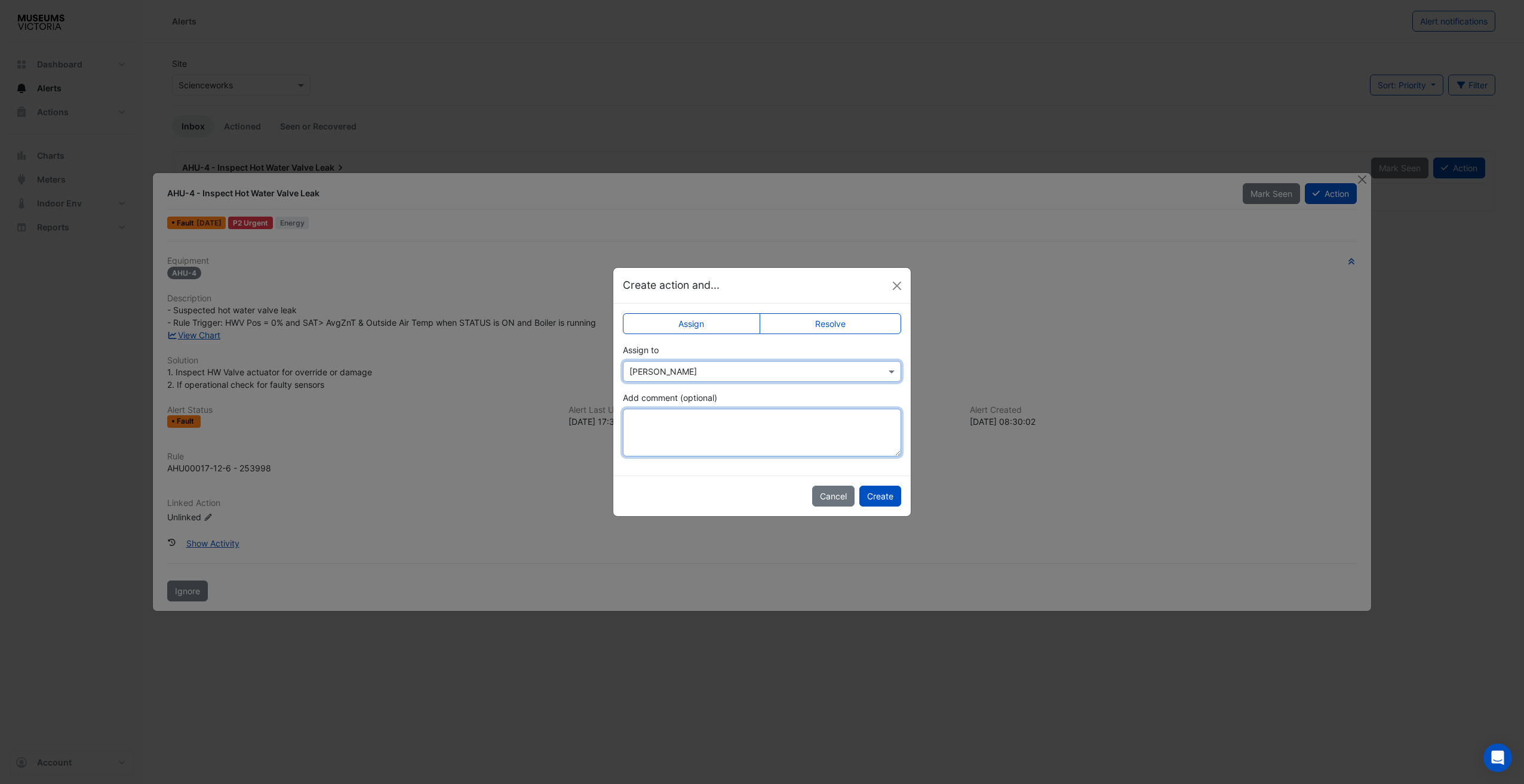
click at [704, 440] on textarea "Add comment (optional)" at bounding box center [762, 432] width 278 height 48
type textarea "***"
click at [895, 487] on button "Create" at bounding box center [881, 496] width 42 height 21
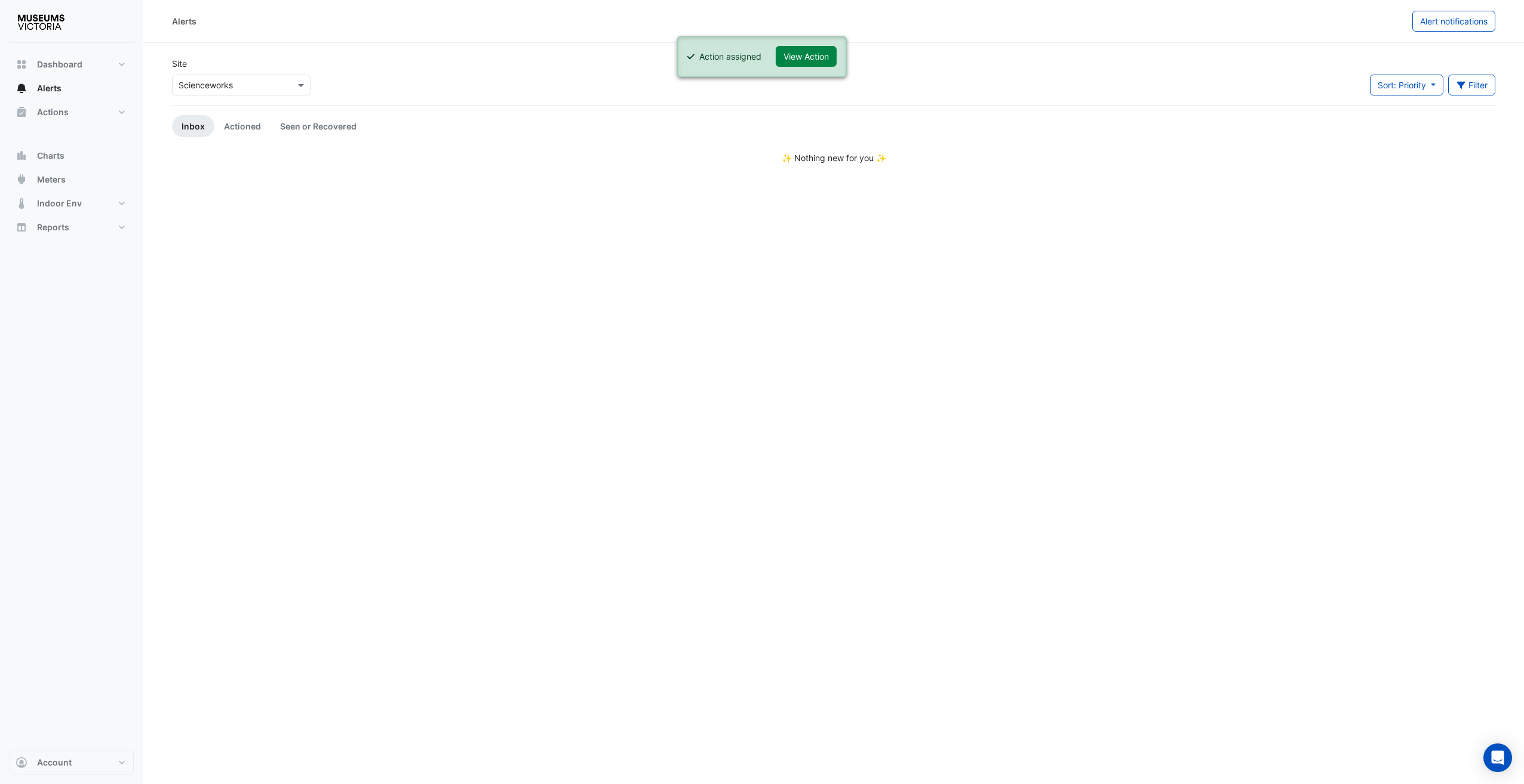
click at [262, 87] on input "text" at bounding box center [229, 85] width 102 height 12
click at [252, 142] on div "Merribek Annexe" at bounding box center [224, 145] width 103 height 17
click at [243, 100] on div "Site Select a Site × Merribek Annexe" at bounding box center [241, 81] width 152 height 48
click at [243, 94] on div "Select a Site × Merribek Annexe" at bounding box center [240, 85] width 138 height 21
click at [240, 121] on div "[GEOGRAPHIC_DATA]" at bounding box center [224, 128] width 103 height 17
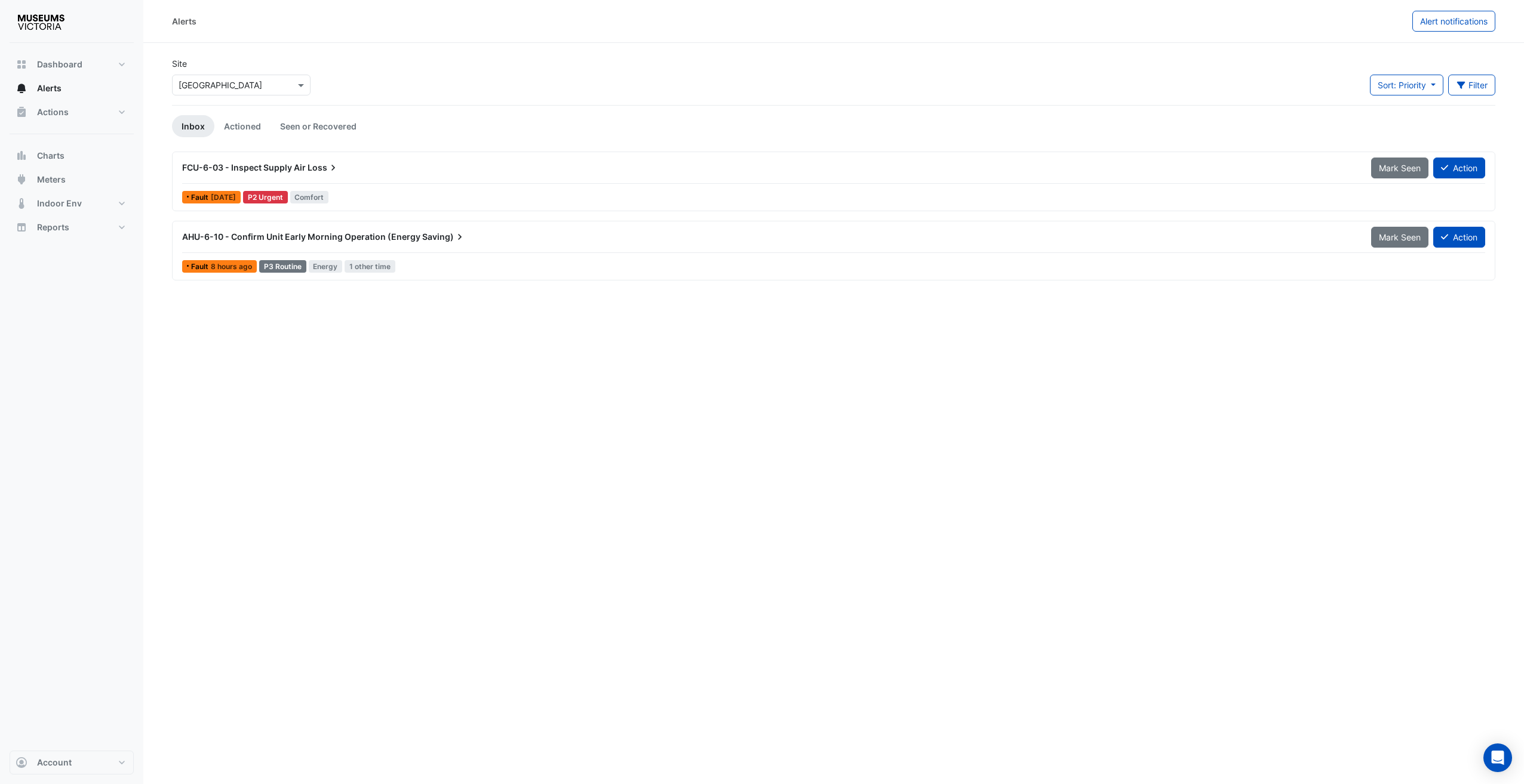
click at [688, 479] on div "Alerts Alert notifications Site Select a Site × Melbourne Museum Sort: Priority…" at bounding box center [833, 392] width 1380 height 784
click at [442, 242] on span "Saving)" at bounding box center [444, 236] width 44 height 12
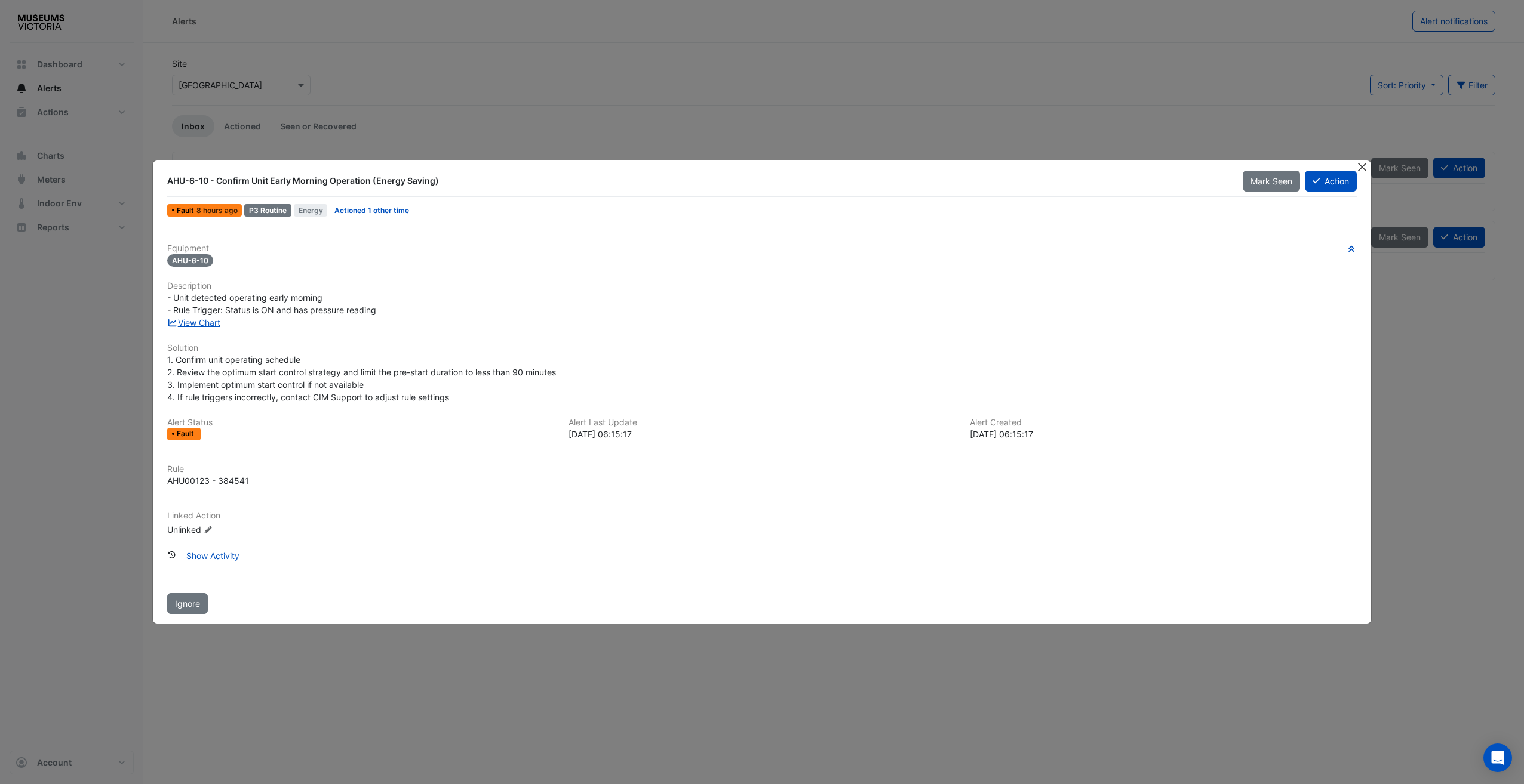
click at [1360, 164] on button "Close" at bounding box center [1362, 167] width 12 height 12
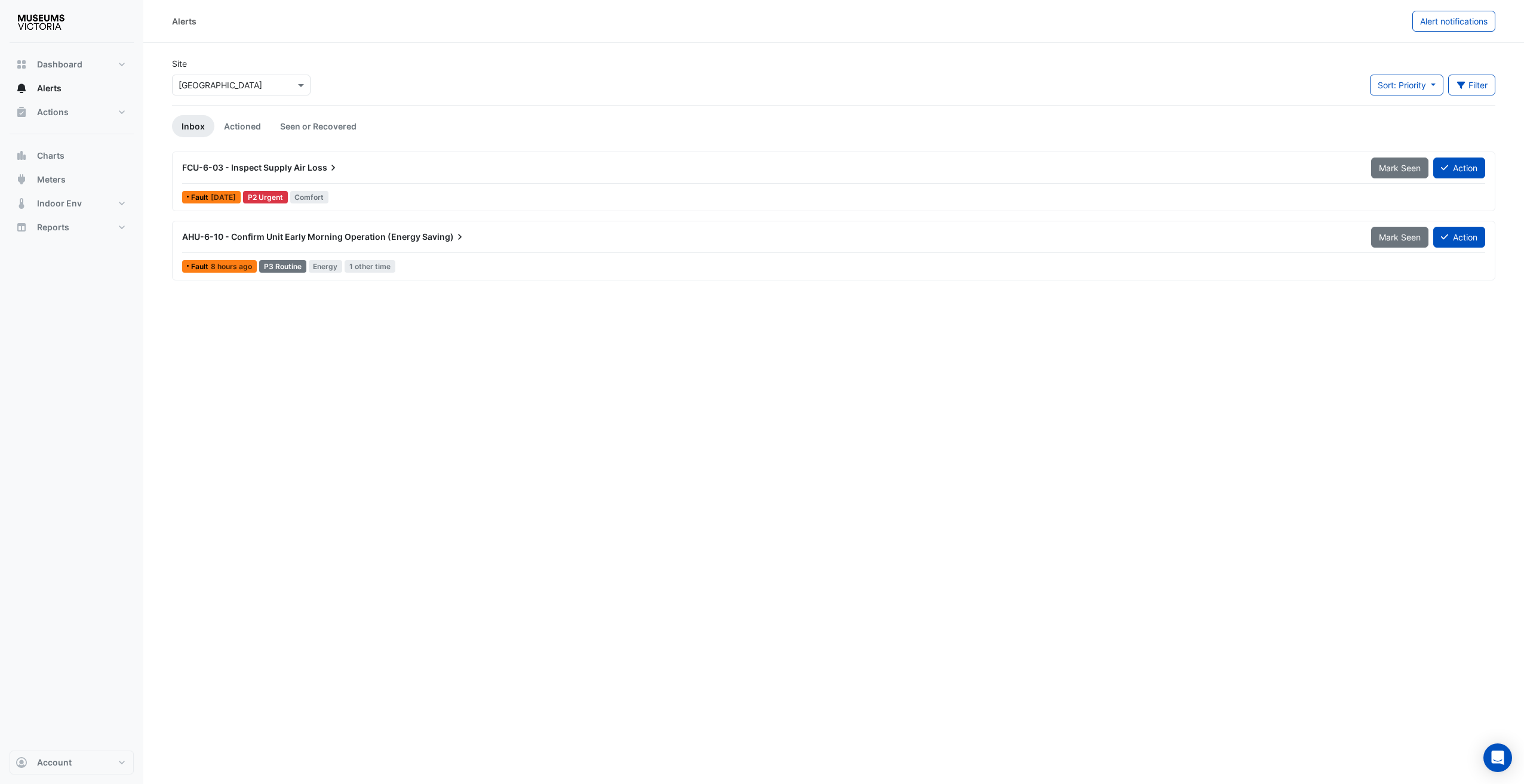
click at [462, 228] on div "AHU-6-10 - Confirm Unit Early Morning Operation (Energy Saving)" at bounding box center [769, 236] width 1189 height 22
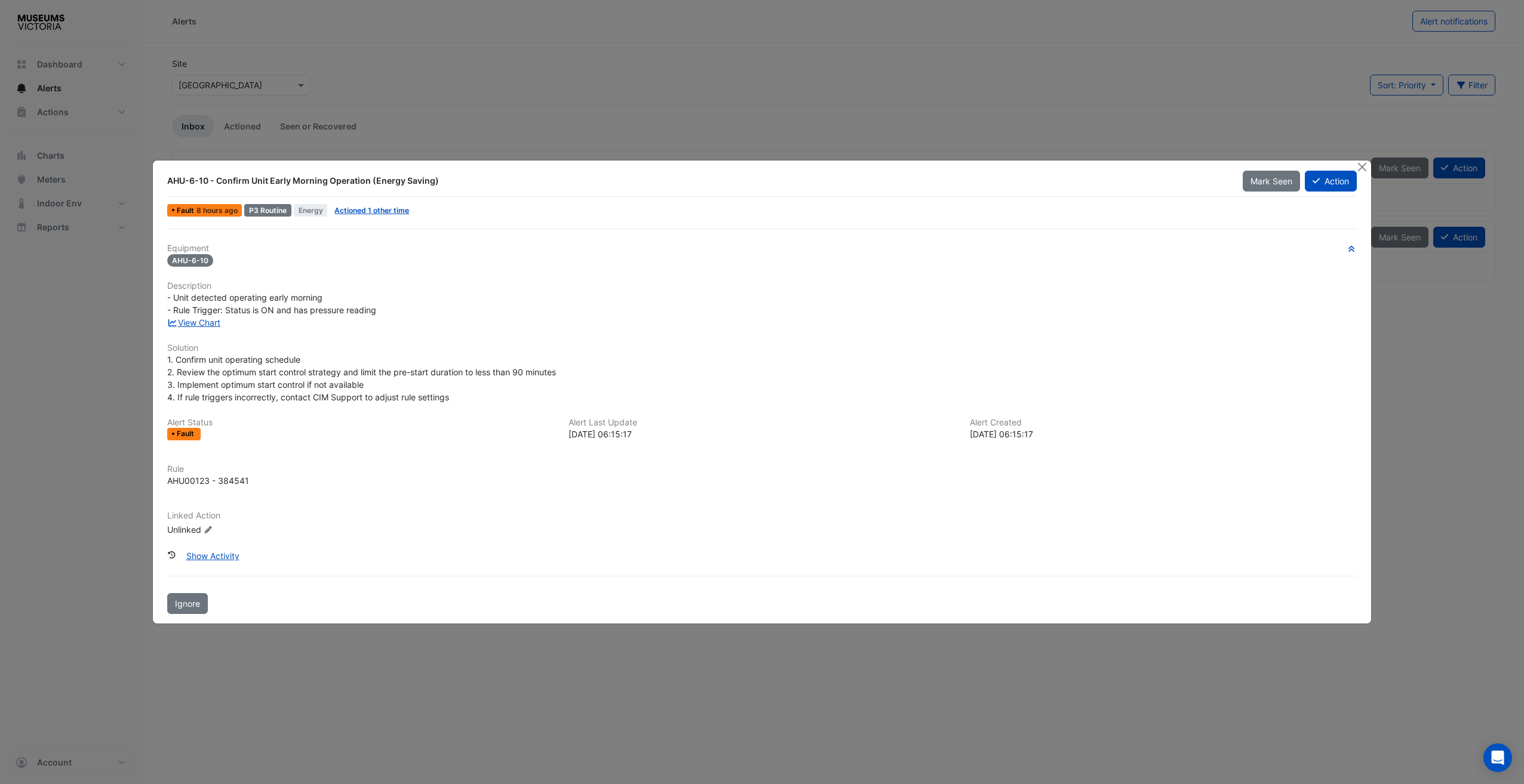
click at [215, 332] on div "Equipment AHU-6-10 Description - Unit detected operating early morning - Rule T…" at bounding box center [762, 394] width 1189 height 302
click at [212, 327] on link "View Chart" at bounding box center [193, 322] width 53 height 10
click at [1346, 189] on button "Action" at bounding box center [1331, 181] width 52 height 21
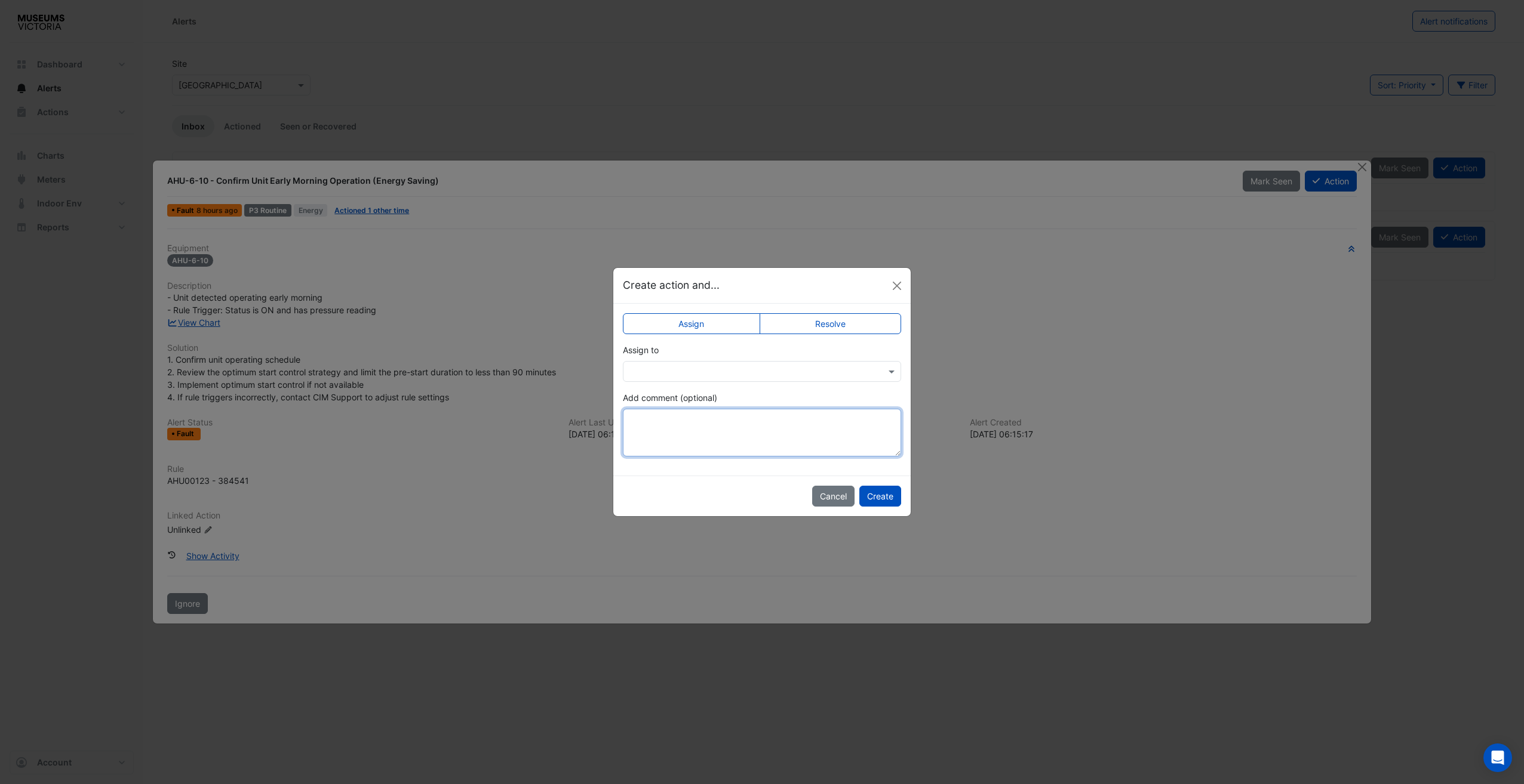
click at [677, 420] on textarea "Add comment (optional)" at bounding box center [762, 432] width 278 height 48
type textarea "**********"
click at [737, 383] on app-escalated-ticket-simple-upsert "**********" at bounding box center [762, 389] width 278 height 134
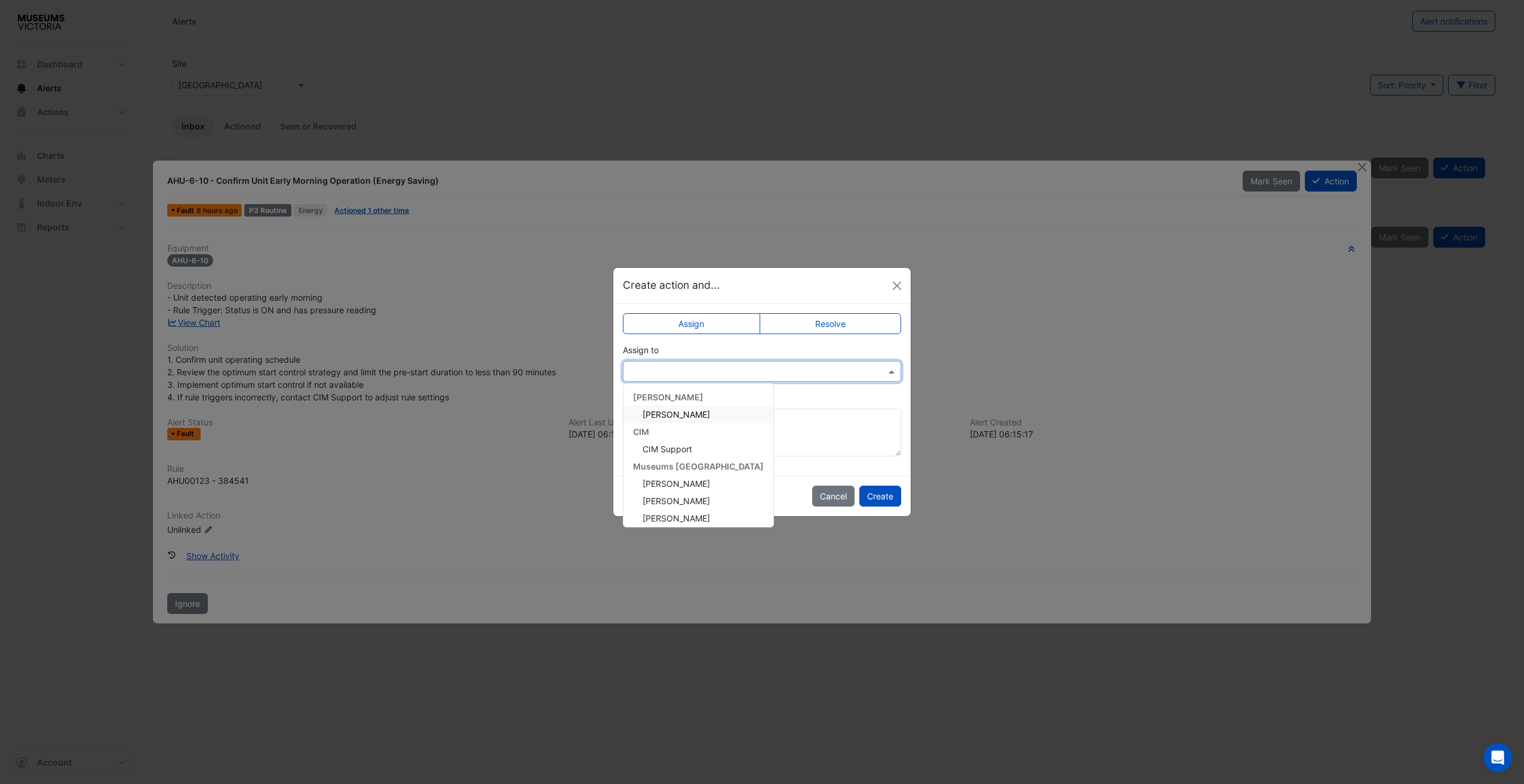
click at [736, 372] on input "text" at bounding box center [749, 372] width 241 height 12
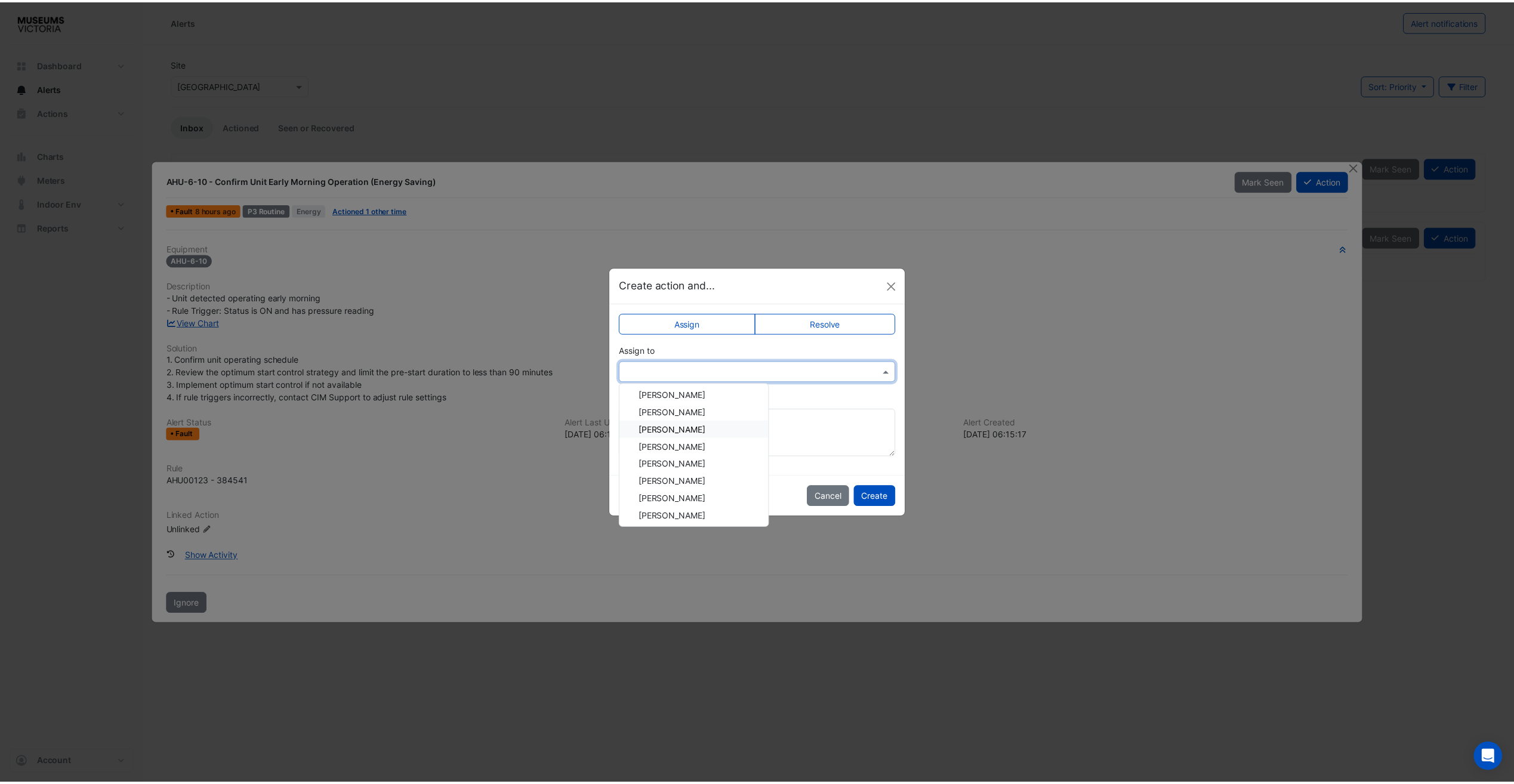
scroll to position [143, 0]
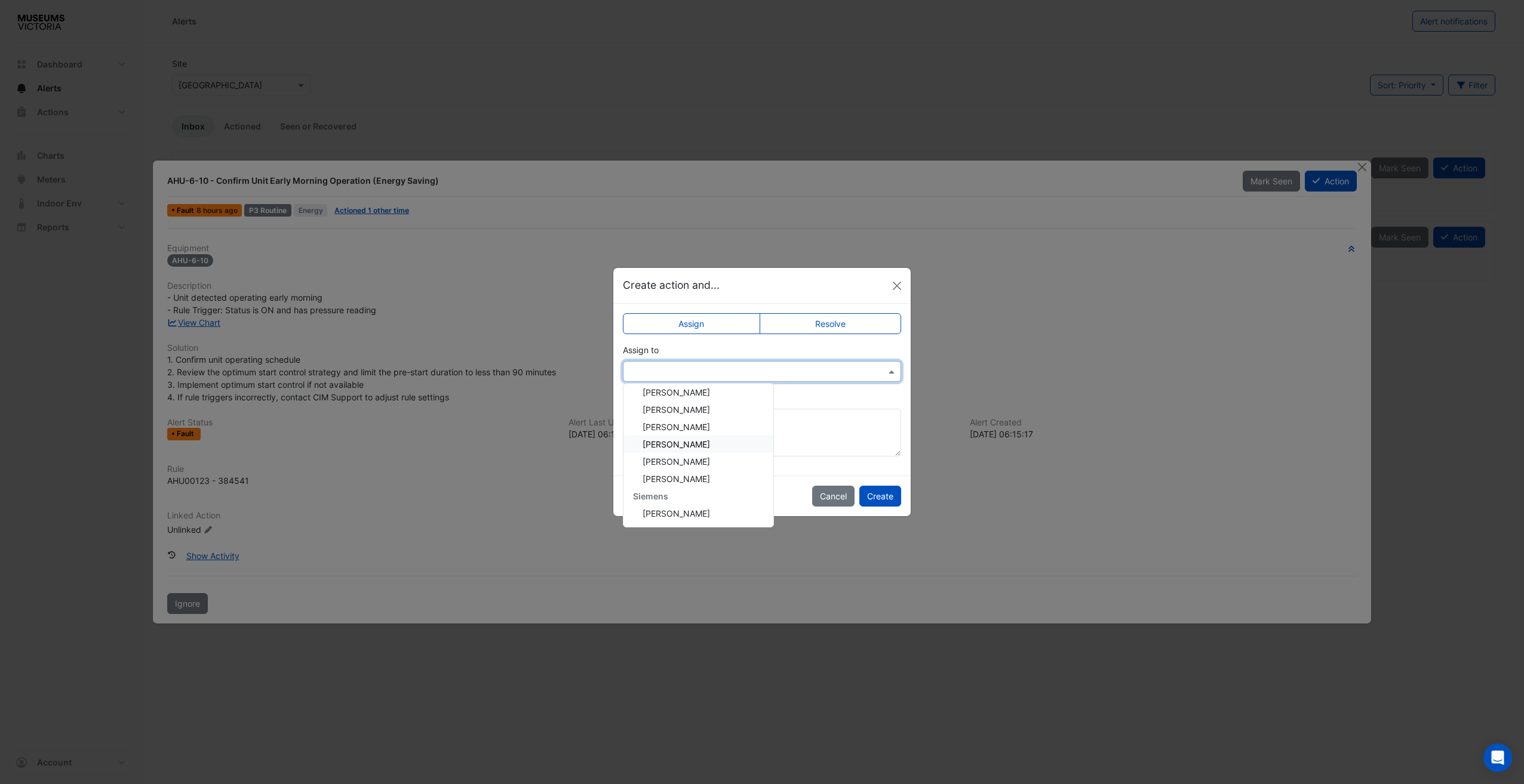
click at [668, 442] on span "Nathan Marnell" at bounding box center [676, 444] width 68 height 10
click at [867, 492] on button "Create" at bounding box center [881, 496] width 42 height 21
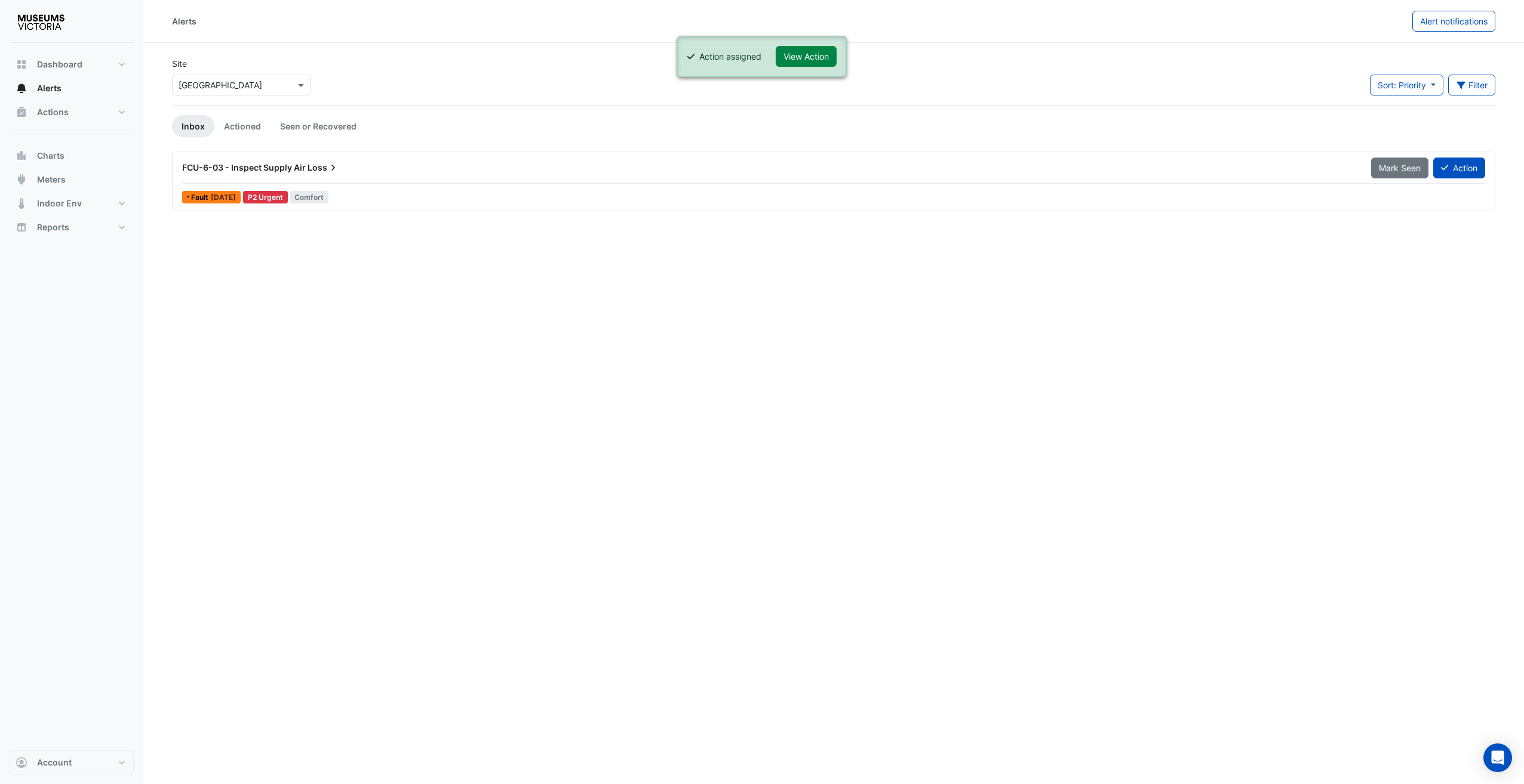
click at [279, 170] on span "FCU-6-03 - Inspect Supply Air" at bounding box center [244, 167] width 124 height 10
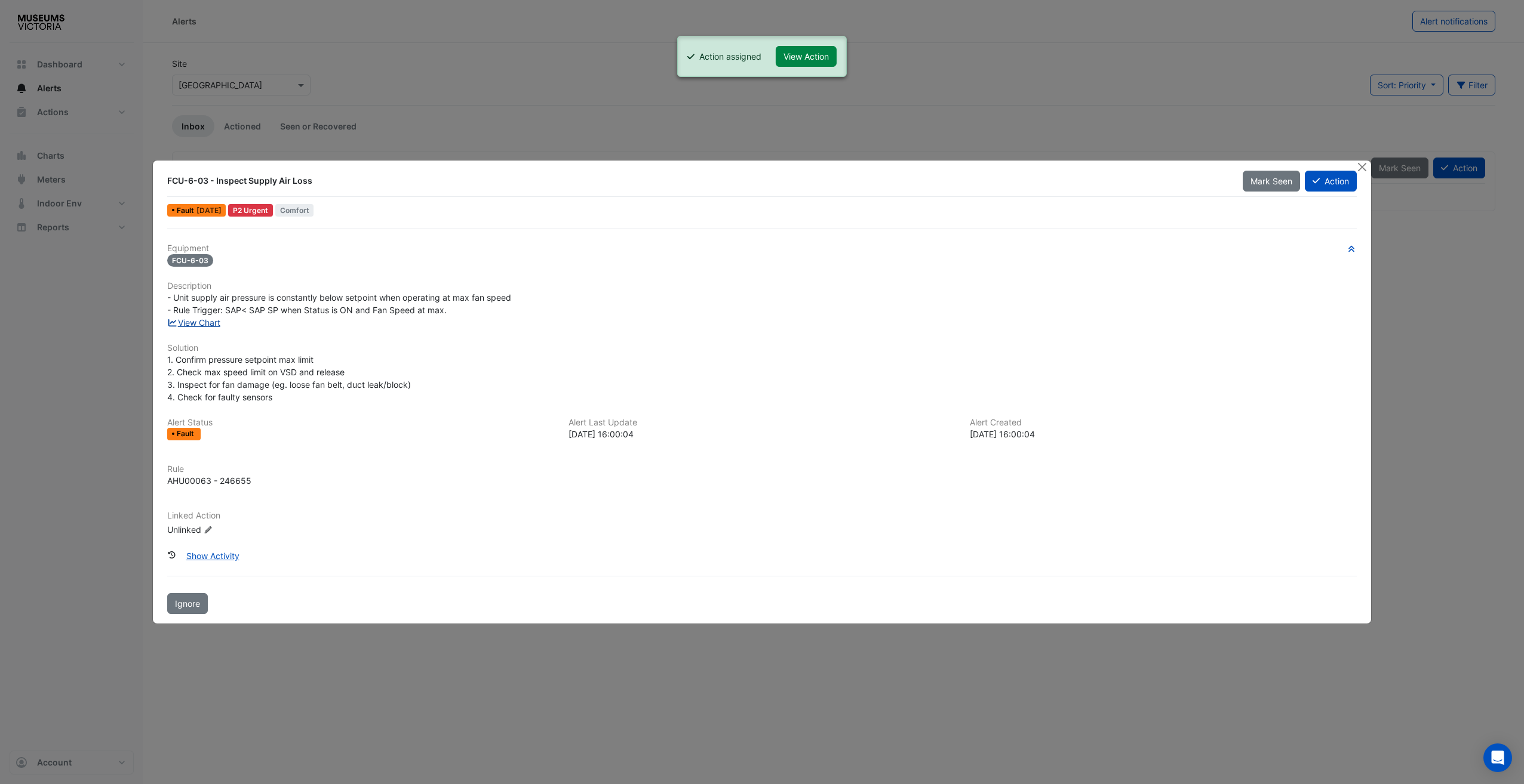
click at [207, 327] on link "View Chart" at bounding box center [193, 322] width 53 height 10
click at [1365, 171] on button "Close" at bounding box center [1362, 167] width 12 height 12
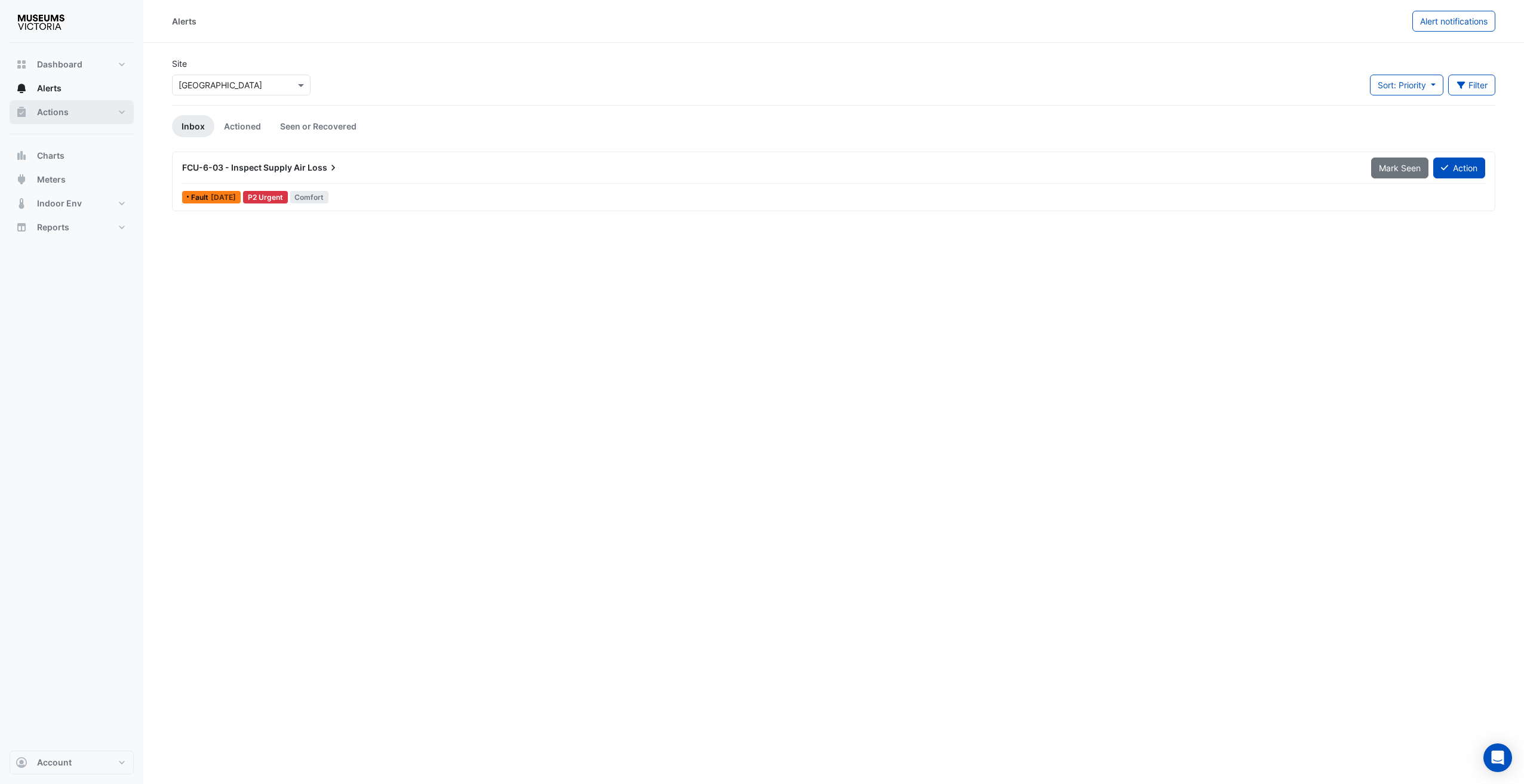
click at [71, 116] on button "Actions" at bounding box center [71, 111] width 124 height 24
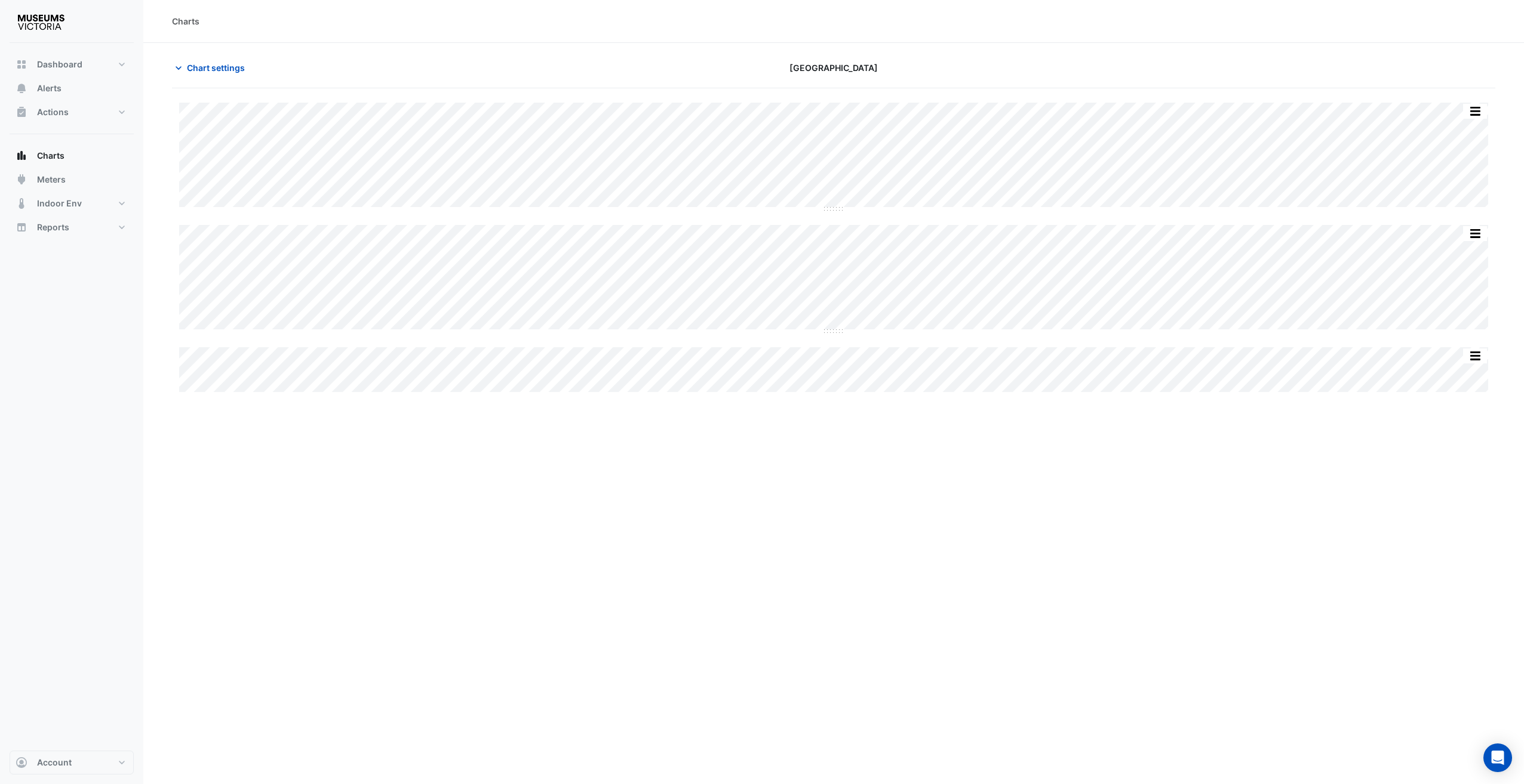
click at [840, 504] on div "Charts Chart settings [GEOGRAPHIC_DATA] Split All Split None Print Save as JPEG…" at bounding box center [833, 392] width 1380 height 784
